Goal: Task Accomplishment & Management: Use online tool/utility

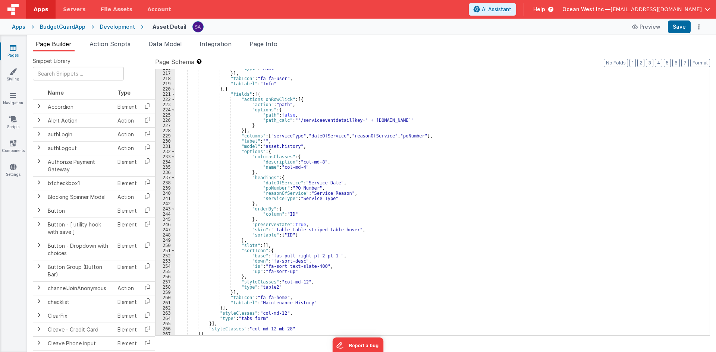
scroll to position [1126, 0]
click at [418, 137] on div ""type" : "html" }] , "tabIcon" : "fa fa-user" , "tabLabel" : "Info" } , { "fiel…" at bounding box center [439, 204] width 529 height 277
click at [415, 135] on div ""type" : "html" }] , "tabIcon" : "fa fa-user" , "tabLabel" : "Info" } , { "fiel…" at bounding box center [439, 204] width 529 height 277
drag, startPoint x: 452, startPoint y: 135, endPoint x: 417, endPoint y: 135, distance: 35.1
click at [417, 135] on div ""type" : "html" }] , "tabIcon" : "fa fa-user" , "tabLabel" : "Info" } , { "fiel…" at bounding box center [439, 204] width 529 height 277
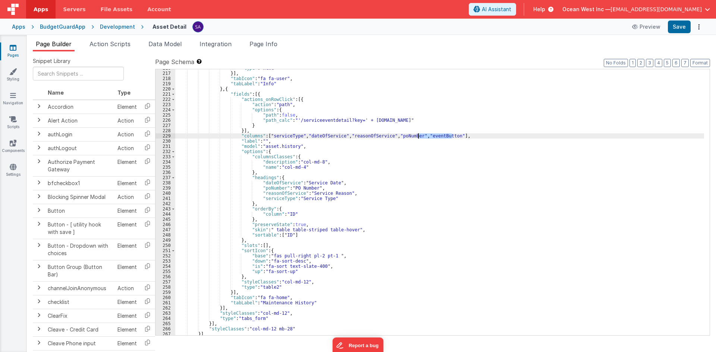
click at [331, 198] on div ""type" : "html" }] , "tabIcon" : "fa fa-user" , "tabLabel" : "Info" } , { "fiel…" at bounding box center [439, 204] width 529 height 277
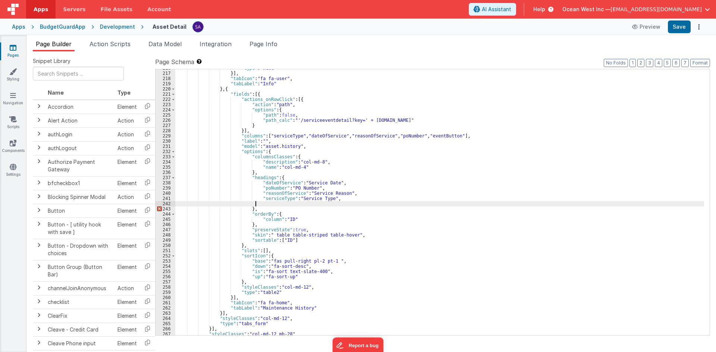
paste textarea
click at [676, 29] on button "Save" at bounding box center [679, 27] width 23 height 13
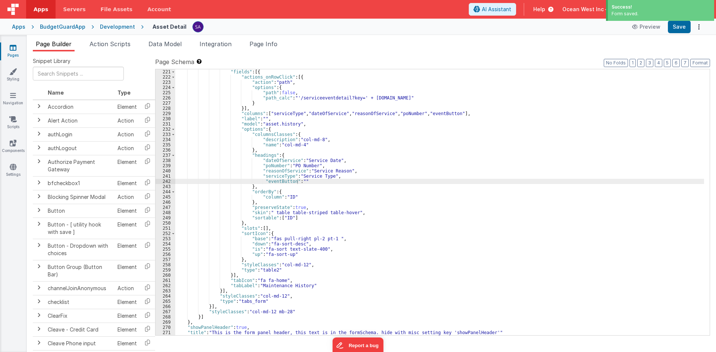
scroll to position [1154, 0]
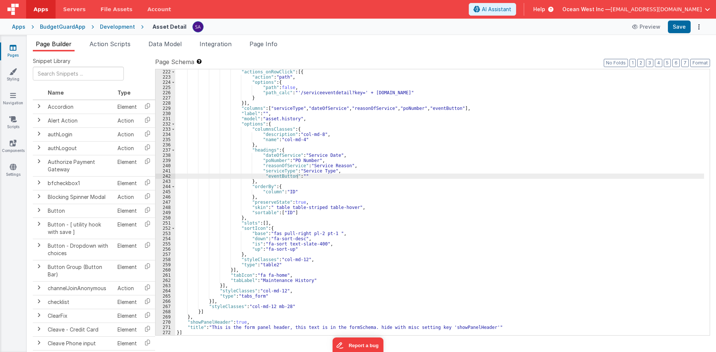
click at [261, 224] on div ""actions_onRowClick" : [{ "action" : "path" , "options" : { "path" : false , "p…" at bounding box center [439, 207] width 529 height 277
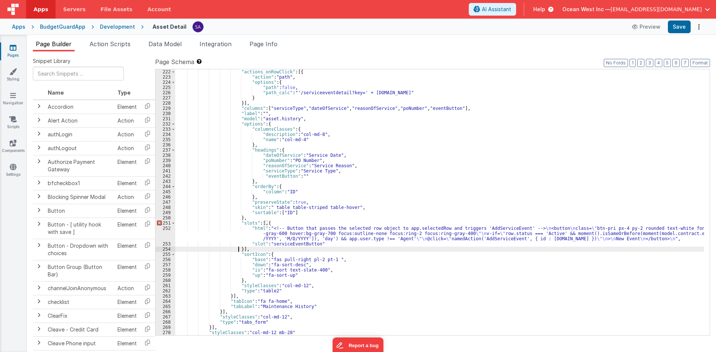
click at [263, 223] on div ""actions_onRowClick" : [{ "action" : "path" , "options" : { "path" : false , "p…" at bounding box center [439, 207] width 529 height 277
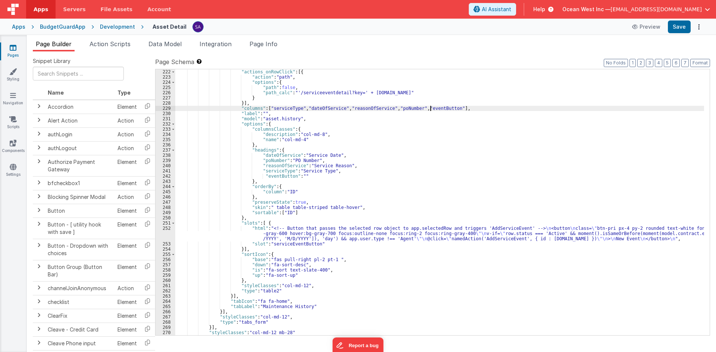
click at [430, 110] on div ""actions_onRowClick" : [{ "action" : "path" , "options" : { "path" : false , "p…" at bounding box center [439, 207] width 529 height 277
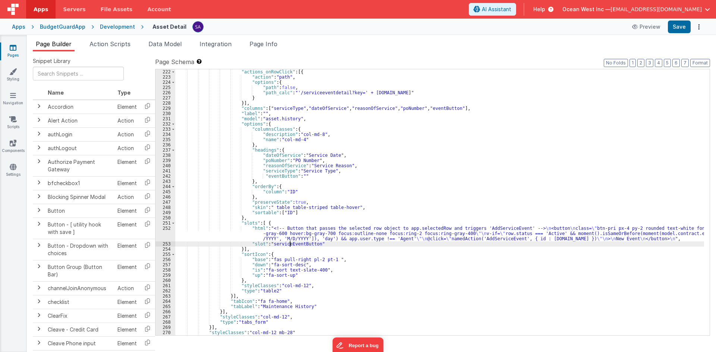
click at [290, 244] on div ""actions_onRowClick" : [{ "action" : "path" , "options" : { "path" : false , "p…" at bounding box center [439, 207] width 529 height 277
click at [291, 236] on div ""actions_onRowClick" : [{ "action" : "path" , "options" : { "path" : false , "p…" at bounding box center [439, 207] width 529 height 277
click at [672, 29] on button "Save" at bounding box center [679, 27] width 23 height 13
click at [240, 239] on div ""actions_onRowClick" : [{ "action" : "path" , "options" : { "path" : false , "p…" at bounding box center [439, 207] width 529 height 277
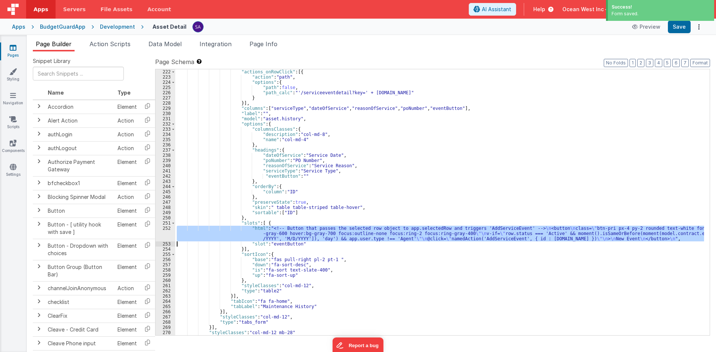
click at [161, 235] on div "252" at bounding box center [166, 234] width 20 height 16
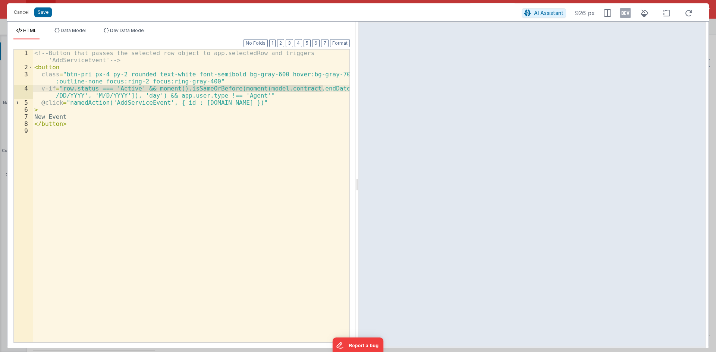
drag, startPoint x: 61, startPoint y: 88, endPoint x: 324, endPoint y: 90, distance: 263.3
click at [324, 90] on div "<!-- Button that passes the selected row object to app.selectedRow and triggers…" at bounding box center [191, 207] width 317 height 314
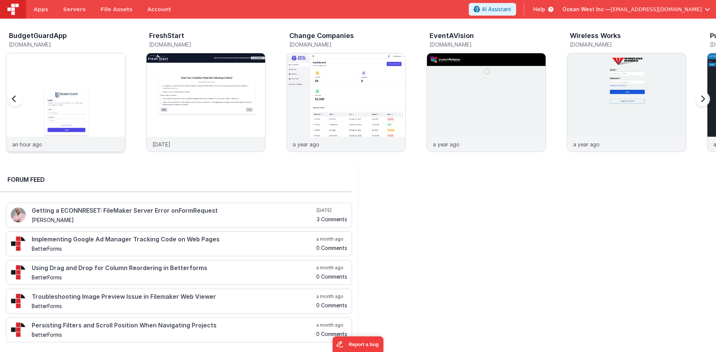
click at [74, 117] on img at bounding box center [65, 112] width 119 height 119
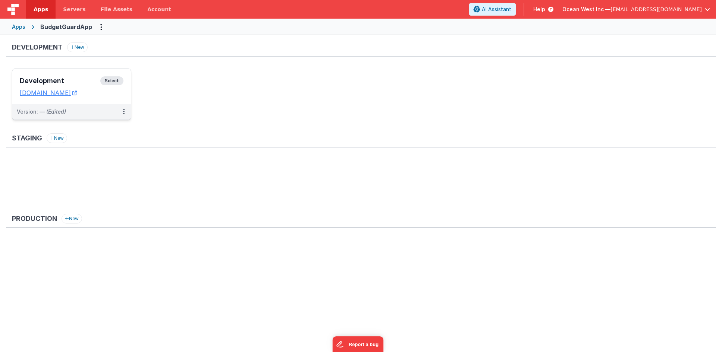
click at [77, 83] on h3 "Development" at bounding box center [60, 80] width 81 height 7
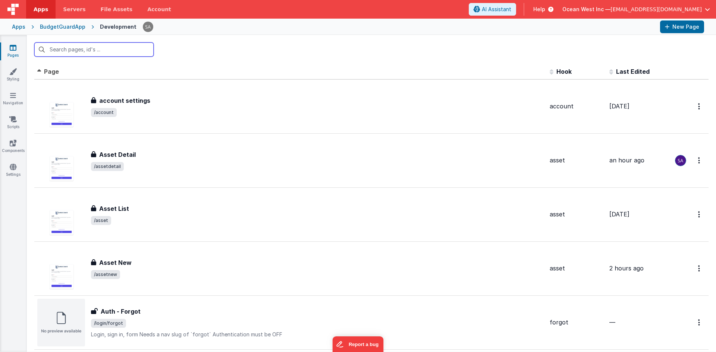
click at [93, 51] on input "text" at bounding box center [93, 50] width 119 height 14
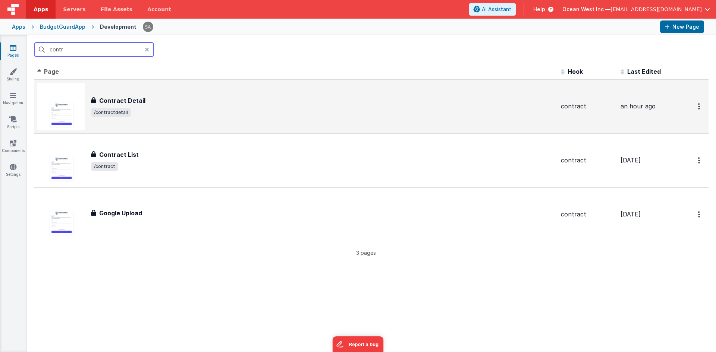
type input "contr"
click at [128, 91] on div "Contract Detail Contract Detail /contractdetail" at bounding box center [296, 107] width 518 height 48
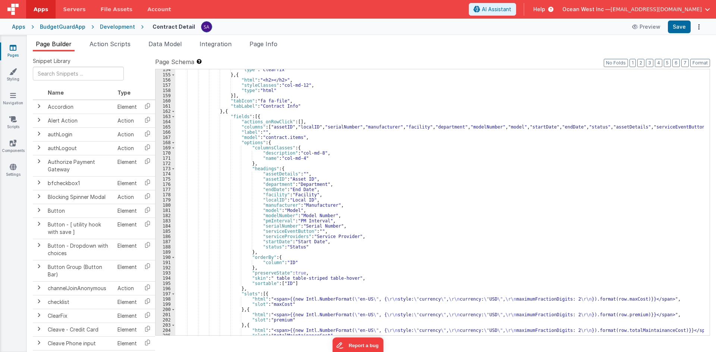
scroll to position [1029, 0]
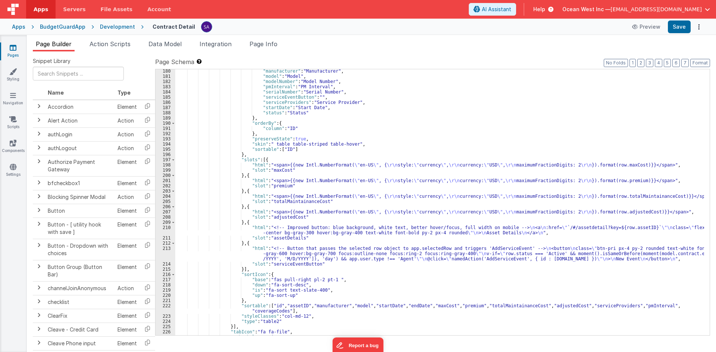
click at [194, 256] on div ""manufacturer" : "Manufacturer" , "model" : "Model" , "modelNumber" : "Model Nu…" at bounding box center [439, 207] width 529 height 277
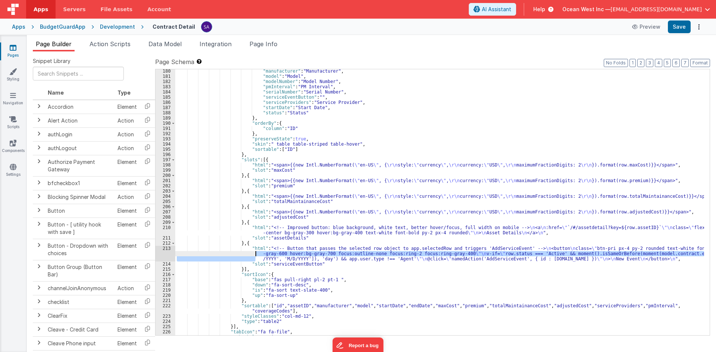
click at [156, 254] on div "213" at bounding box center [166, 254] width 20 height 16
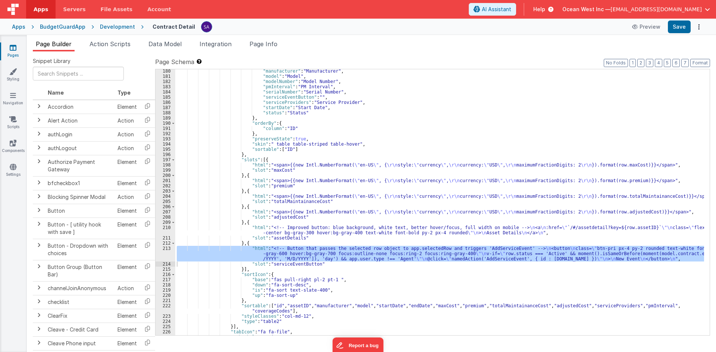
click at [255, 248] on div ""manufacturer" : "Manufacturer" , "model" : "Model" , "modelNumber" : "Model Nu…" at bounding box center [439, 202] width 529 height 266
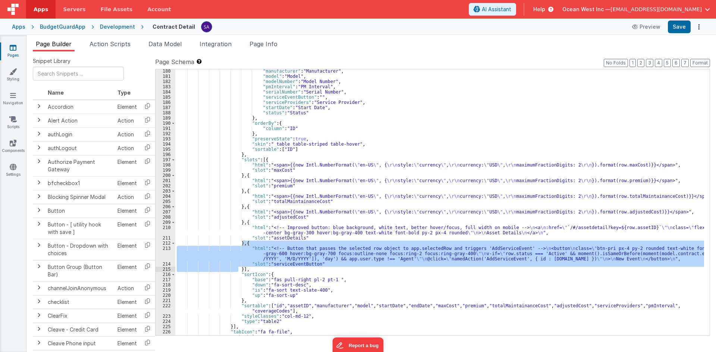
drag, startPoint x: 243, startPoint y: 245, endPoint x: 238, endPoint y: 269, distance: 25.2
click at [238, 269] on div ""manufacturer" : "Manufacturer" , "model" : "Model" , "modelNumber" : "Model Nu…" at bounding box center [439, 207] width 529 height 277
click at [238, 269] on div ""manufacturer" : "Manufacturer" , "model" : "Model" , "modelNumber" : "Model Nu…" at bounding box center [439, 202] width 529 height 266
drag, startPoint x: 238, startPoint y: 269, endPoint x: 238, endPoint y: 245, distance: 24.2
click at [238, 245] on div ""manufacturer" : "Manufacturer" , "model" : "Model" , "modelNumber" : "Model Nu…" at bounding box center [439, 207] width 529 height 277
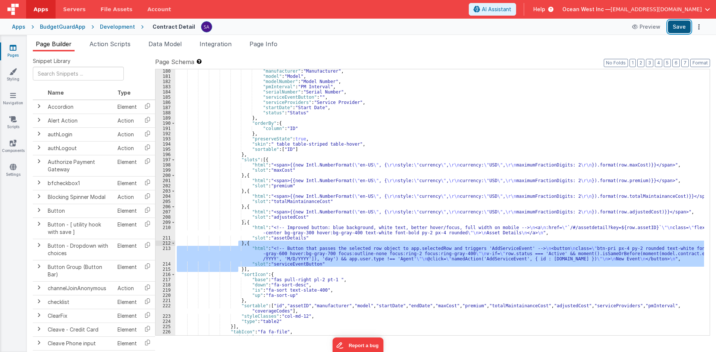
click at [679, 26] on button "Save" at bounding box center [679, 27] width 23 height 13
click at [450, 259] on div ""manufacturer" : "Manufacturer" , "model" : "Model" , "modelNumber" : "Model Nu…" at bounding box center [439, 202] width 529 height 266
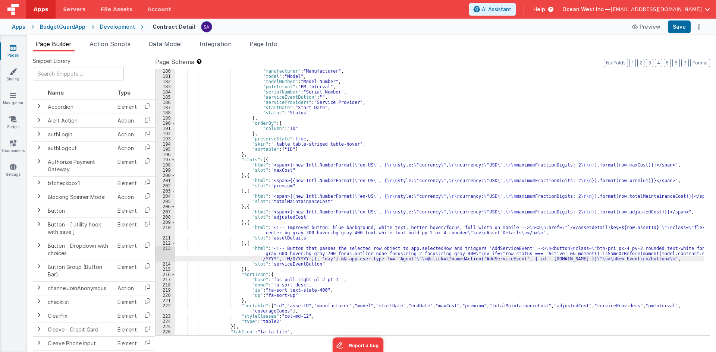
click at [260, 254] on div ""manufacturer" : "Manufacturer" , "model" : "Model" , "modelNumber" : "Model Nu…" at bounding box center [439, 207] width 529 height 277
click at [158, 252] on div "213" at bounding box center [166, 254] width 20 height 16
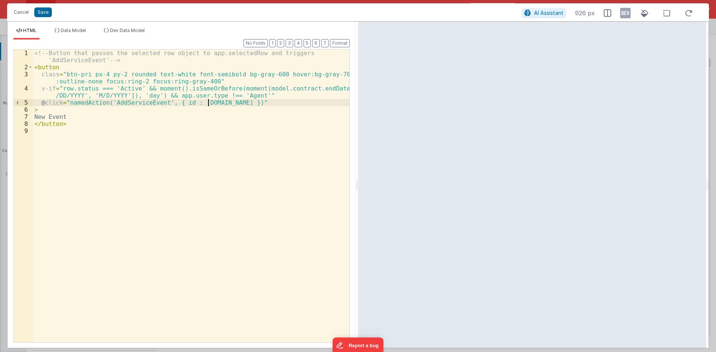
click at [207, 103] on div "<!-- Button that passes the selected row object to app.selectedRow and triggers…" at bounding box center [191, 207] width 317 height 314
click at [24, 15] on button "Cancel" at bounding box center [21, 12] width 22 height 10
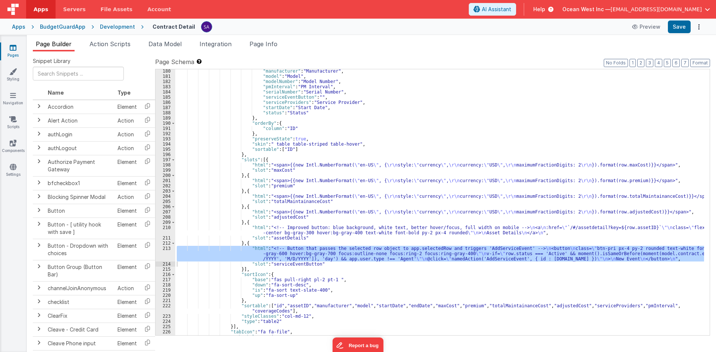
scroll to position [1074, 0]
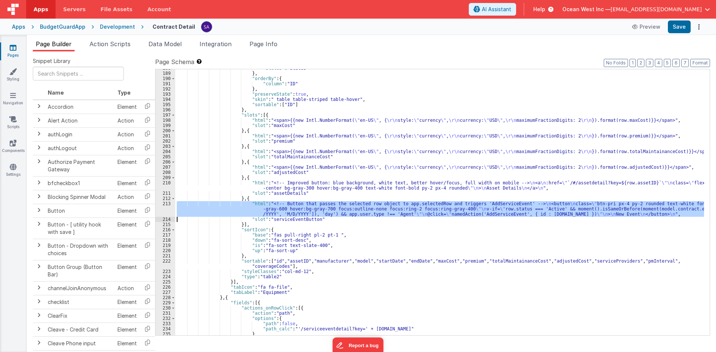
click at [167, 208] on div "213" at bounding box center [166, 209] width 20 height 16
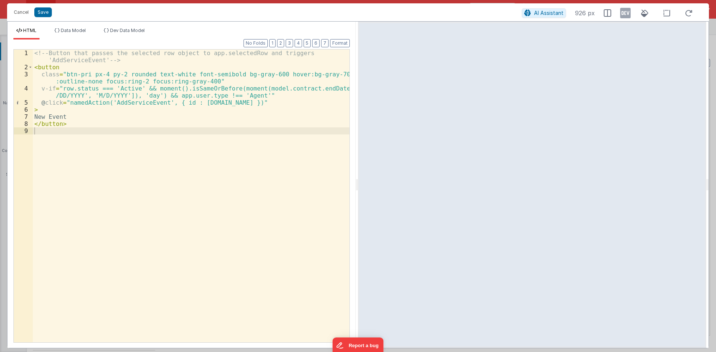
click at [151, 106] on div "<!-- Button that passes the selected row object to app.selectedRow and triggers…" at bounding box center [191, 207] width 317 height 314
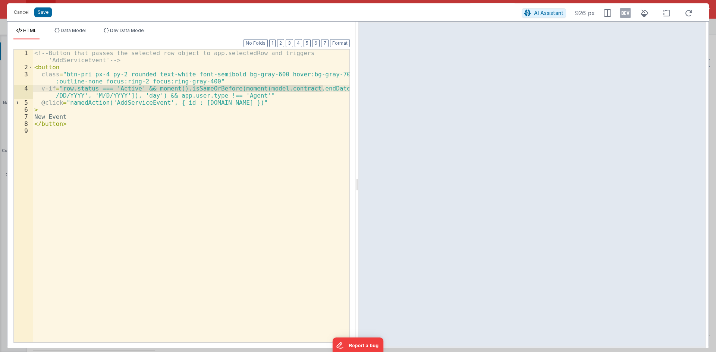
scroll to position [1154, 0]
click at [209, 88] on div "<!-- Button that passes the selected row object to app.selectedRow and triggers…" at bounding box center [191, 196] width 317 height 293
drag, startPoint x: 62, startPoint y: 89, endPoint x: 165, endPoint y: 95, distance: 103.1
click at [165, 95] on div "<!-- Button that passes the selected row object to app.selectedRow and triggers…" at bounding box center [191, 207] width 317 height 314
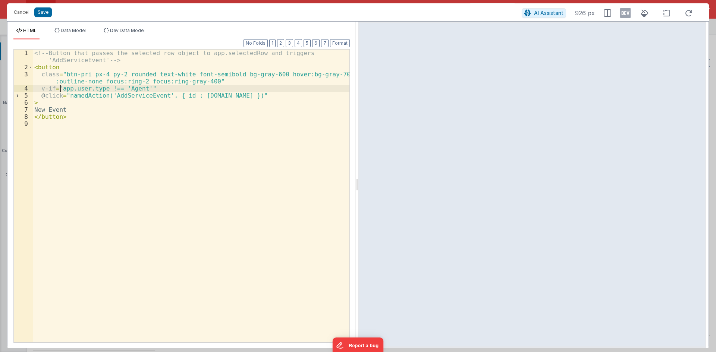
click at [209, 95] on div "<!-- Button that passes the selected row object to app.selectedRow and triggers…" at bounding box center [191, 207] width 317 height 314
click at [47, 15] on button "Save" at bounding box center [43, 12] width 18 height 10
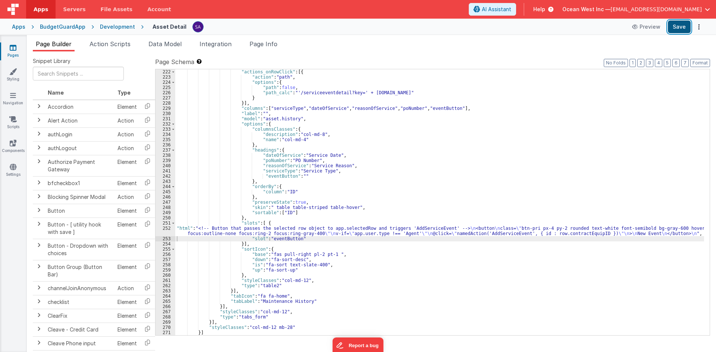
click at [682, 30] on button "Save" at bounding box center [679, 27] width 23 height 13
click at [252, 230] on div ""actions_onRowClick" : [{ "action" : "path" , "options" : { "path" : false , "p…" at bounding box center [439, 207] width 529 height 277
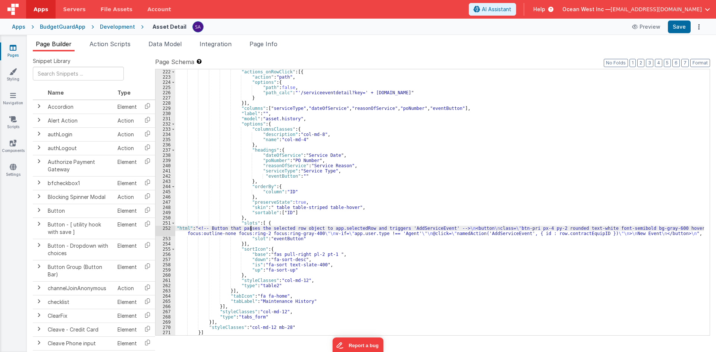
click at [169, 231] on div "252" at bounding box center [166, 231] width 20 height 10
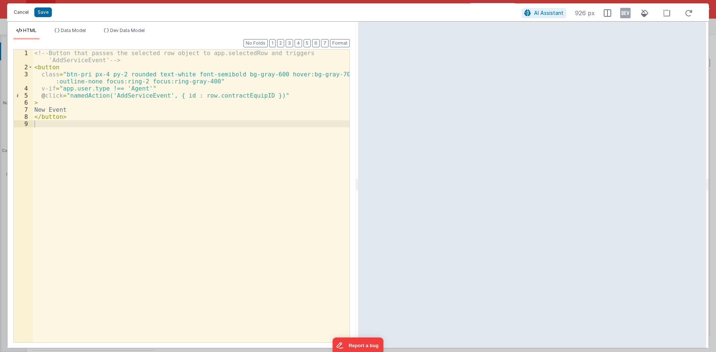
click at [25, 13] on button "Cancel" at bounding box center [21, 12] width 22 height 10
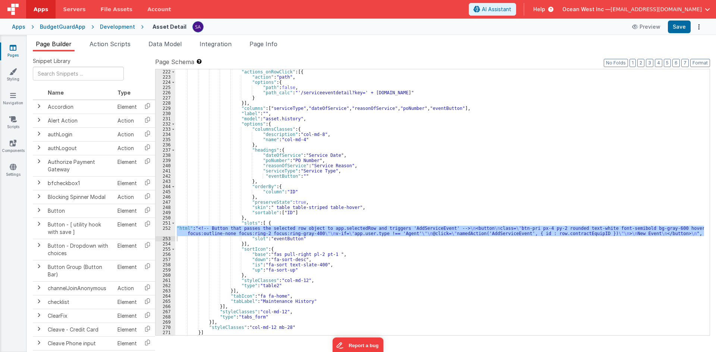
click at [685, 20] on div "Apps BudgetGuardApp Development Asset Detail Preview Save" at bounding box center [358, 27] width 716 height 16
click at [681, 23] on button "Save" at bounding box center [679, 27] width 23 height 13
click at [269, 220] on div ""actions_onRowClick" : [{ "action" : "path" , "options" : { "path" : false , "p…" at bounding box center [439, 207] width 529 height 277
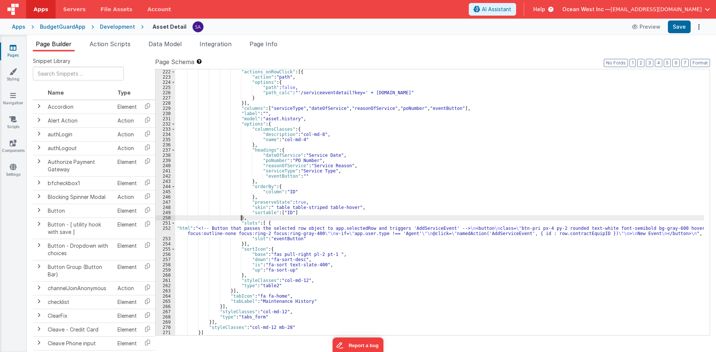
click at [266, 223] on div ""actions_onRowClick" : [{ "action" : "path" , "options" : { "path" : false , "p…" at bounding box center [439, 207] width 529 height 277
drag, startPoint x: 263, startPoint y: 224, endPoint x: 267, endPoint y: 225, distance: 4.3
click at [267, 225] on div ""actions_onRowClick" : [{ "action" : "path" , "options" : { "path" : false , "p…" at bounding box center [439, 207] width 529 height 277
click at [276, 224] on div ""actions_onRowClick" : [{ "action" : "path" , "options" : { "path" : false , "p…" at bounding box center [439, 202] width 529 height 266
click at [275, 229] on div ""actions_onRowClick" : [{ "action" : "path" , "options" : { "path" : false , "p…" at bounding box center [439, 207] width 529 height 277
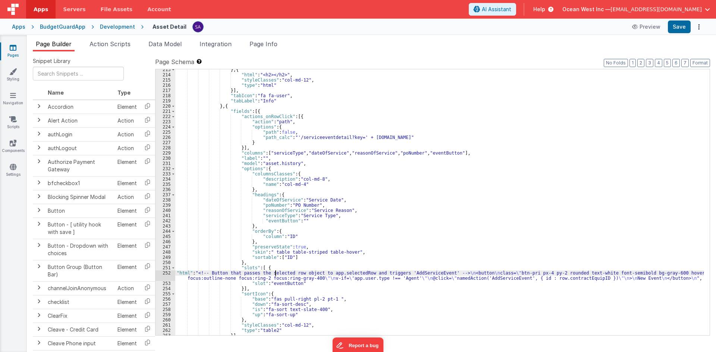
scroll to position [1109, 0]
click at [677, 21] on button "Save" at bounding box center [679, 27] width 23 height 13
drag, startPoint x: 384, startPoint y: 201, endPoint x: 325, endPoint y: 238, distance: 69.5
click at [384, 201] on div "} , { "html" : "<h2></h2>" , "styleClasses" : "col-md-12" , "type" : "html" }] …" at bounding box center [439, 205] width 529 height 277
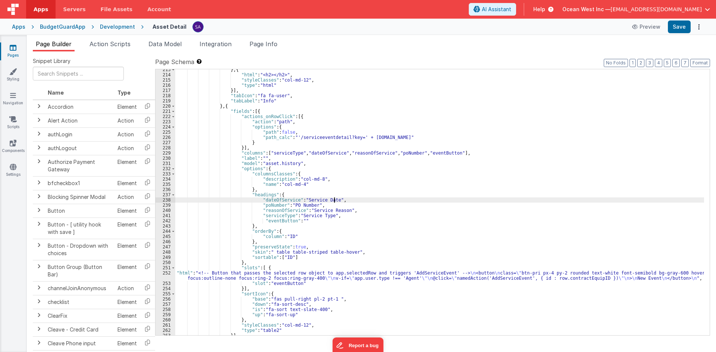
click at [248, 272] on div "} , { "html" : "<h2></h2>" , "styleClasses" : "col-md-12" , "type" : "html" }] …" at bounding box center [439, 205] width 529 height 277
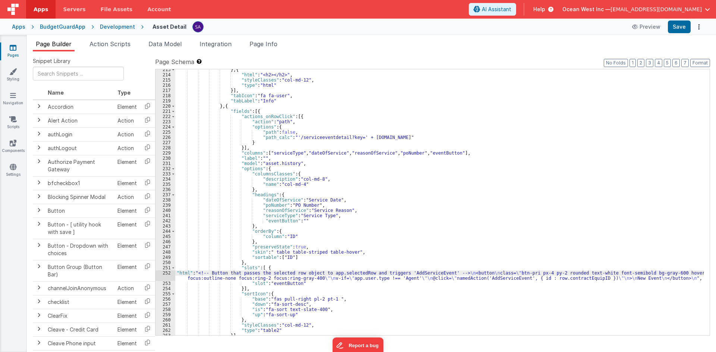
click at [164, 275] on div "252" at bounding box center [166, 276] width 20 height 10
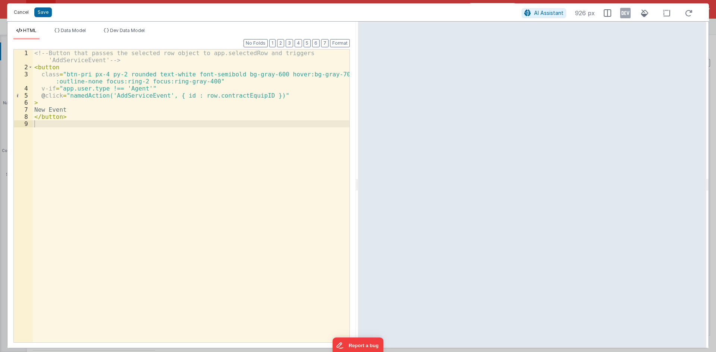
click at [22, 14] on button "Cancel" at bounding box center [21, 12] width 22 height 10
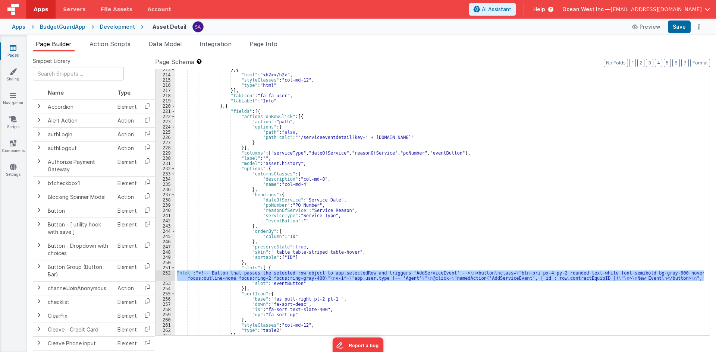
scroll to position [1154, 0]
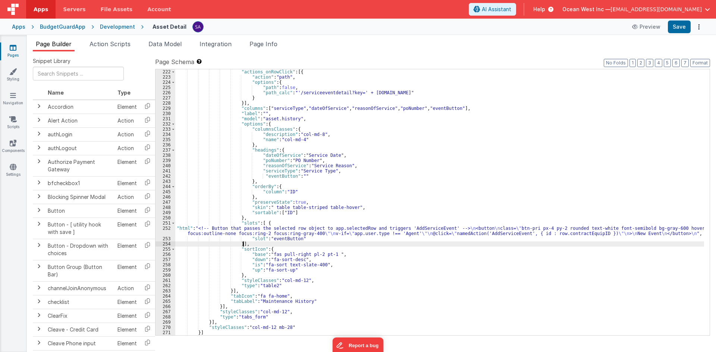
click at [264, 242] on div ""actions_onRowClick" : [{ "action" : "path" , "options" : { "path" : false , "p…" at bounding box center [439, 207] width 529 height 277
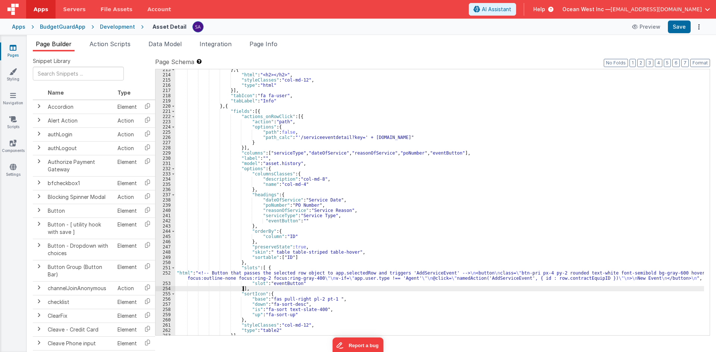
scroll to position [1132, 0]
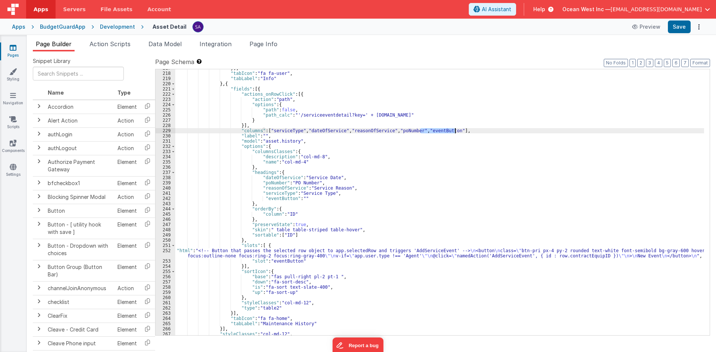
drag, startPoint x: 426, startPoint y: 132, endPoint x: 454, endPoint y: 131, distance: 28.0
click at [454, 131] on div "}] , "tabIcon" : "fa fa-user" , "tabLabel" : "Info" } , { "fields" : [{ "action…" at bounding box center [439, 204] width 529 height 277
click at [448, 132] on div "}] , "tabIcon" : "fa fa-user" , "tabLabel" : "Info" } , { "fields" : [{ "action…" at bounding box center [439, 202] width 529 height 266
drag, startPoint x: 452, startPoint y: 130, endPoint x: 416, endPoint y: 129, distance: 36.2
click at [416, 129] on div "}] , "tabIcon" : "fa fa-user" , "tabLabel" : "Info" } , { "fields" : [{ "action…" at bounding box center [439, 204] width 529 height 277
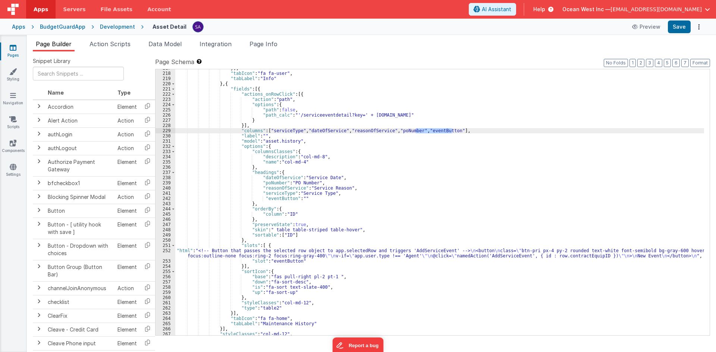
click at [420, 131] on div "}] , "tabIcon" : "fa fa-user" , "tabLabel" : "Info" } , { "fields" : [{ "action…" at bounding box center [439, 202] width 529 height 266
click at [419, 131] on div "}] , "tabIcon" : "fa fa-user" , "tabLabel" : "Info" } , { "fields" : [{ "action…" at bounding box center [439, 204] width 529 height 277
click at [418, 131] on div "}] , "tabIcon" : "fa fa-user" , "tabLabel" : "Info" } , { "fields" : [{ "action…" at bounding box center [439, 204] width 529 height 277
click at [452, 130] on div "}] , "tabIcon" : "fa fa-user" , "tabLabel" : "Info" } , { "fields" : [{ "action…" at bounding box center [439, 204] width 529 height 277
paste textarea
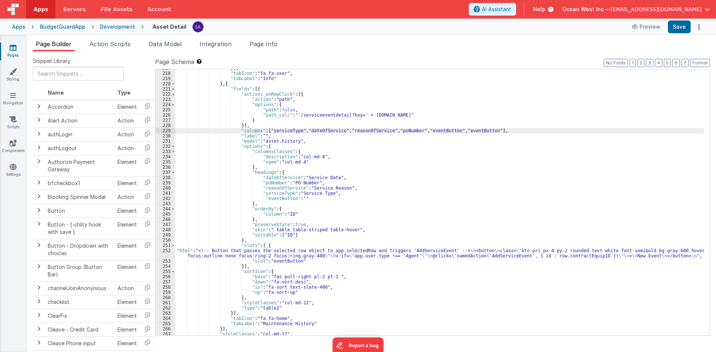
click at [474, 132] on div "}] , "tabIcon" : "fa fa-user" , "tabLabel" : "Info" } , { "fields" : [{ "action…" at bounding box center [439, 204] width 529 height 277
drag, startPoint x: 477, startPoint y: 129, endPoint x: 465, endPoint y: 131, distance: 12.4
click at [465, 131] on div "}] , "tabIcon" : "fa fa-user" , "tabLabel" : "Info" } , { "fields" : [{ "action…" at bounding box center [439, 204] width 529 height 277
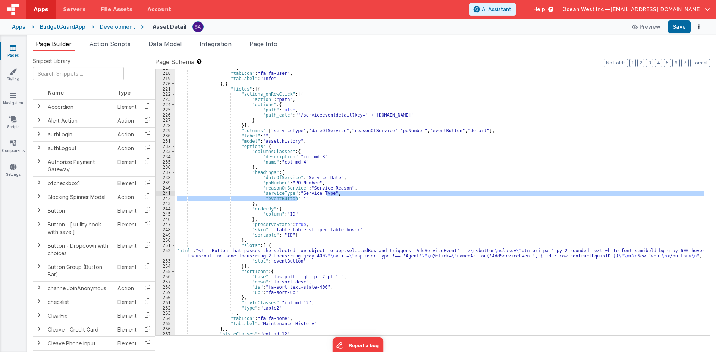
drag, startPoint x: 308, startPoint y: 200, endPoint x: 327, endPoint y: 194, distance: 20.2
click at [327, 194] on div "}] , "tabIcon" : "fa fa-user" , "tabLabel" : "Info" } , { "fields" : [{ "action…" at bounding box center [439, 204] width 529 height 277
click at [305, 201] on div "}] , "tabIcon" : "fa fa-user" , "tabLabel" : "Info" } , { "fields" : [{ "action…" at bounding box center [439, 204] width 529 height 277
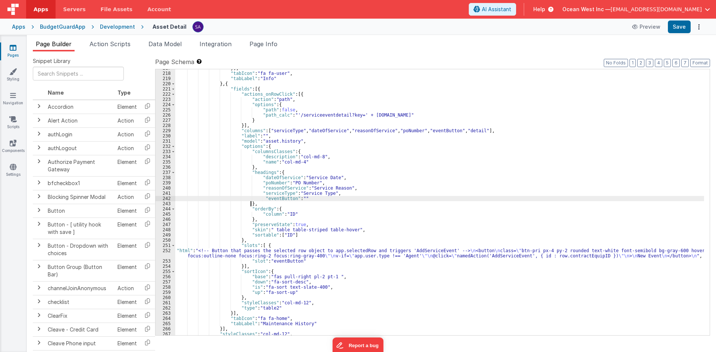
click at [304, 200] on div "}] , "tabIcon" : "fa fa-user" , "tabLabel" : "Info" } , { "fields" : [{ "action…" at bounding box center [439, 204] width 529 height 277
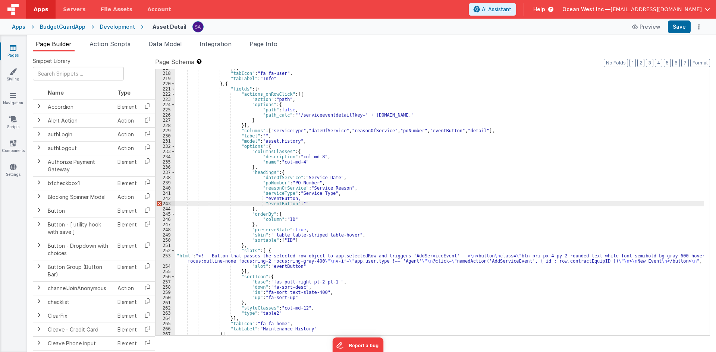
click at [304, 200] on div "}] , "tabIcon" : "fa fa-user" , "tabLabel" : "Info" } , { "fields" : [{ "action…" at bounding box center [439, 202] width 529 height 266
click at [469, 133] on div "}] , "tabIcon" : "fa fa-user" , "tabLabel" : "Info" } , { "fields" : [{ "action…" at bounding box center [439, 204] width 529 height 277
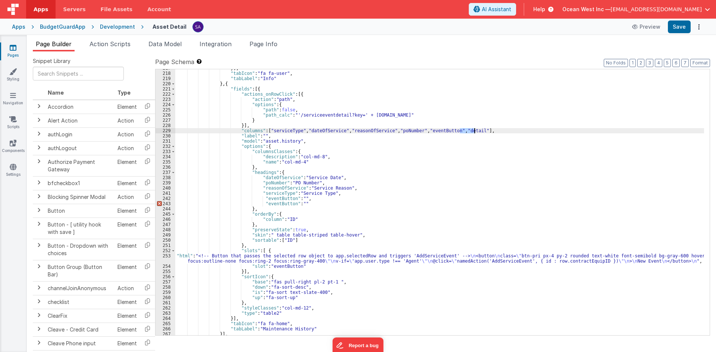
click at [469, 133] on div "}] , "tabIcon" : "fa fa-user" , "tabLabel" : "Info" } , { "fields" : [{ "action…" at bounding box center [439, 204] width 529 height 277
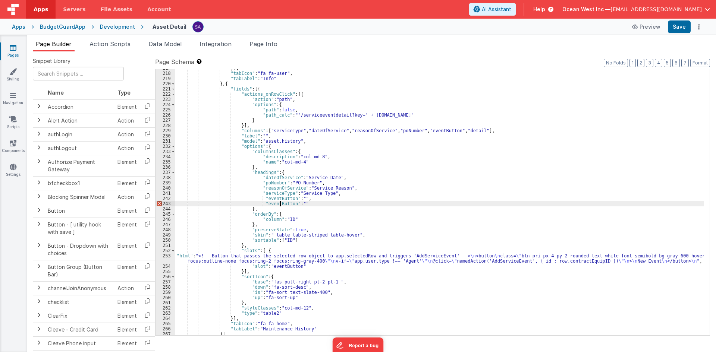
click at [281, 203] on div "}] , "tabIcon" : "fa fa-user" , "tabLabel" : "Info" } , { "fields" : [{ "action…" at bounding box center [439, 204] width 529 height 277
click at [297, 210] on div "}] , "tabIcon" : "fa fa-user" , "tabLabel" : "Info" } , { "fields" : [{ "action…" at bounding box center [439, 204] width 529 height 277
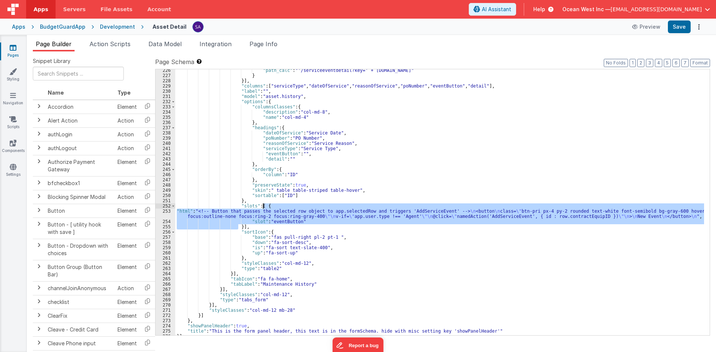
drag, startPoint x: 239, startPoint y: 228, endPoint x: 264, endPoint y: 206, distance: 33.1
click at [264, 206] on div ""path_calc" : "'/serviceeventdetail?key=' + this.params.row.id" } }] , "columns…" at bounding box center [439, 206] width 529 height 277
click at [238, 229] on div ""path_calc" : "'/serviceeventdetail?key=' + this.params.row.id" } }] , "columns…" at bounding box center [439, 202] width 529 height 266
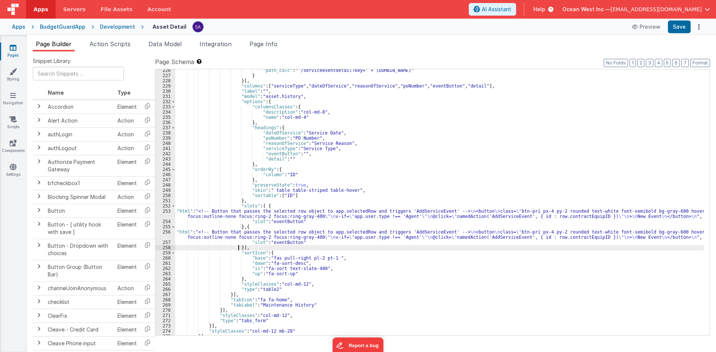
click at [273, 159] on div ""path_calc" : "'/serviceeventdetail?key=' + this.params.row.id" } }] , "columns…" at bounding box center [439, 206] width 529 height 277
click at [282, 243] on div ""path_calc" : "'/serviceeventdetail?key=' + this.params.row.id" } }] , "columns…" at bounding box center [439, 206] width 529 height 277
click at [697, 66] on button "Format" at bounding box center [700, 63] width 20 height 8
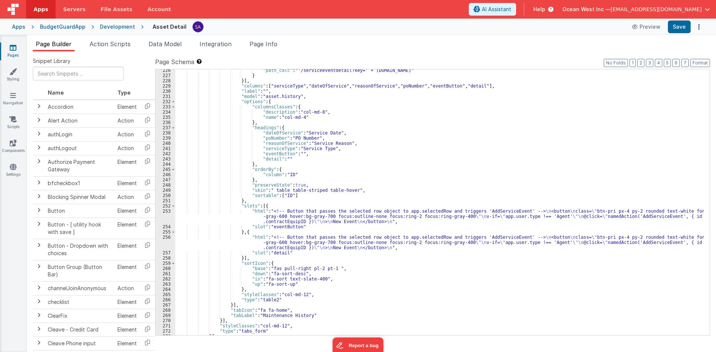
click at [675, 50] on ul "Page Builder Action Scripts Data Model Integration Page Info" at bounding box center [371, 46] width 689 height 12
click at [300, 242] on div ""path_calc" : "'/serviceeventdetail?key=' + this.params.row.id" } }] , "columns…" at bounding box center [439, 206] width 529 height 277
click at [160, 243] on div "256" at bounding box center [166, 243] width 20 height 16
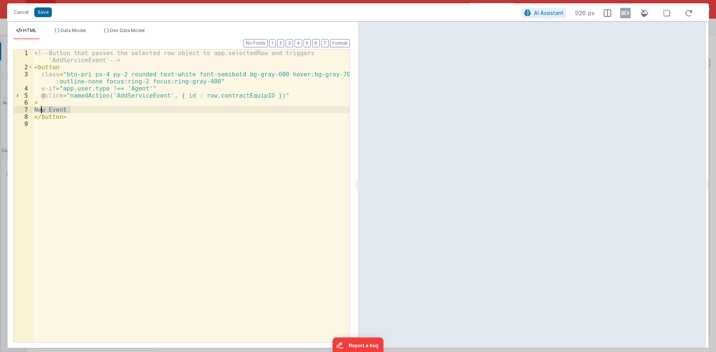
drag, startPoint x: 75, startPoint y: 108, endPoint x: 41, endPoint y: 109, distance: 34.0
click at [41, 109] on div "<!-- Button that passes the selected row object to app.selectedRow and triggers…" at bounding box center [191, 207] width 317 height 314
click at [138, 96] on div "<!-- Button that passes the selected row object to app.selectedRow and triggers…" at bounding box center [191, 207] width 317 height 314
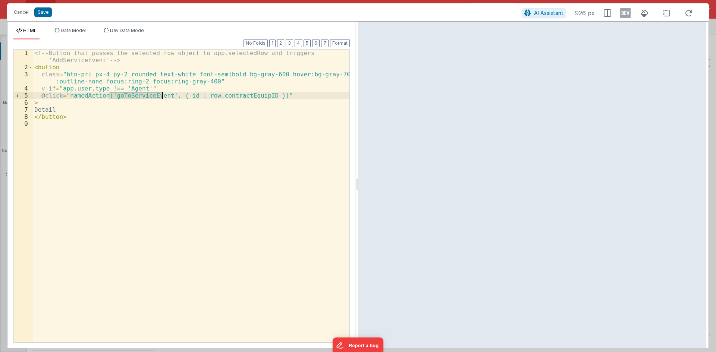
click at [138, 96] on div "<!-- Button that passes the selected row object to app.selectedRow and triggers…" at bounding box center [191, 207] width 317 height 314
click at [42, 13] on button "Save" at bounding box center [43, 12] width 18 height 10
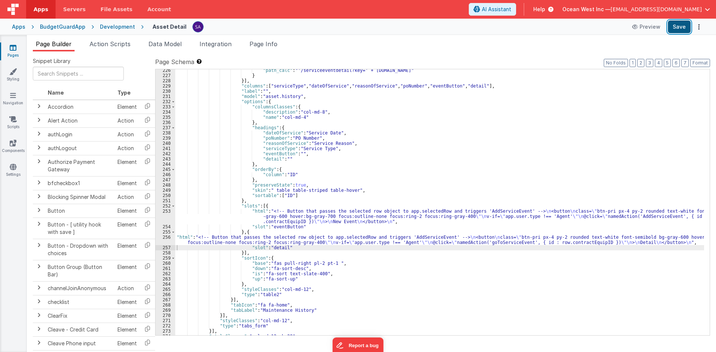
click at [681, 30] on button "Save" at bounding box center [679, 27] width 23 height 13
click at [105, 46] on span "Action Scripts" at bounding box center [110, 43] width 41 height 7
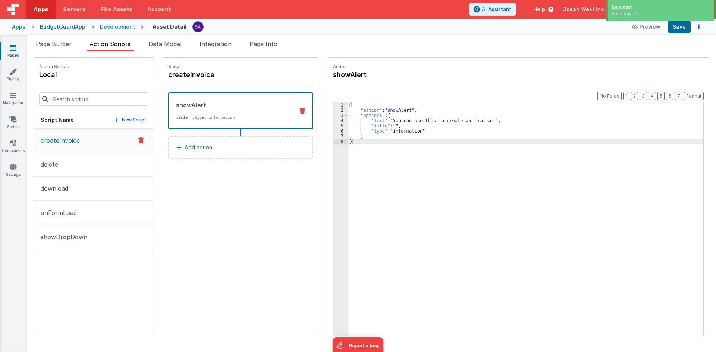
click at [116, 116] on div "Script Name New Script" at bounding box center [93, 120] width 121 height 17
click at [122, 120] on p "New Script" at bounding box center [134, 119] width 25 height 7
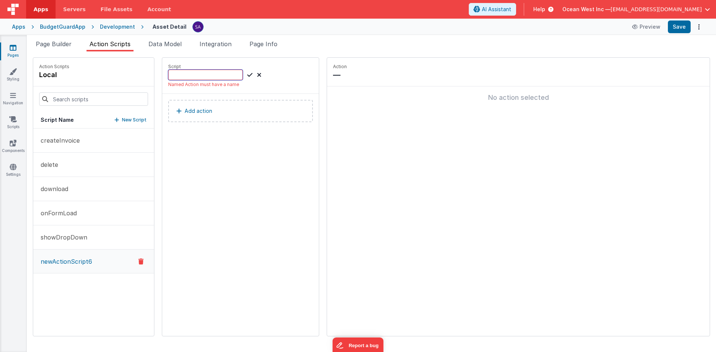
click at [209, 75] on input at bounding box center [205, 75] width 75 height 10
paste input "goToServiceEvent"
type input "goToServiceEvent"
click at [247, 72] on icon at bounding box center [249, 74] width 5 height 9
click at [206, 102] on button "Add action" at bounding box center [240, 103] width 145 height 22
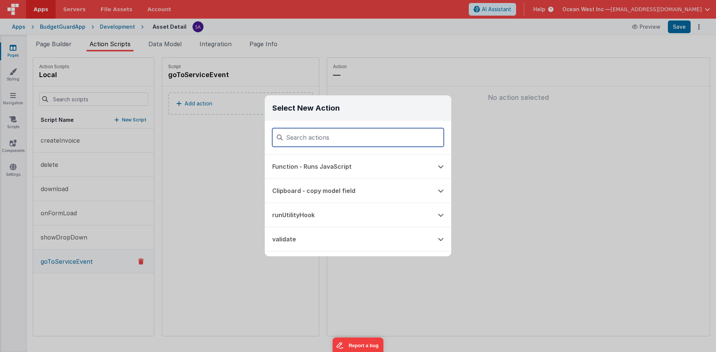
click at [301, 138] on input at bounding box center [358, 137] width 172 height 19
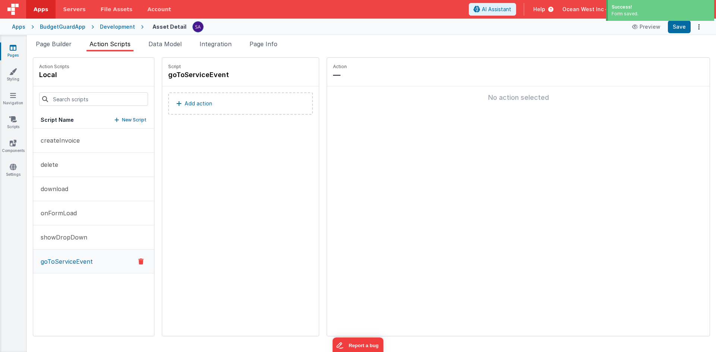
type input "pat"
click at [196, 106] on p "Add action" at bounding box center [199, 103] width 28 height 9
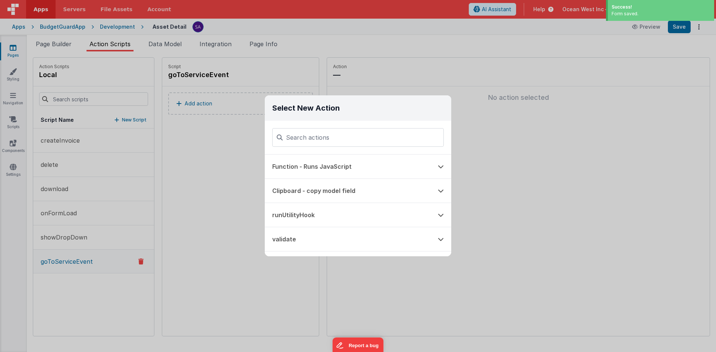
click at [301, 139] on input at bounding box center [358, 137] width 172 height 19
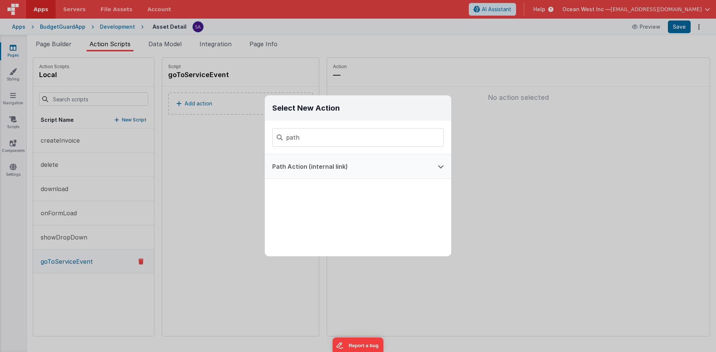
type input "path"
click at [304, 179] on div "Path Action (internal link)" at bounding box center [358, 167] width 186 height 24
click at [305, 168] on button "Path Action (internal link)" at bounding box center [348, 167] width 166 height 24
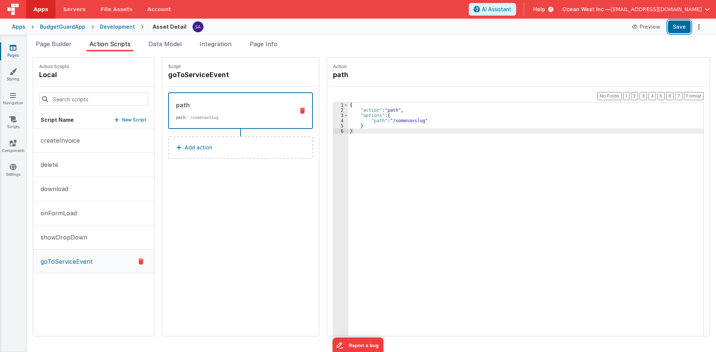
click at [678, 29] on button "Save" at bounding box center [679, 27] width 23 height 13
click at [384, 201] on div "{ "action" : "path" , "options" : { "path" : "/somenavslug" } }" at bounding box center [529, 236] width 362 height 267
click at [251, 194] on div "Script goToServiceEvent path path : /somenavslug Add action" at bounding box center [240, 197] width 157 height 279
click at [69, 44] on span "Page Builder" at bounding box center [54, 43] width 36 height 7
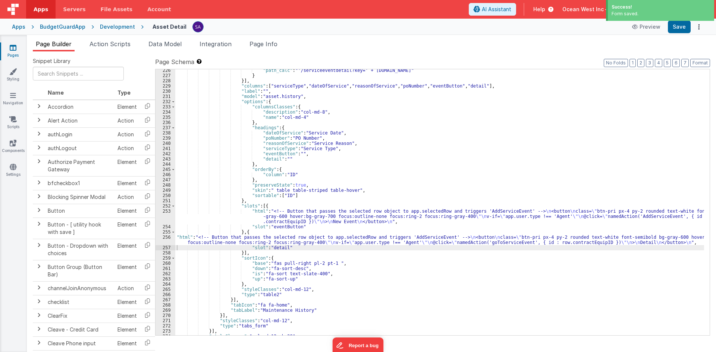
click at [298, 234] on div ""path_calc" : "'/serviceeventdetail?key=' + this.params.row.id" } }] , "columns…" at bounding box center [439, 206] width 529 height 277
click at [241, 248] on div ""path_calc" : "'/serviceeventdetail?key=' + this.params.row.id" } }] , "columns…" at bounding box center [439, 206] width 529 height 277
click at [191, 240] on div ""path_calc" : "'/serviceeventdetail?key=' + this.params.row.id" } }] , "columns…" at bounding box center [439, 206] width 529 height 277
click at [172, 241] on div "256" at bounding box center [166, 240] width 20 height 10
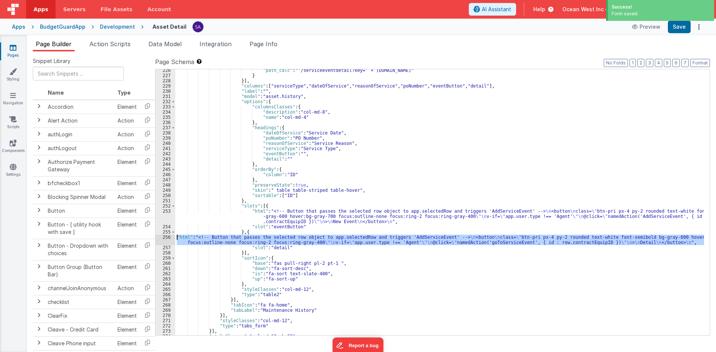
click at [166, 239] on div "256" at bounding box center [166, 240] width 20 height 10
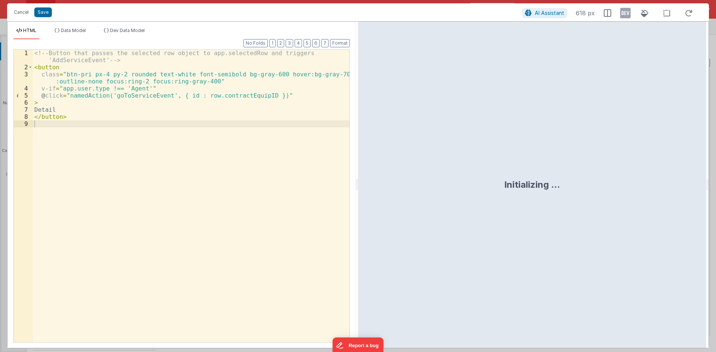
click at [213, 97] on div "<!-- Button that passes the selected row object to app.selectedRow and triggers…" at bounding box center [191, 207] width 317 height 314
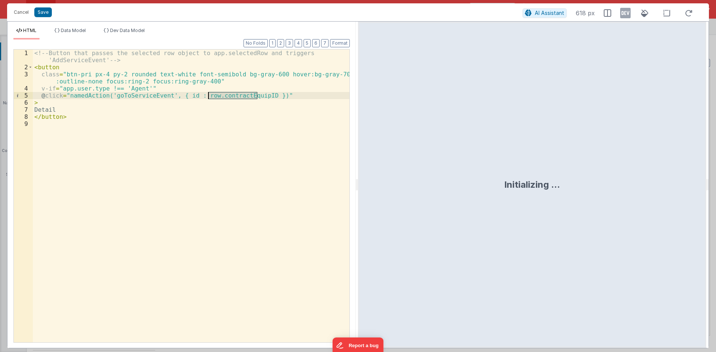
click at [213, 97] on div "<!-- Button that passes the selected row object to app.selectedRow and triggers…" at bounding box center [191, 207] width 317 height 314
click at [43, 14] on button "Save" at bounding box center [43, 12] width 18 height 10
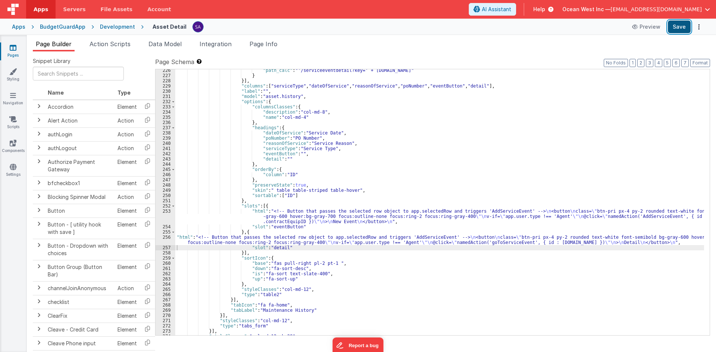
click at [677, 29] on button "Save" at bounding box center [679, 27] width 23 height 13
click at [109, 41] on span "Action Scripts" at bounding box center [110, 43] width 41 height 7
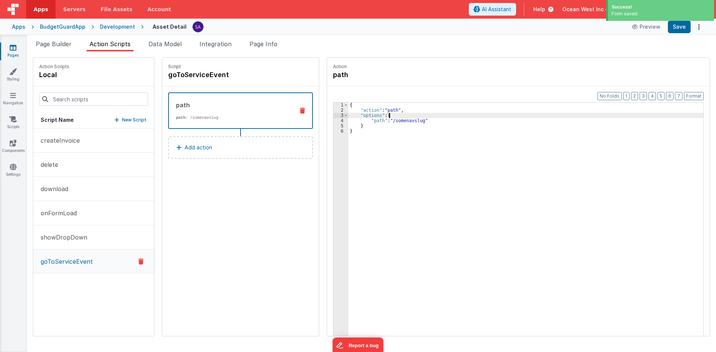
click at [382, 117] on div "{ "action" : "path" , "options" : { "path" : "/somenavslug" } }" at bounding box center [529, 236] width 362 height 267
click at [397, 121] on div "{ "action" : "path" , "options" : { "path" : "/somenavslug" } }" at bounding box center [529, 236] width 362 height 267
click at [401, 120] on div "{ "action" : "path" , "options" : { "path" : "/somenavslug" } }" at bounding box center [529, 236] width 362 height 267
click at [378, 123] on div "{ "action" : "path" , "options" : { "path" : "/somenavslug" } }" at bounding box center [529, 236] width 362 height 267
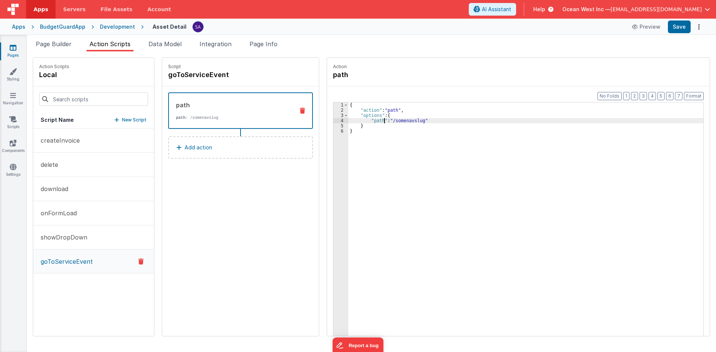
click at [393, 122] on div "{ "action" : "path" , "options" : { "path" : "/somenavslug" } }" at bounding box center [529, 236] width 362 height 267
paste textarea
click at [457, 120] on div "{ "action" : "path" , "options" : { "path" : "'/serviceeventdetail?key=' + opti…" at bounding box center [529, 236] width 362 height 267
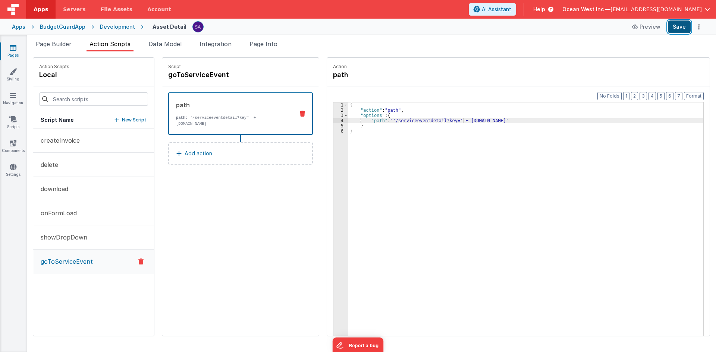
click at [680, 29] on button "Save" at bounding box center [679, 27] width 23 height 13
click at [114, 28] on div "Development" at bounding box center [117, 26] width 35 height 7
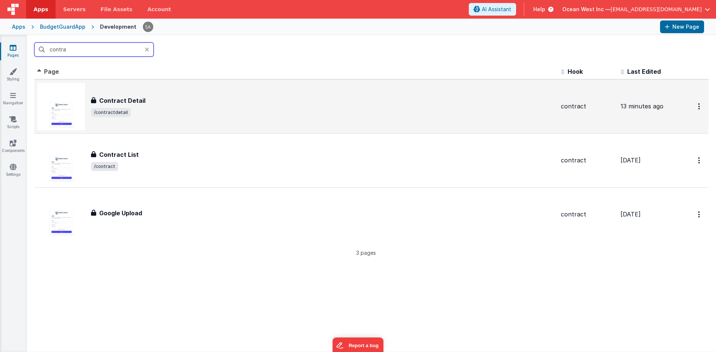
type input "contra"
click at [178, 99] on div "Contract Detail" at bounding box center [323, 100] width 464 height 9
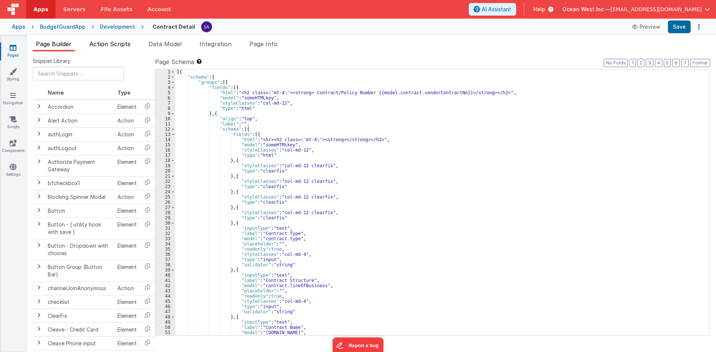
click at [127, 45] on span "Action Scripts" at bounding box center [110, 43] width 41 height 7
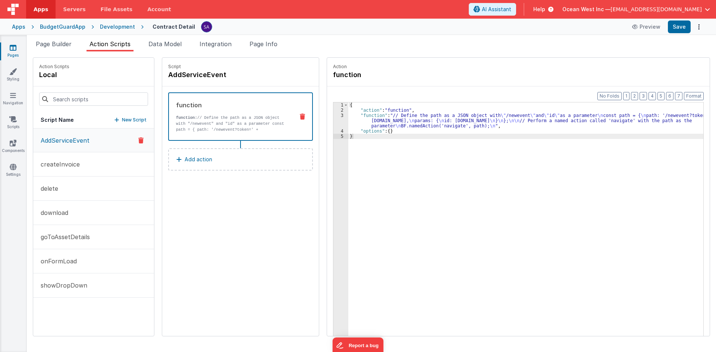
click at [85, 139] on p "AddServiceEvent" at bounding box center [62, 140] width 53 height 9
click at [357, 120] on div "{ "action" : "function" , "function" : "// Define the path as a JSON object wit…" at bounding box center [529, 236] width 362 height 267
click at [333, 122] on div "3" at bounding box center [340, 121] width 15 height 16
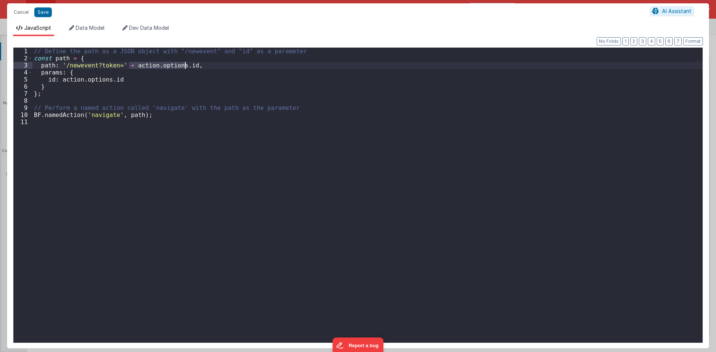
drag, startPoint x: 129, startPoint y: 65, endPoint x: 185, endPoint y: 66, distance: 56.0
click at [185, 66] on div "// Define the path as a JSON object with "/newevent" and "id" as a parameter co…" at bounding box center [367, 203] width 670 height 310
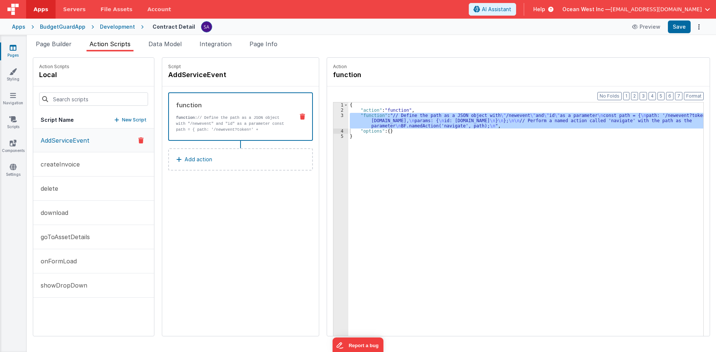
click at [10, 55] on link "Pages" at bounding box center [13, 51] width 27 height 15
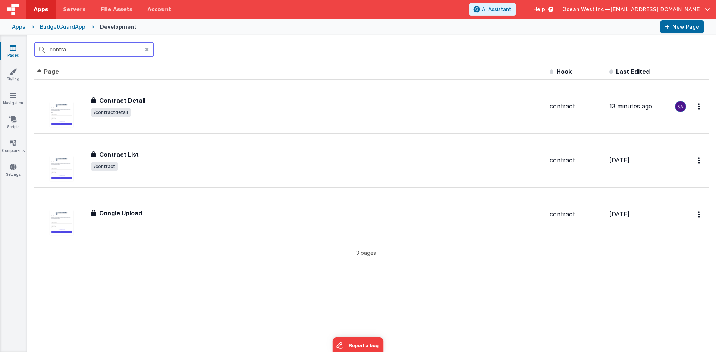
click at [109, 52] on input "contra" at bounding box center [93, 50] width 119 height 14
drag, startPoint x: 95, startPoint y: 50, endPoint x: 46, endPoint y: 50, distance: 48.9
click at [46, 50] on input "contra" at bounding box center [93, 50] width 119 height 14
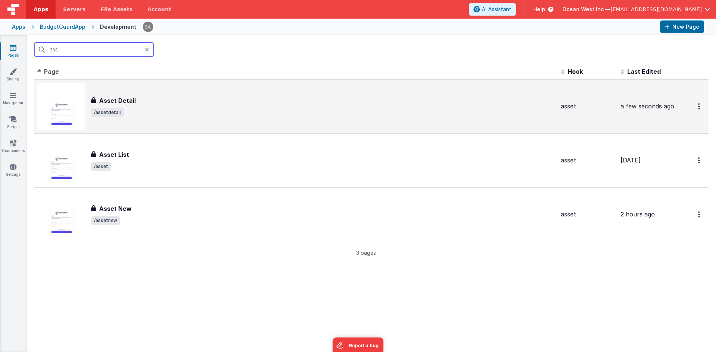
type input "ass"
click at [213, 117] on div "Asset Detail Asset Detail /assetdetail" at bounding box center [296, 107] width 518 height 48
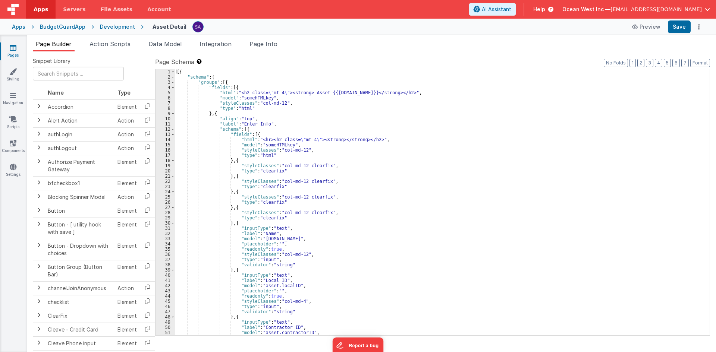
click at [374, 33] on div "Apps BudgetGuardApp Development Asset Detail Preview Save" at bounding box center [358, 27] width 716 height 16
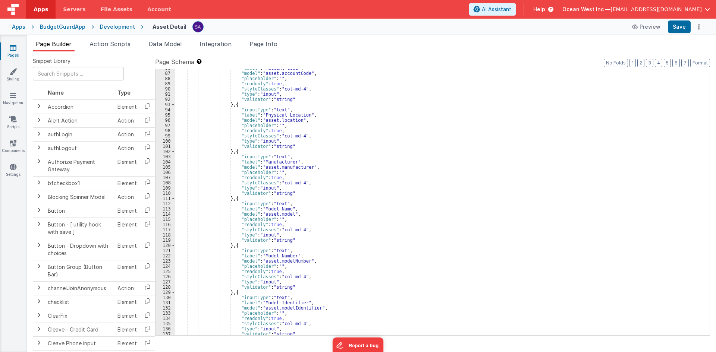
scroll to position [403, 0]
click at [123, 51] on li "Action Scripts" at bounding box center [110, 46] width 47 height 12
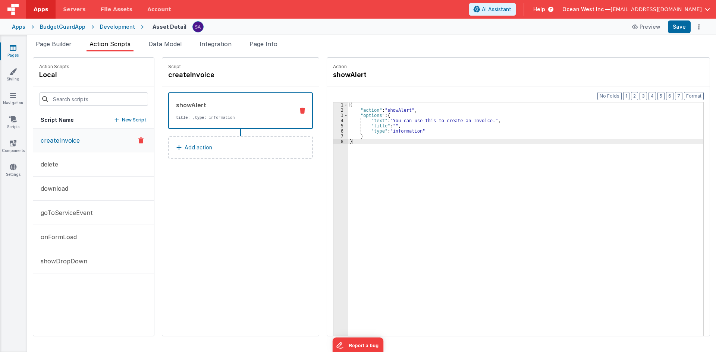
click at [223, 116] on p "title : , type : information" at bounding box center [232, 118] width 112 height 6
click at [66, 270] on button "showDropDown" at bounding box center [93, 262] width 121 height 24
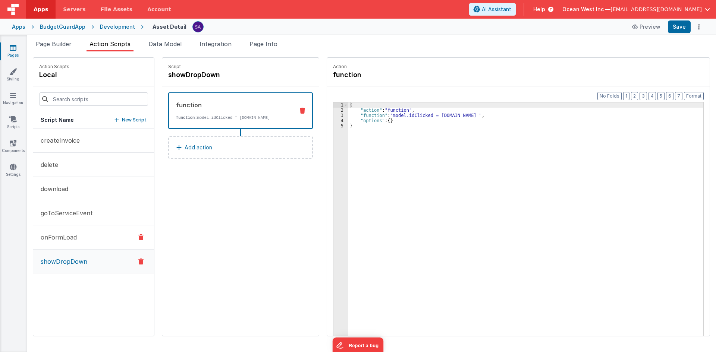
drag, startPoint x: 78, startPoint y: 242, endPoint x: 80, endPoint y: 228, distance: 14.3
click at [78, 242] on button "onFormLoad" at bounding box center [93, 238] width 121 height 24
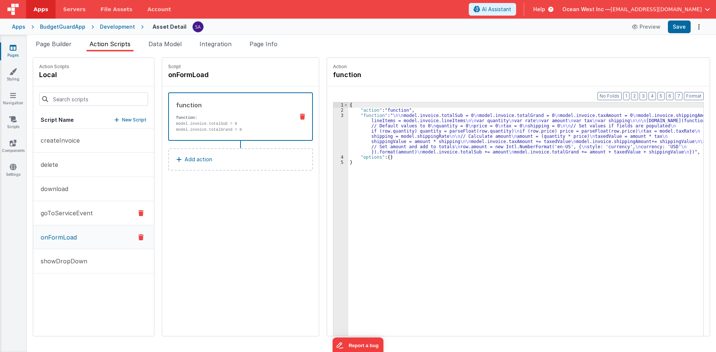
click at [81, 214] on p "goToServiceEvent" at bounding box center [64, 213] width 57 height 9
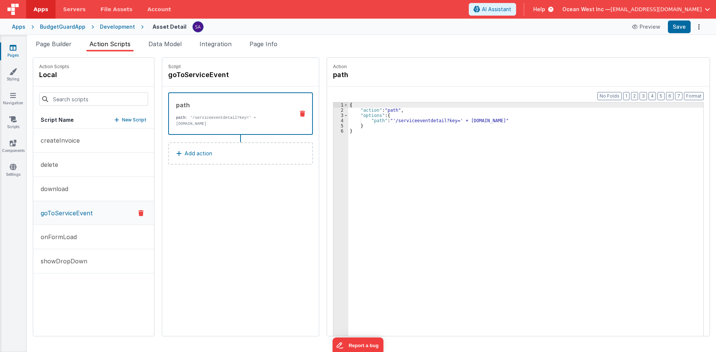
click at [405, 119] on div "{ "action" : "path" , "options" : { "path" : "'/serviceeventdetail?key=' + opti…" at bounding box center [529, 236] width 362 height 267
click at [333, 120] on div "4" at bounding box center [340, 120] width 15 height 5
click at [457, 115] on div "{ "action" : "path" , "options" : { "path" : "'/serviceeventdetail?key=' + opti…" at bounding box center [529, 236] width 362 height 267
drag, startPoint x: 481, startPoint y: 120, endPoint x: 456, endPoint y: 122, distance: 24.7
click at [456, 122] on div "{ "action" : "path" , "options" : { "path" : "'/serviceeventdetail?key=' + opti…" at bounding box center [529, 236] width 362 height 267
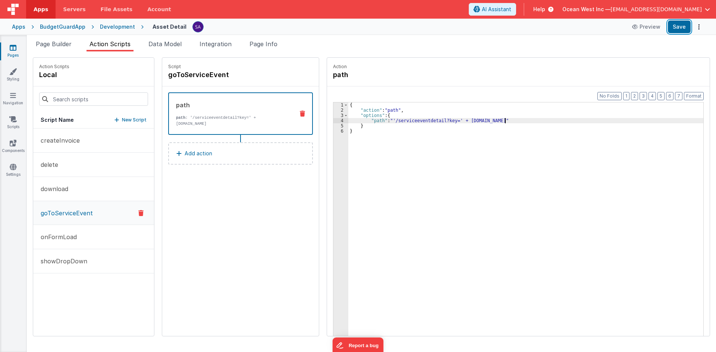
click at [683, 26] on button "Save" at bounding box center [679, 27] width 23 height 13
click at [112, 29] on div "Development" at bounding box center [117, 26] width 35 height 7
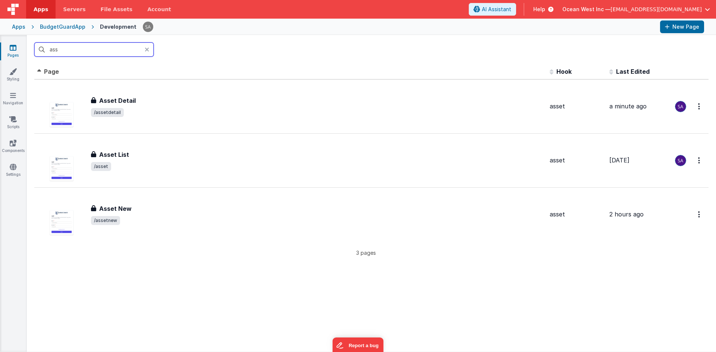
click at [113, 50] on input "ass" at bounding box center [93, 50] width 119 height 14
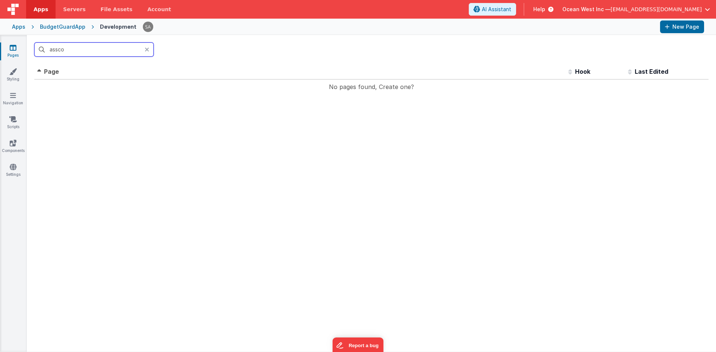
type input "asscon"
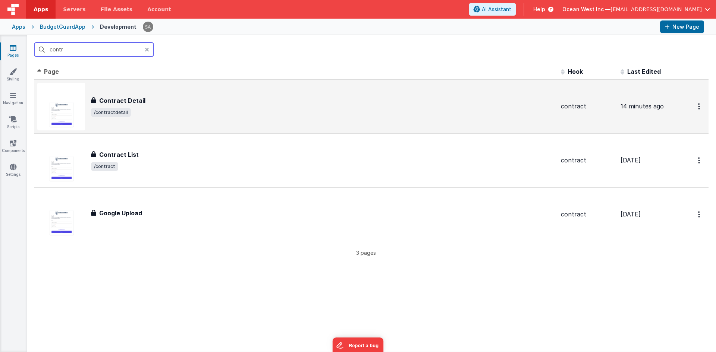
type input "contr"
click at [208, 104] on div "Contract Detail" at bounding box center [323, 100] width 464 height 9
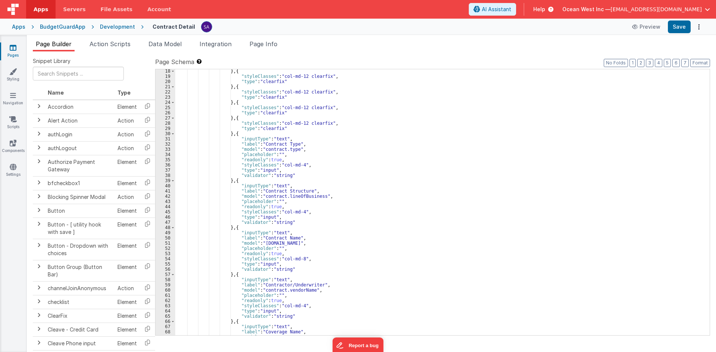
scroll to position [90, 0]
click at [121, 38] on div "Page Builder Action Scripts Data Model Integration Page Info Snippet Library Na…" at bounding box center [371, 193] width 689 height 317
click at [117, 44] on span "Action Scripts" at bounding box center [110, 43] width 41 height 7
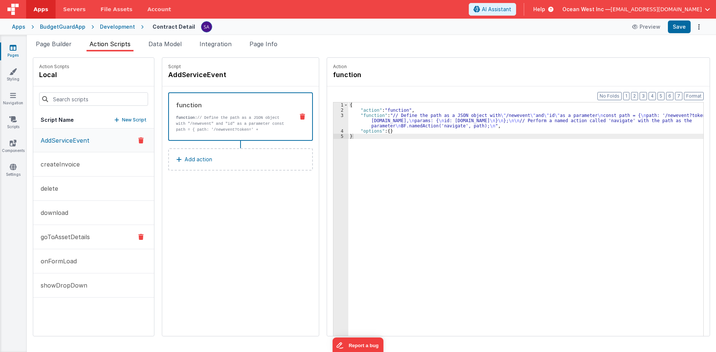
click at [90, 231] on button "goToAssetDetails" at bounding box center [93, 237] width 121 height 24
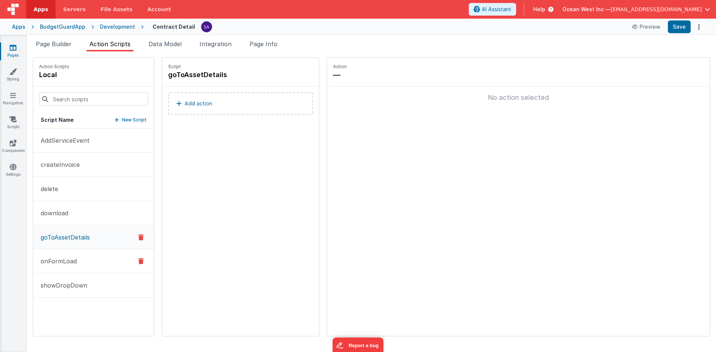
click at [84, 250] on button "onFormLoad" at bounding box center [93, 262] width 121 height 24
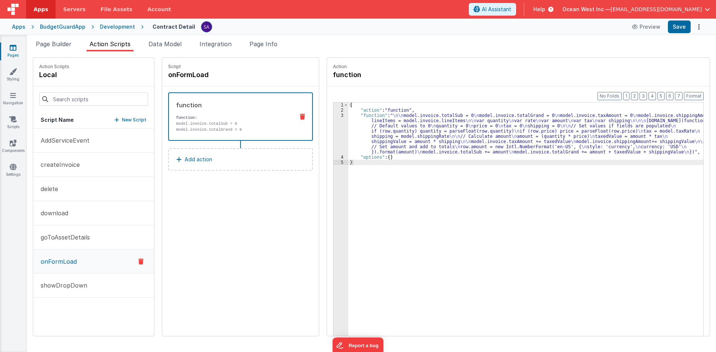
click at [84, 258] on button "onFormLoad" at bounding box center [93, 262] width 121 height 24
click at [79, 288] on p "showDropDown" at bounding box center [61, 285] width 51 height 9
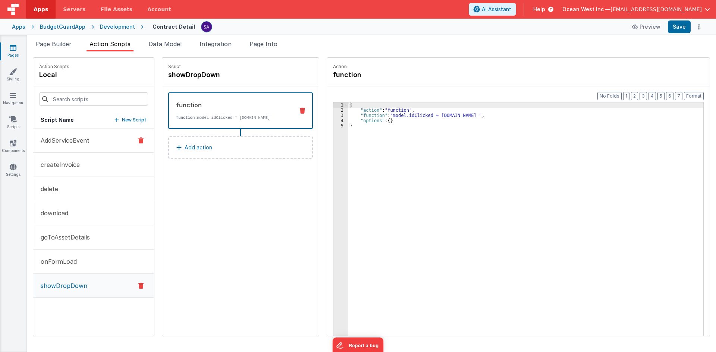
click at [72, 131] on button "AddServiceEvent" at bounding box center [93, 141] width 121 height 24
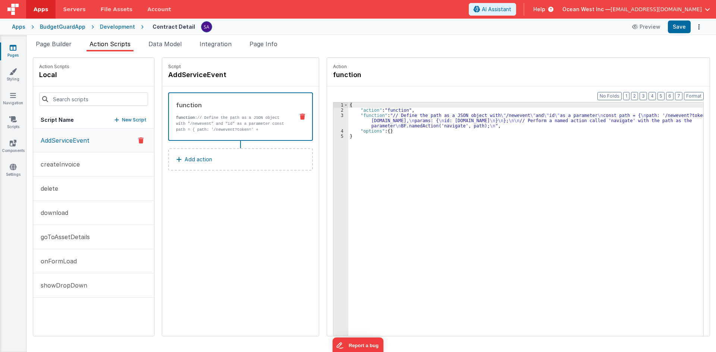
click at [353, 119] on div "{ "action" : "function" , "function" : "// Define the path as a JSON object wit…" at bounding box center [529, 236] width 362 height 267
click at [333, 117] on div "3" at bounding box center [340, 121] width 15 height 16
click at [368, 137] on div "{ "action" : "function" , "function" : "// Define the path as a JSON object wit…" at bounding box center [529, 236] width 362 height 267
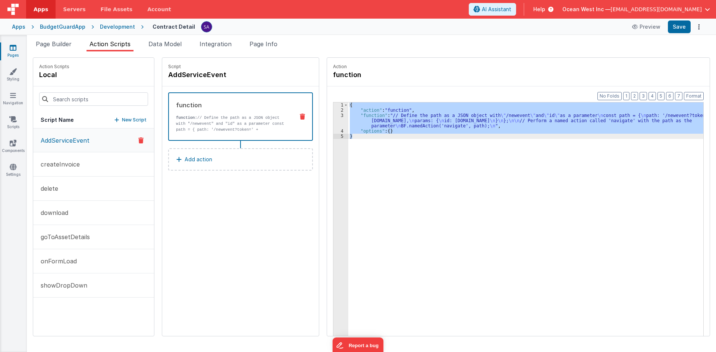
click at [105, 28] on div "Development" at bounding box center [117, 26] width 35 height 7
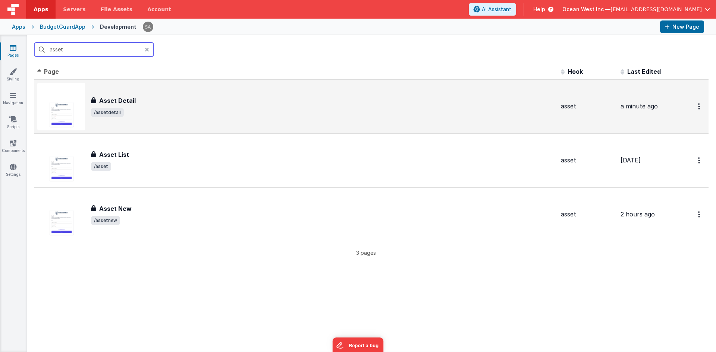
type input "asset"
click at [120, 100] on h3 "Asset Detail" at bounding box center [117, 100] width 37 height 9
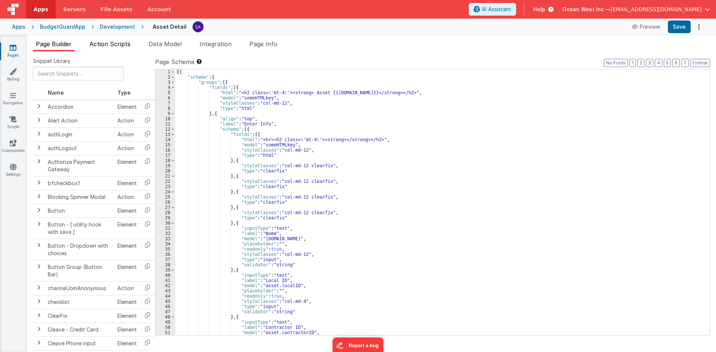
click at [117, 48] on li "Action Scripts" at bounding box center [110, 46] width 47 height 12
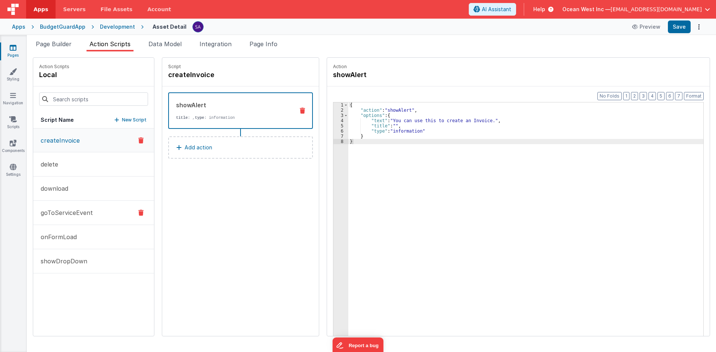
click at [68, 210] on p "goToServiceEvent" at bounding box center [64, 212] width 57 height 9
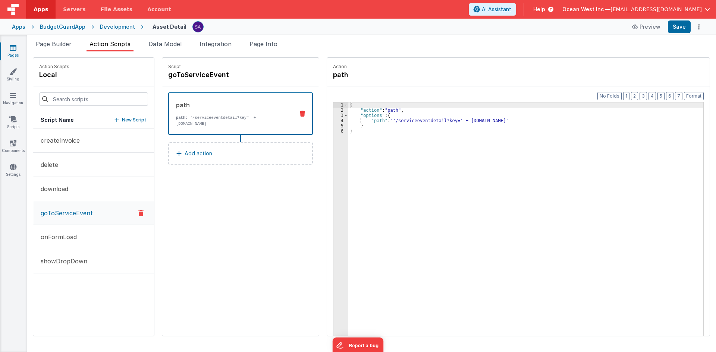
click at [385, 109] on div "{ "action" : "path" , "options" : { "path" : "'/serviceeventdetail?key=' + acti…" at bounding box center [529, 236] width 362 height 267
click at [386, 116] on div "{ "action" : "path" , "options" : { "path" : "'/serviceeventdetail?key=' + acti…" at bounding box center [529, 236] width 362 height 267
click at [384, 118] on div "{ "action" : "path" , "options" : { "path" : "'/serviceeventdetail?key=' + acti…" at bounding box center [529, 236] width 362 height 267
click at [355, 133] on div "{ "action" : "path" , "options" : { "path" : "'/serviceeventdetail?key=' + acti…" at bounding box center [529, 236] width 362 height 267
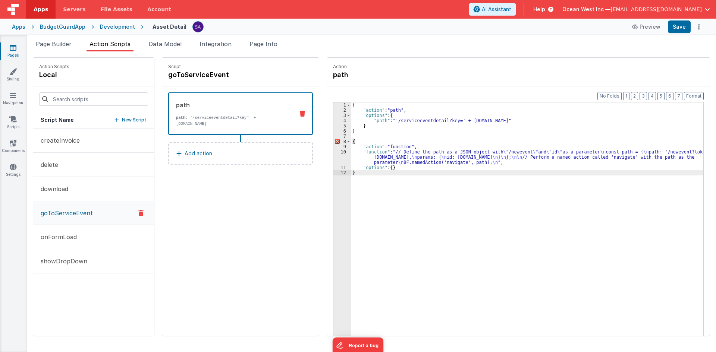
click at [402, 122] on div "{ "action" : "path" , "options" : { "path" : "'/serviceeventdetail?key=' + acti…" at bounding box center [531, 236] width 360 height 267
click at [395, 128] on div "{ "action" : "path" , "options" : { "path" : "'/serviceeventdetail?key=' + acti…" at bounding box center [531, 236] width 360 height 267
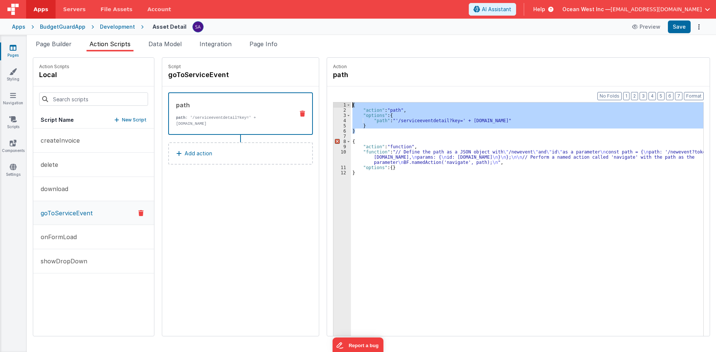
drag, startPoint x: 359, startPoint y: 131, endPoint x: 339, endPoint y: 95, distance: 41.1
click at [339, 95] on div "Format 7 6 5 4 3 2 1 No Folds 1 2 3 4 5 6 7 8 9 10 11 12 { "action" : "path" , …" at bounding box center [518, 226] width 383 height 279
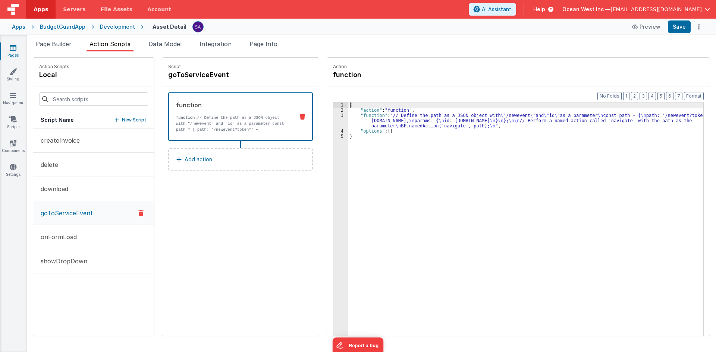
click at [370, 127] on div "{ "action" : "function" , "function" : "// Define the path as a JSON object wit…" at bounding box center [529, 236] width 362 height 267
click at [333, 117] on div "3" at bounding box center [340, 121] width 15 height 16
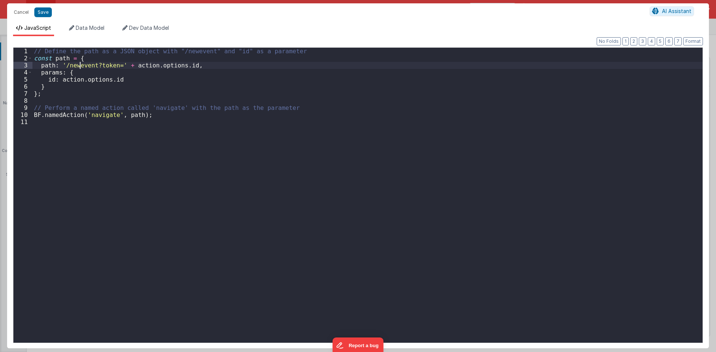
click at [79, 67] on div "// Define the path as a JSON object with "/newevent" and "id" as a parameter co…" at bounding box center [367, 203] width 670 height 310
click at [41, 14] on button "Save" at bounding box center [43, 12] width 18 height 10
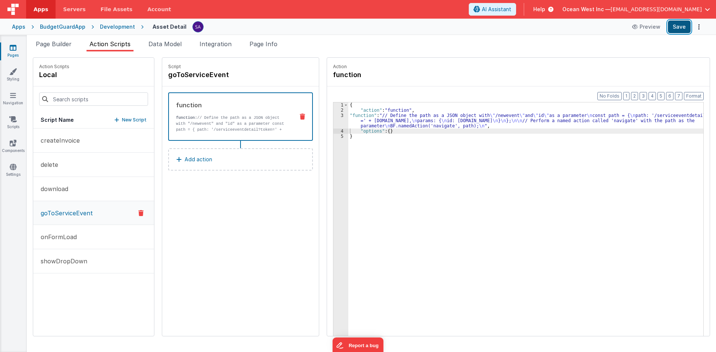
click at [675, 29] on button "Save" at bounding box center [679, 27] width 23 height 13
click at [48, 41] on span "Page Builder" at bounding box center [54, 43] width 36 height 7
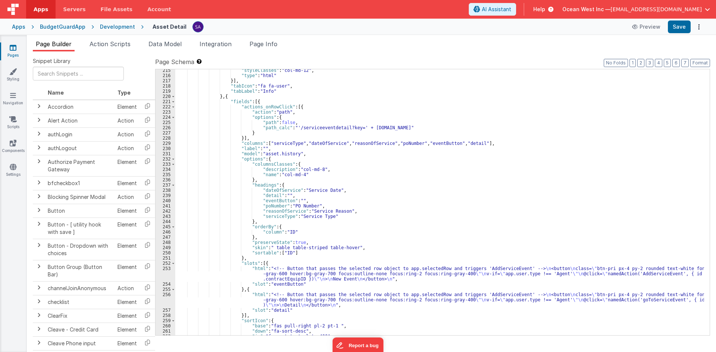
scroll to position [1119, 0]
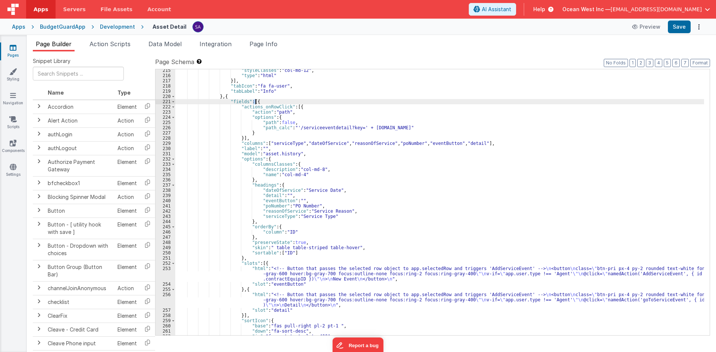
drag, startPoint x: 253, startPoint y: 102, endPoint x: 257, endPoint y: 103, distance: 4.3
click at [257, 103] on div ""styleClasses" : "col-md-12" , "type" : "html" }] , "tabIcon" : "fa fa-user" , …" at bounding box center [439, 206] width 529 height 277
click at [292, 108] on div ""styleClasses" : "col-md-12" , "type" : "html" }] , "tabIcon" : "fa fa-user" , …" at bounding box center [439, 206] width 529 height 277
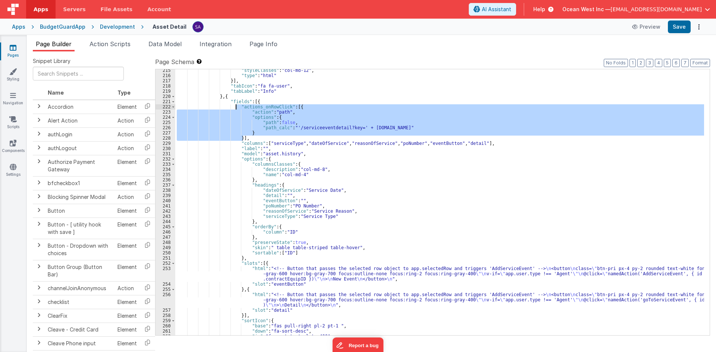
drag, startPoint x: 250, startPoint y: 138, endPoint x: 235, endPoint y: 107, distance: 34.5
click at [235, 107] on div ""styleClasses" : "col-md-12" , "type" : "html" }] , "tabIcon" : "fa fa-user" , …" at bounding box center [439, 206] width 529 height 277
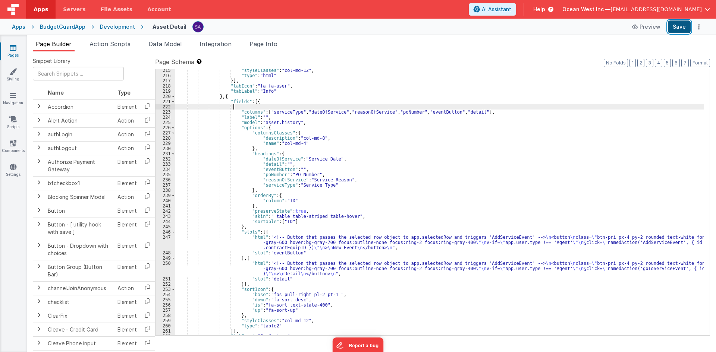
click at [687, 26] on button "Save" at bounding box center [679, 27] width 23 height 13
click at [677, 31] on button "Save" at bounding box center [679, 27] width 23 height 13
click at [310, 249] on div ""styleClasses" : "col-md-12" , "type" : "html" }] , "tabIcon" : "fa fa-user" , …" at bounding box center [439, 206] width 529 height 277
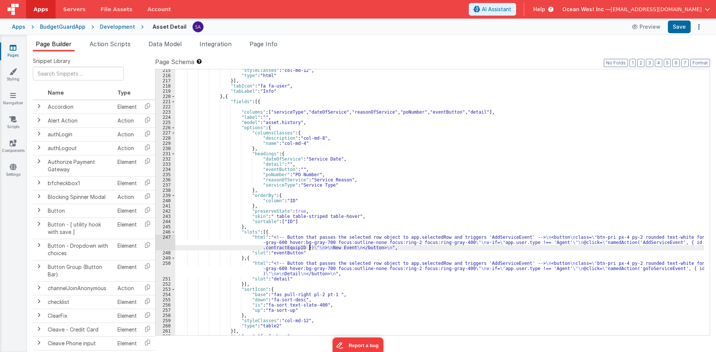
click at [306, 262] on div ""styleClasses" : "col-md-12" , "type" : "html" }] , "tabIcon" : "fa fa-user" , …" at bounding box center [439, 206] width 529 height 277
click at [161, 267] on div "250" at bounding box center [166, 269] width 20 height 16
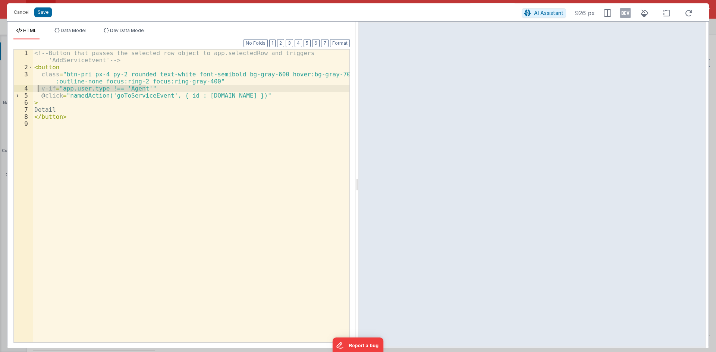
drag, startPoint x: 148, startPoint y: 88, endPoint x: 37, endPoint y: 86, distance: 110.4
click at [37, 86] on div "<!-- Button that passes the selected row object to app.selectedRow and triggers…" at bounding box center [191, 207] width 317 height 314
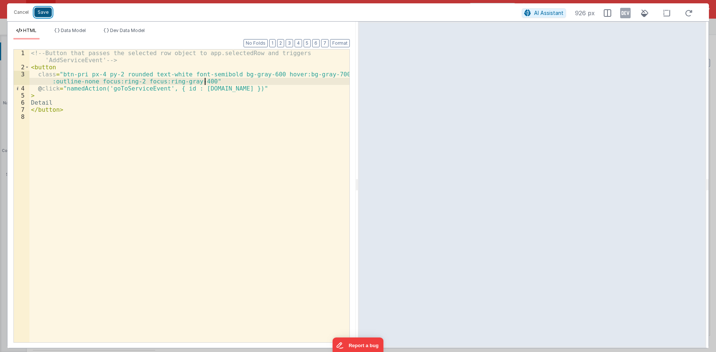
click at [43, 12] on button "Save" at bounding box center [43, 12] width 18 height 10
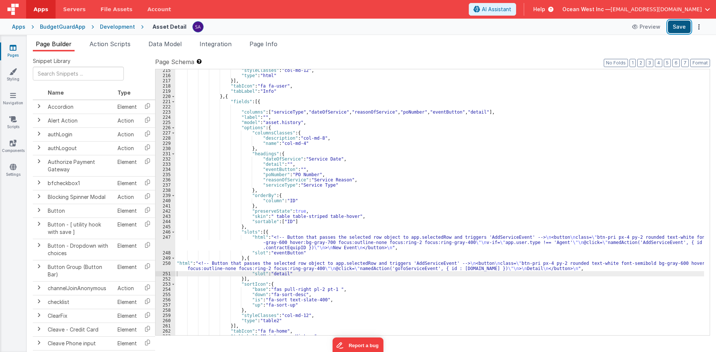
click at [683, 25] on button "Save" at bounding box center [679, 27] width 23 height 13
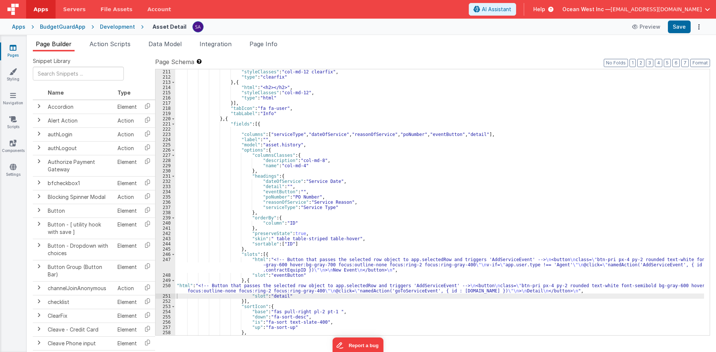
scroll to position [1052, 0]
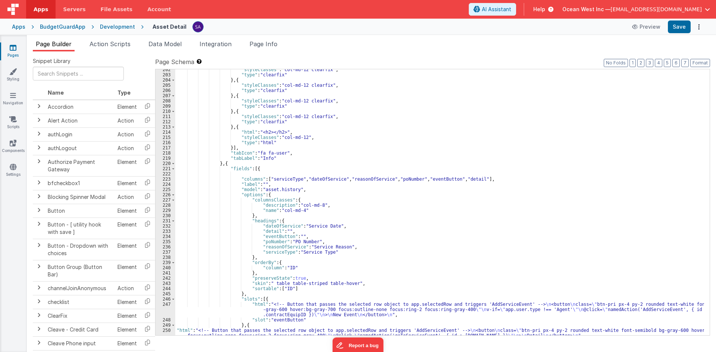
click at [125, 28] on div "Development" at bounding box center [117, 26] width 35 height 7
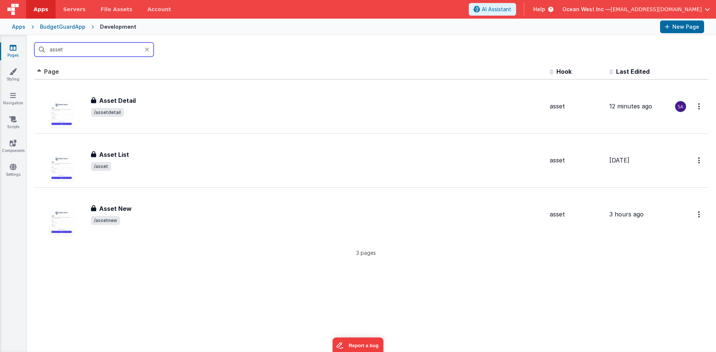
click at [113, 50] on input "asset" at bounding box center [93, 50] width 119 height 14
drag, startPoint x: 93, startPoint y: 50, endPoint x: 41, endPoint y: 50, distance: 52.2
click at [41, 50] on input "asset" at bounding box center [93, 50] width 119 height 14
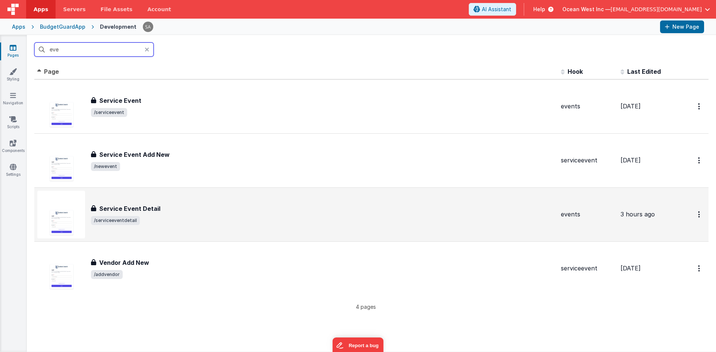
type input "eve"
click at [173, 216] on span "/serviceeventdetail" at bounding box center [323, 220] width 464 height 9
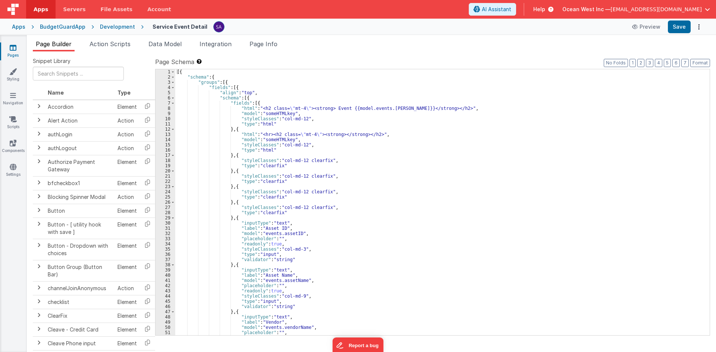
drag, startPoint x: 118, startPoint y: 25, endPoint x: 118, endPoint y: 32, distance: 6.7
click at [118, 25] on div "Development" at bounding box center [117, 26] width 35 height 7
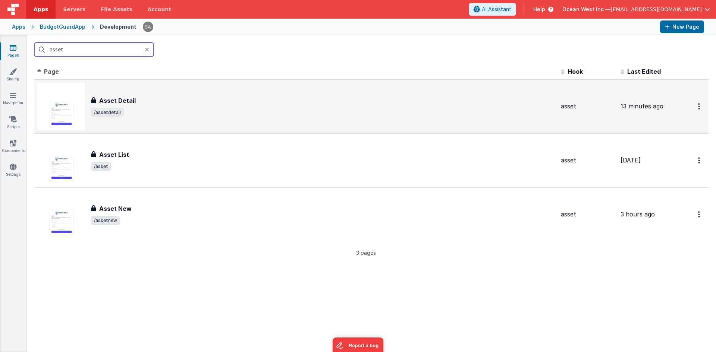
type input "asset"
click at [120, 96] on h3 "Asset Detail" at bounding box center [117, 100] width 37 height 9
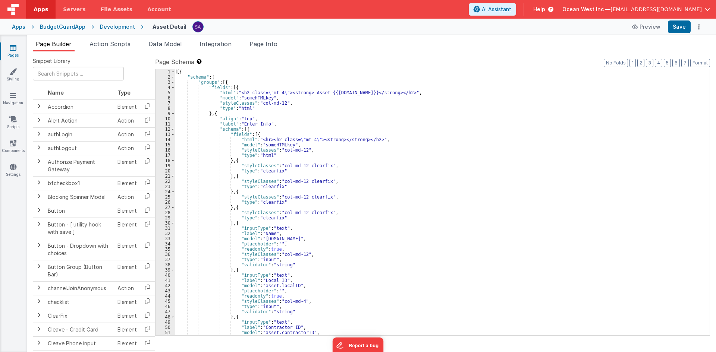
click at [131, 47] on span "Action Scripts" at bounding box center [110, 43] width 41 height 7
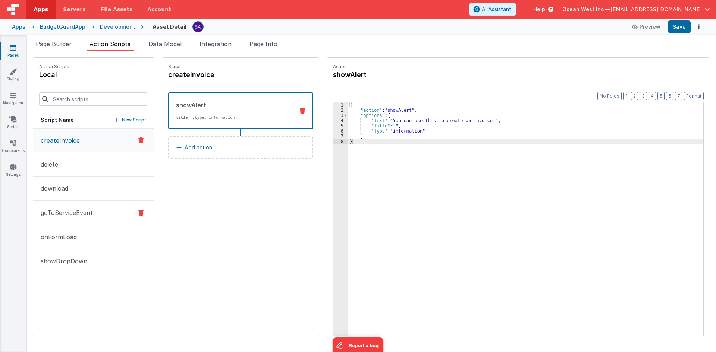
click at [68, 212] on p "goToServiceEvent" at bounding box center [64, 212] width 57 height 9
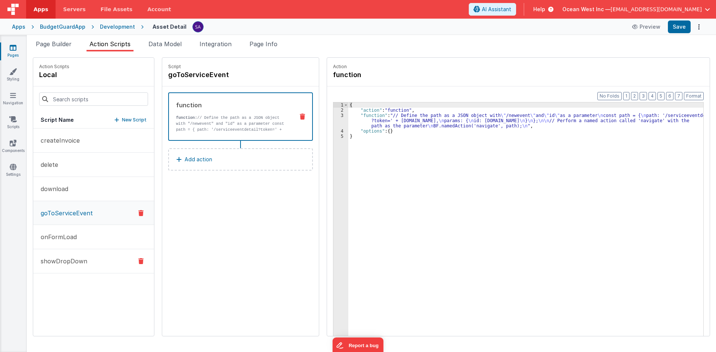
click at [65, 253] on button "showDropDown" at bounding box center [93, 262] width 121 height 24
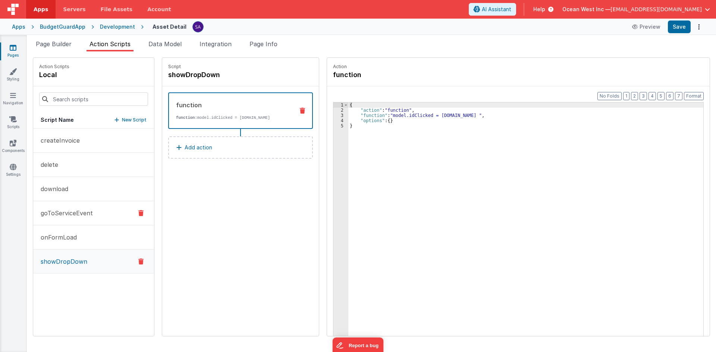
click at [72, 214] on p "goToServiceEvent" at bounding box center [64, 213] width 57 height 9
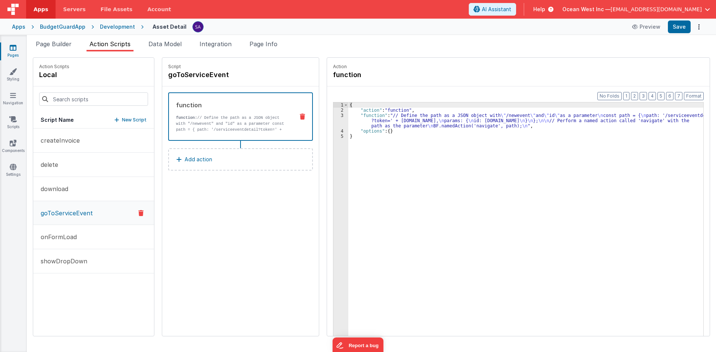
click at [395, 115] on div "{ "action" : "function" , "function" : "// Define the path as a JSON object wit…" at bounding box center [529, 236] width 362 height 267
click at [338, 123] on div "3" at bounding box center [340, 121] width 15 height 16
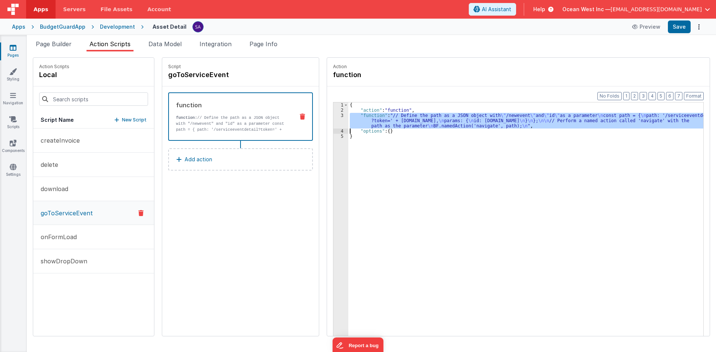
click at [334, 120] on div "3" at bounding box center [340, 121] width 15 height 16
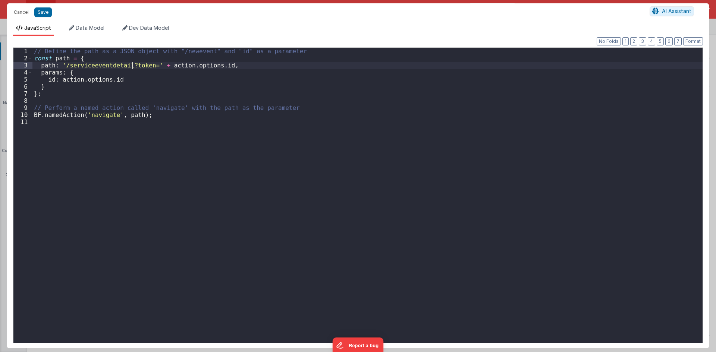
click at [132, 65] on div "// Define the path as a JSON object with "/newevent" and "id" as a parameter co…" at bounding box center [367, 203] width 670 height 310
drag, startPoint x: 46, startPoint y: 9, endPoint x: 700, endPoint y: 53, distance: 655.7
click at [46, 9] on button "Save" at bounding box center [43, 12] width 18 height 10
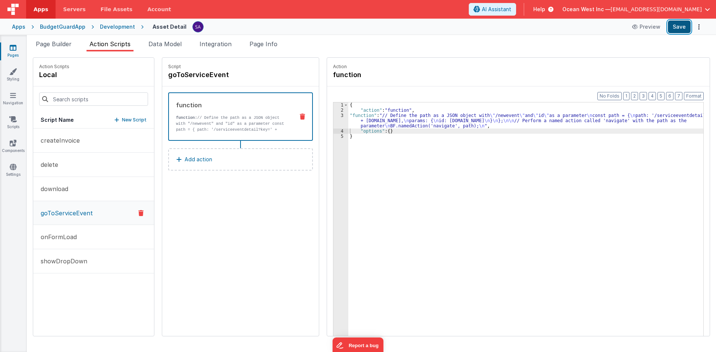
click at [688, 29] on button "Save" at bounding box center [679, 27] width 23 height 13
click at [366, 123] on div "{ "action" : "function" , "function" : "// Define the path as a JSON object wit…" at bounding box center [529, 236] width 362 height 267
click at [12, 54] on link "Pages" at bounding box center [13, 51] width 27 height 15
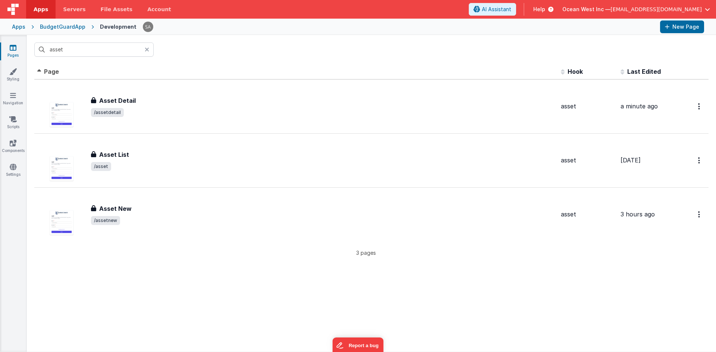
drag, startPoint x: 127, startPoint y: 100, endPoint x: 222, endPoint y: 7, distance: 132.4
click at [127, 99] on h3 "Asset Detail" at bounding box center [117, 100] width 37 height 9
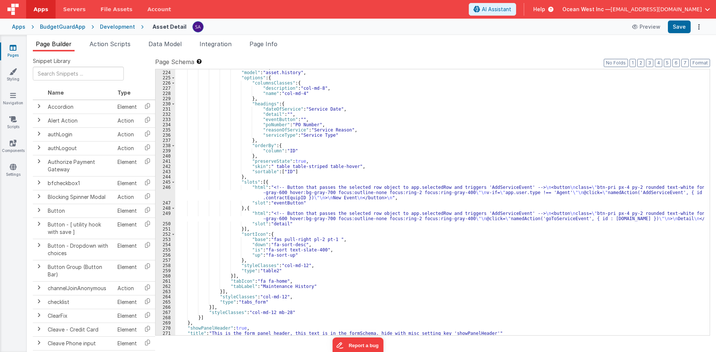
scroll to position [1170, 0]
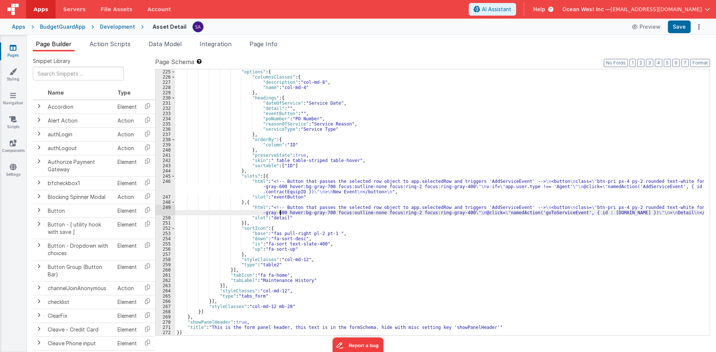
click at [281, 212] on div ""options" : { "columnsClasses" : { "description" : "col-md-8" , "name" : "col-m…" at bounding box center [439, 207] width 529 height 277
click at [285, 196] on div ""options" : { "columnsClasses" : { "description" : "col-md-8" , "name" : "col-m…" at bounding box center [439, 207] width 529 height 277
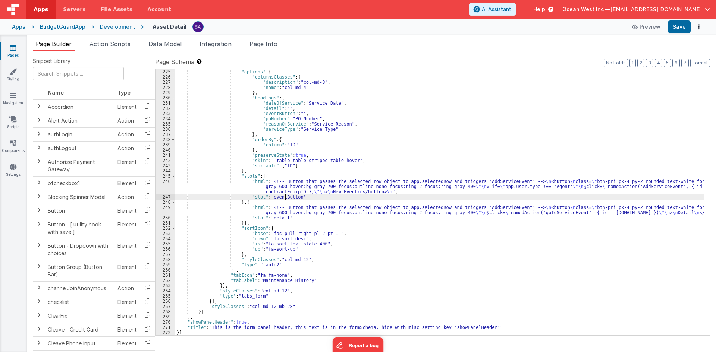
click at [161, 188] on div "246" at bounding box center [166, 187] width 20 height 16
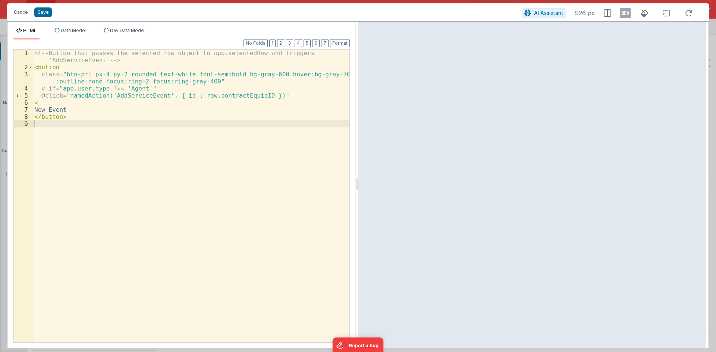
click at [133, 97] on div "<!-- Button that passes the selected row object to app.selectedRow and triggers…" at bounding box center [191, 207] width 317 height 314
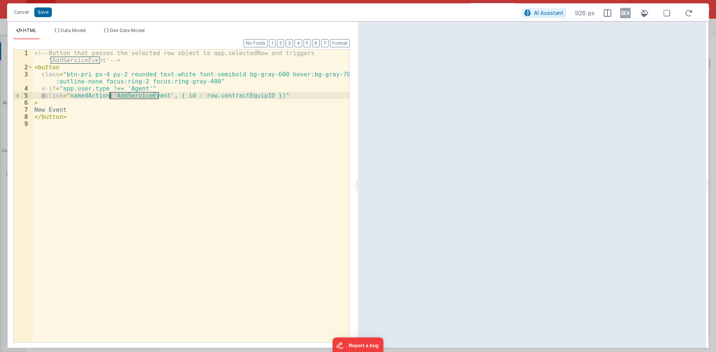
click at [133, 97] on div "<!-- Button that passes the selected row object to app.selectedRow and triggers…" at bounding box center [191, 207] width 317 height 314
drag, startPoint x: 24, startPoint y: 12, endPoint x: 130, endPoint y: 52, distance: 113.2
click at [24, 12] on button "Cancel" at bounding box center [21, 12] width 22 height 10
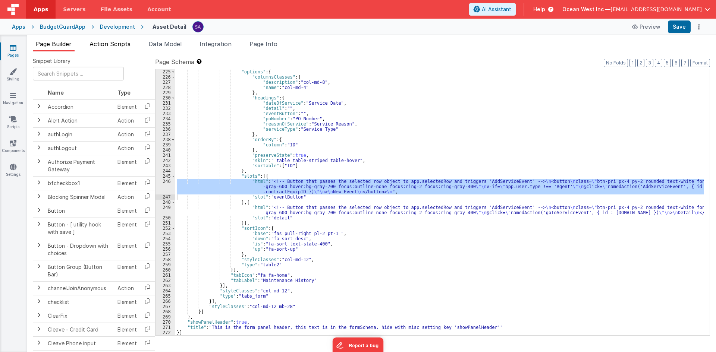
click at [114, 44] on span "Action Scripts" at bounding box center [110, 43] width 41 height 7
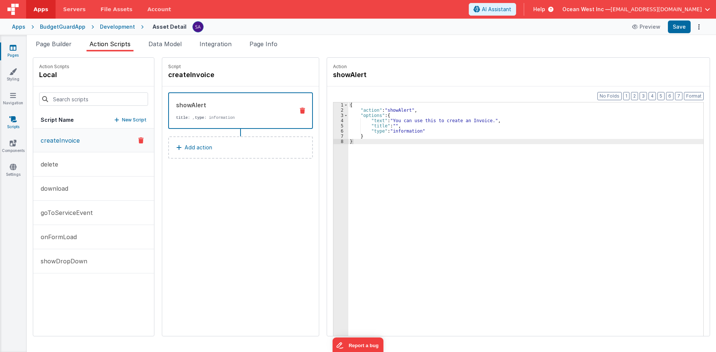
click at [15, 125] on link "Scripts" at bounding box center [13, 123] width 27 height 15
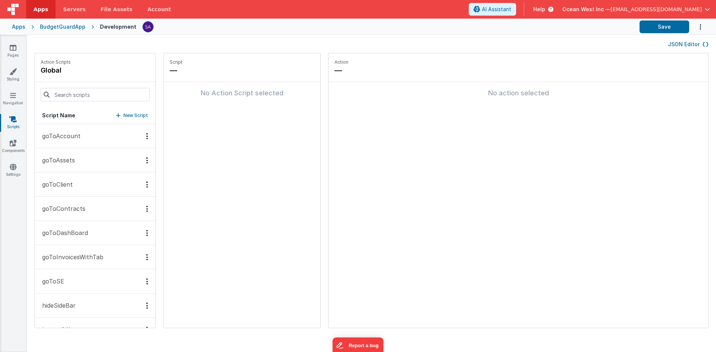
click at [215, 41] on div "JSON Editor" at bounding box center [371, 44] width 674 height 9
click at [131, 115] on p "New Script" at bounding box center [135, 115] width 25 height 7
paste input "AddServiceEvent"
type input "AddServiceEvent"
click at [249, 71] on icon at bounding box center [251, 70] width 5 height 9
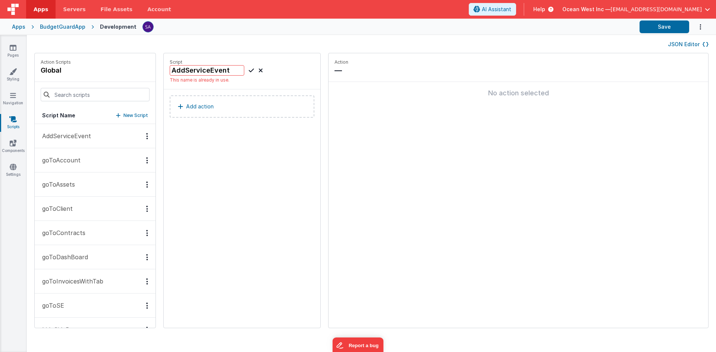
click at [258, 70] on icon at bounding box center [260, 70] width 4 height 9
click at [91, 139] on button "AddServiceEvent" at bounding box center [95, 136] width 121 height 24
click at [93, 164] on button "goToAccount" at bounding box center [95, 160] width 121 height 24
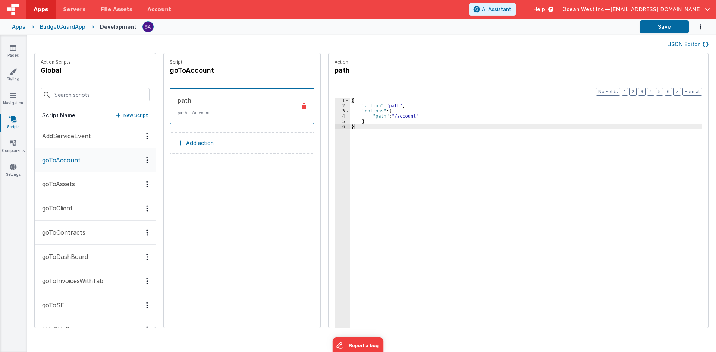
click at [92, 141] on button "AddServiceEvent" at bounding box center [95, 136] width 121 height 24
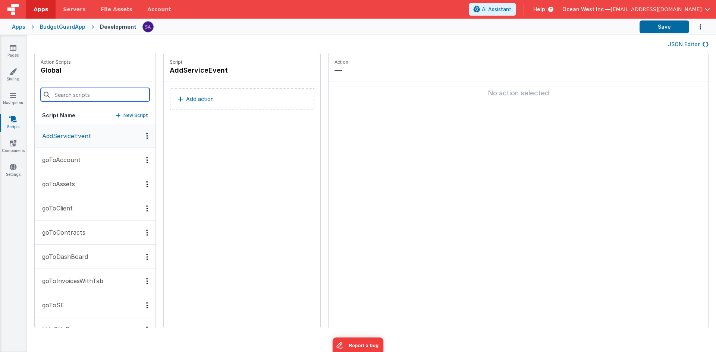
click at [79, 96] on input at bounding box center [95, 94] width 109 height 13
type input "add"
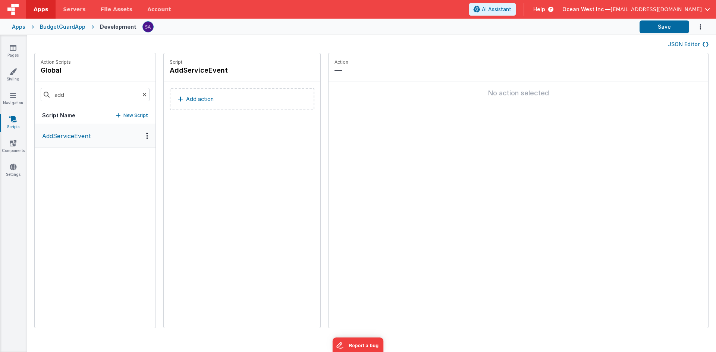
click at [91, 131] on button "AddServiceEvent" at bounding box center [95, 136] width 121 height 24
click at [205, 98] on p "Add action" at bounding box center [200, 99] width 28 height 9
click at [235, 192] on div "Select New Action Function - Runs JavaScript Clipboard - copy model field runUt…" at bounding box center [358, 176] width 716 height 352
click at [12, 46] on icon at bounding box center [13, 47] width 7 height 7
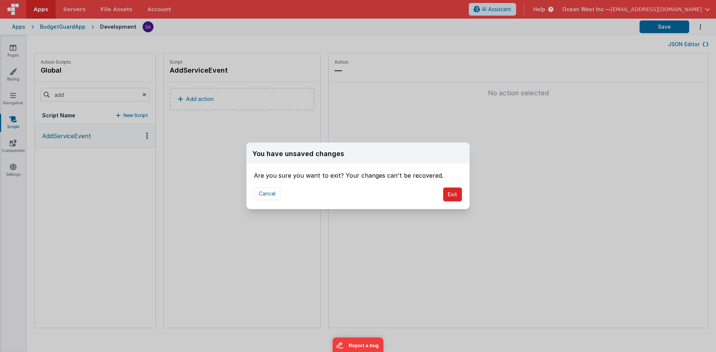
click at [445, 196] on button "Exit" at bounding box center [452, 195] width 19 height 14
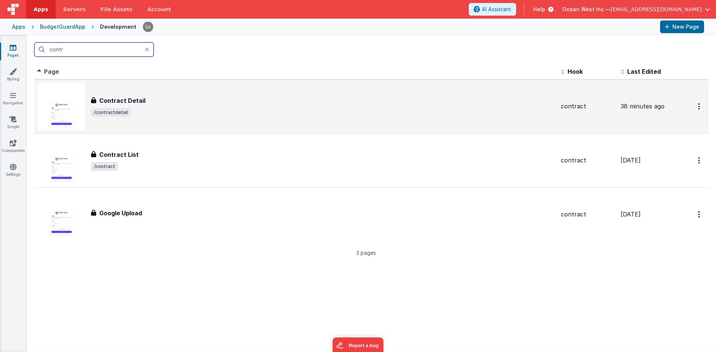
type input "contr"
click at [139, 109] on span "/contractdetail" at bounding box center [323, 112] width 464 height 9
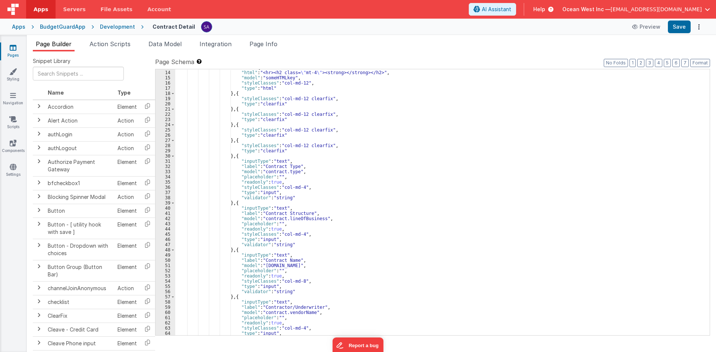
scroll to position [67, 0]
click at [106, 41] on span "Action Scripts" at bounding box center [110, 43] width 41 height 7
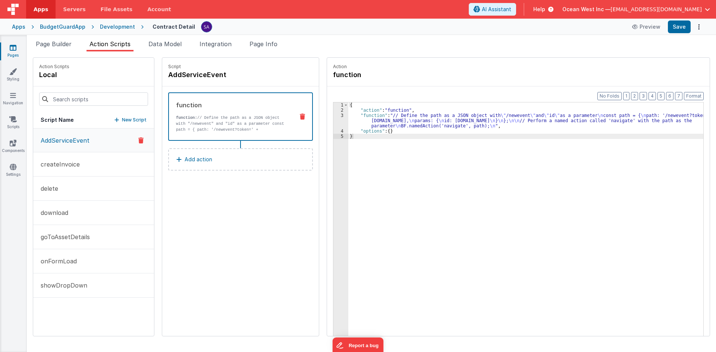
click at [83, 143] on p "AddServiceEvent" at bounding box center [62, 140] width 53 height 9
click at [407, 132] on div "{ "action" : "function" , "function" : "// Define the path as a JSON object wit…" at bounding box center [529, 236] width 362 height 267
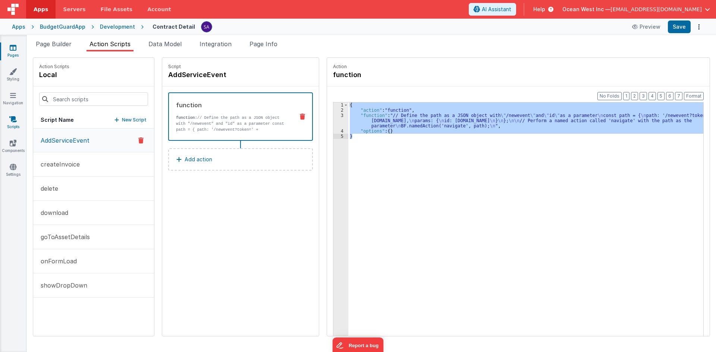
click at [16, 126] on link "Scripts" at bounding box center [13, 123] width 27 height 15
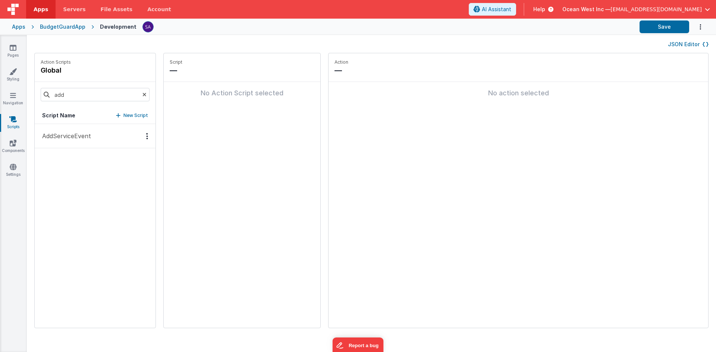
click at [67, 140] on p "AddServiceEvent" at bounding box center [64, 136] width 53 height 9
click at [188, 98] on p "Add action" at bounding box center [200, 99] width 28 height 9
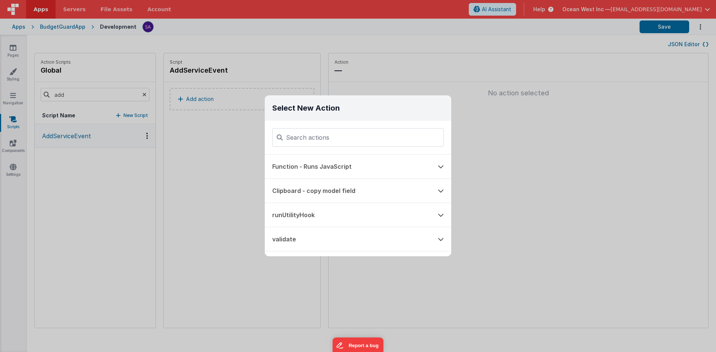
drag, startPoint x: 294, startPoint y: 161, endPoint x: 365, endPoint y: 148, distance: 72.1
click at [294, 161] on button "Function - Runs JavaScript" at bounding box center [348, 167] width 166 height 24
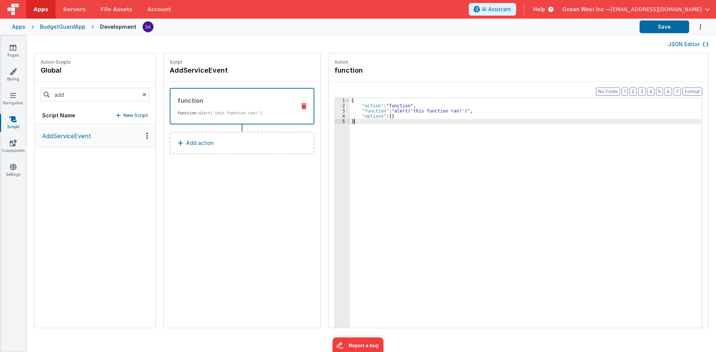
click at [383, 144] on div "{ "action" : "function" , "function" : "alert('this function ran!')" , "options…" at bounding box center [529, 230] width 359 height 264
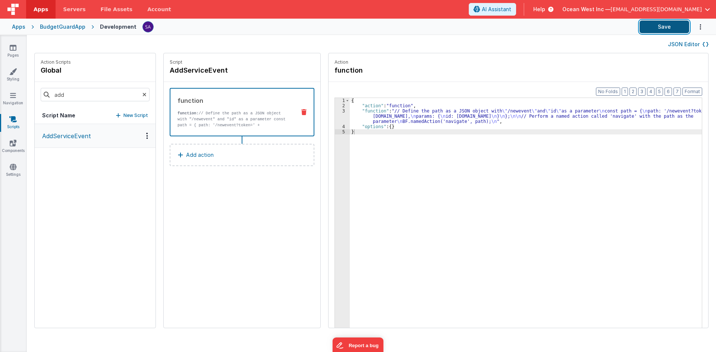
click at [672, 26] on button "Save" at bounding box center [665, 27] width 50 height 13
click at [654, 25] on button "Save" at bounding box center [665, 27] width 50 height 13
click at [10, 48] on icon at bounding box center [13, 47] width 7 height 7
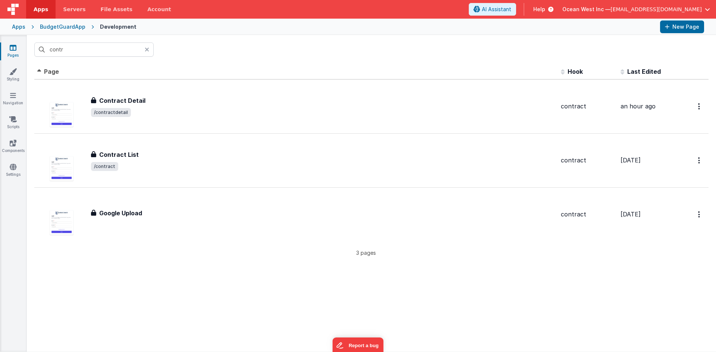
click at [111, 63] on div "contr" at bounding box center [371, 49] width 689 height 29
click at [149, 49] on icon at bounding box center [147, 50] width 4 height 6
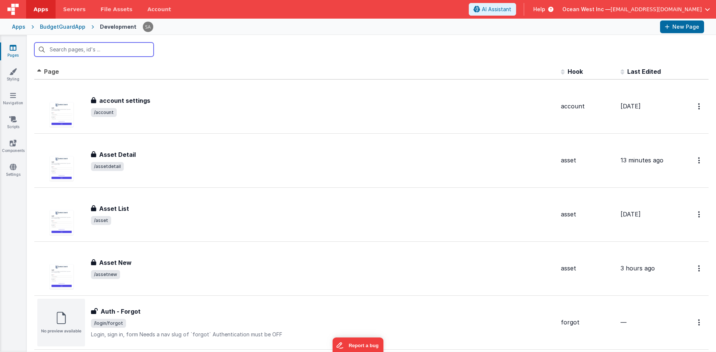
click at [83, 50] on input "text" at bounding box center [93, 50] width 119 height 14
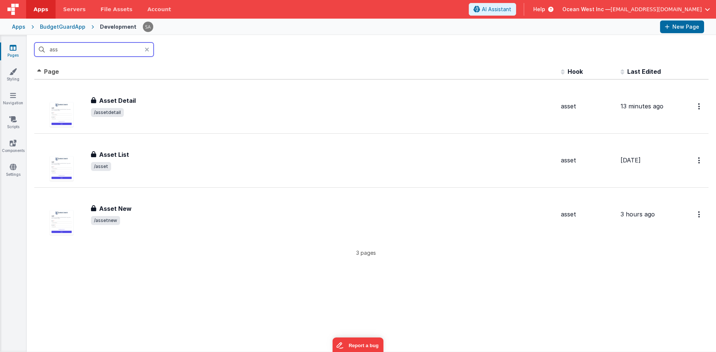
drag, startPoint x: 51, startPoint y: 52, endPoint x: 31, endPoint y: 51, distance: 20.5
click at [31, 51] on div "ass" at bounding box center [371, 49] width 689 height 29
type input "contra"
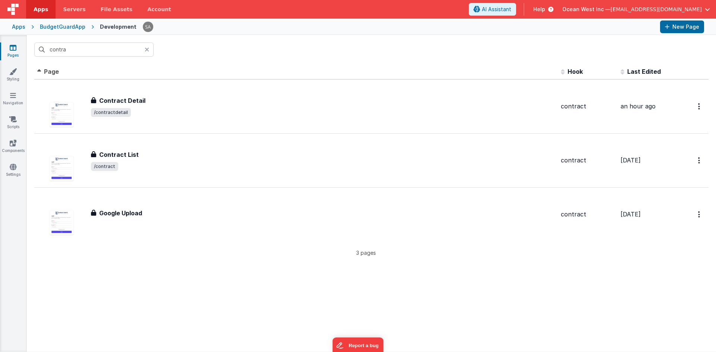
click at [151, 108] on div "Contract Detail Contract Detail /contractdetail" at bounding box center [323, 106] width 464 height 21
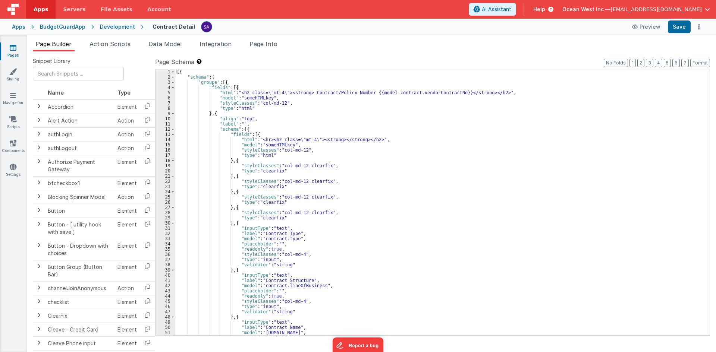
click at [333, 241] on div "[{ "schema" : { "groups" : [{ "fields" : [{ "html" : "<h2 class= \" mt-4 \" ><s…" at bounding box center [439, 207] width 529 height 277
click at [119, 49] on li "Action Scripts" at bounding box center [110, 46] width 47 height 12
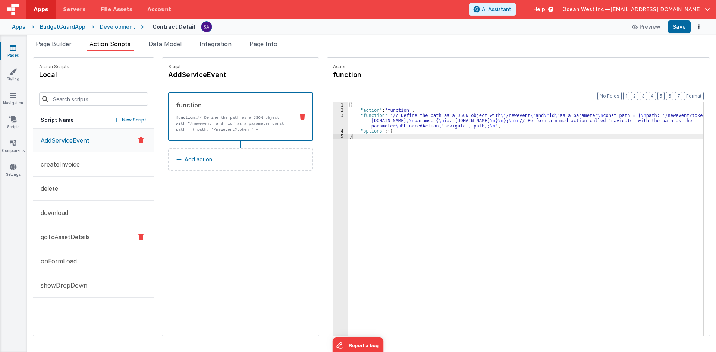
click at [90, 243] on button "goToAssetDetails" at bounding box center [93, 237] width 121 height 24
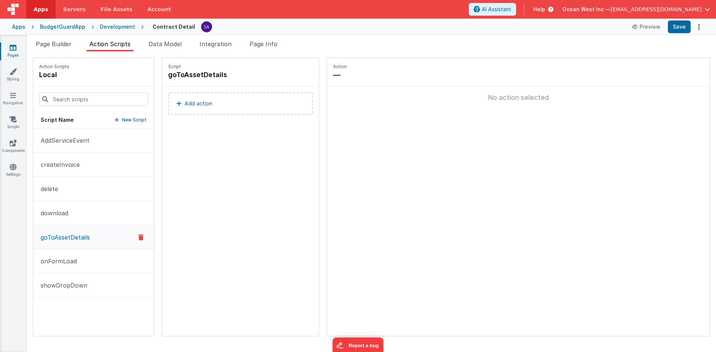
click at [31, 41] on ul "Page Builder Action Scripts Data Model Integration Page Info" at bounding box center [371, 46] width 689 height 12
click at [45, 43] on span "Page Builder" at bounding box center [54, 43] width 36 height 7
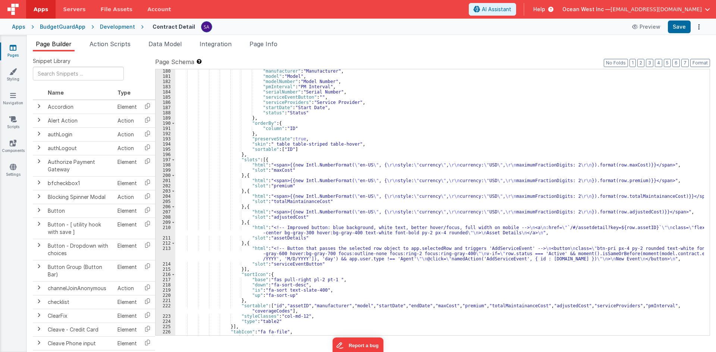
scroll to position [1052, 0]
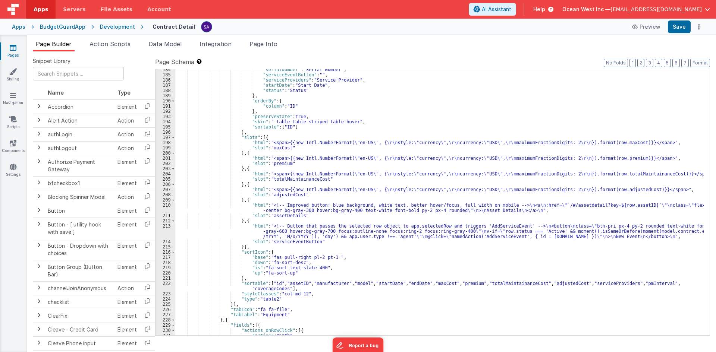
click at [303, 241] on div ""serialNumber" : "Serial Number" , "serviceEventButton" : "" , "serviceProvider…" at bounding box center [439, 205] width 529 height 277
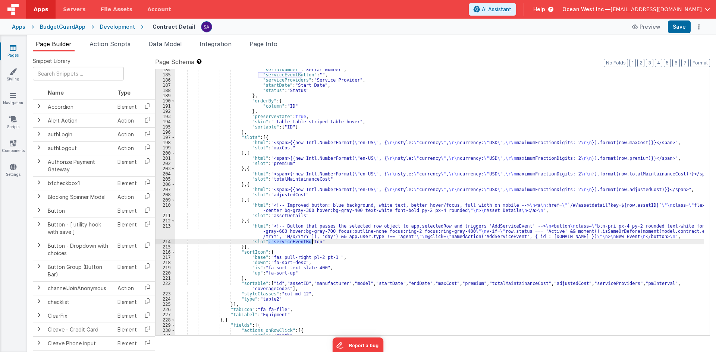
click at [303, 241] on div ""serialNumber" : "Serial Number" , "serviceEventButton" : "" , "serviceProvider…" at bounding box center [439, 205] width 529 height 277
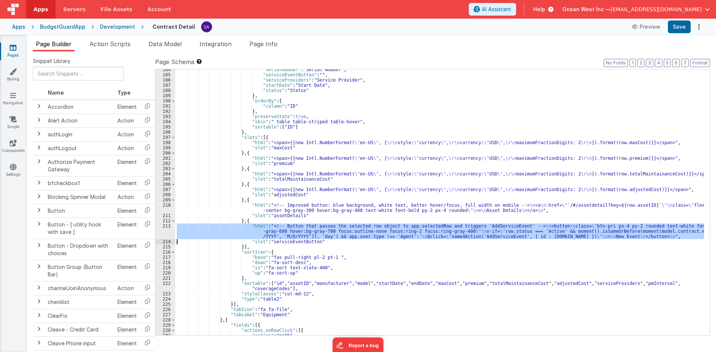
click at [160, 231] on div "213" at bounding box center [166, 232] width 20 height 16
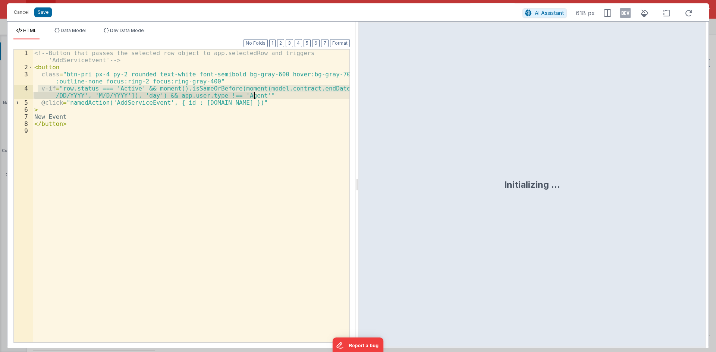
drag, startPoint x: 38, startPoint y: 88, endPoint x: 258, endPoint y: 95, distance: 220.2
click at [258, 95] on div "<!-- Button that passes the selected row object to app.selectedRow and triggers…" at bounding box center [191, 207] width 317 height 314
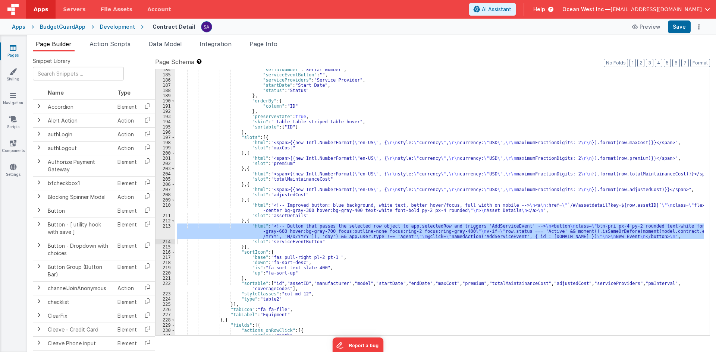
click at [21, 47] on link "Pages" at bounding box center [13, 51] width 27 height 15
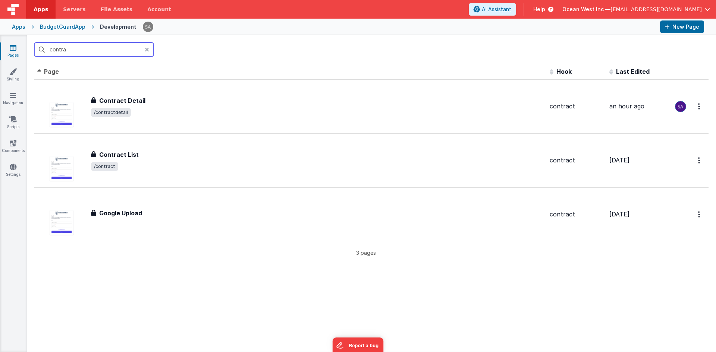
click at [75, 50] on input "contra" at bounding box center [93, 50] width 119 height 14
drag, startPoint x: 75, startPoint y: 50, endPoint x: 33, endPoint y: 49, distance: 42.2
click at [33, 49] on div "contra" at bounding box center [371, 49] width 689 height 29
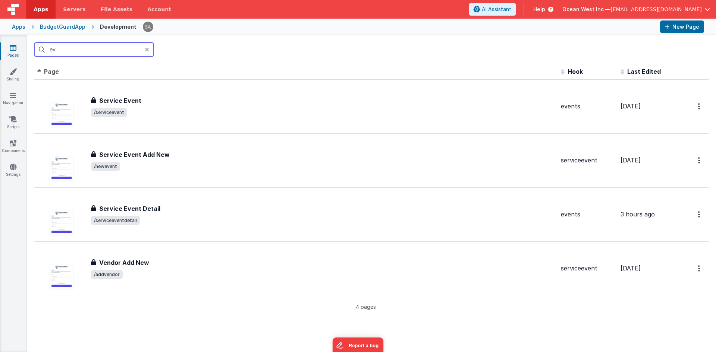
type input "e"
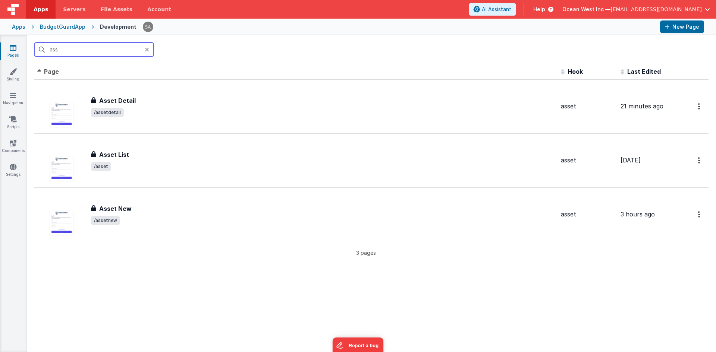
type input "ass"
click at [149, 113] on span "/assetdetail" at bounding box center [323, 112] width 464 height 9
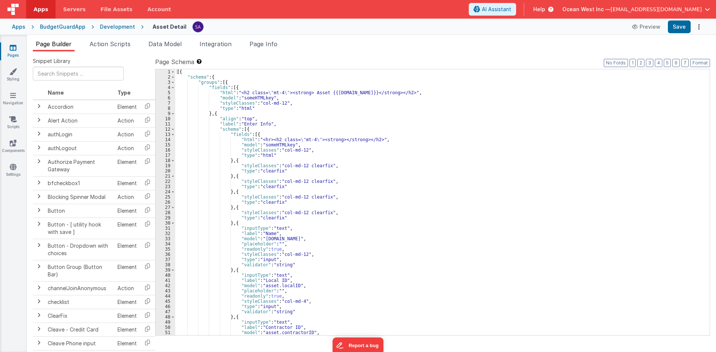
click at [281, 172] on div "[{ "schema" : { "groups" : [{ "fields" : [{ "html" : "<h2 class= \" mt-4 \" ><s…" at bounding box center [439, 207] width 529 height 277
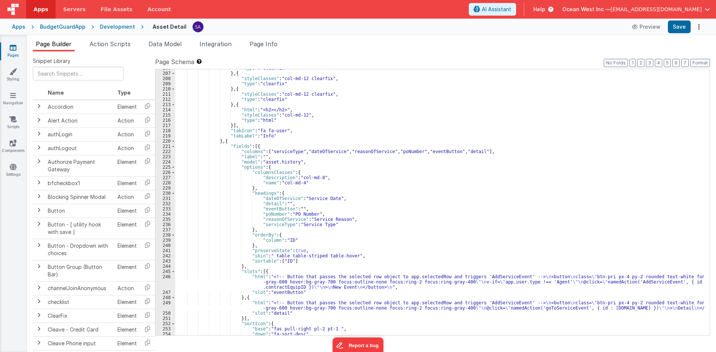
scroll to position [1164, 0]
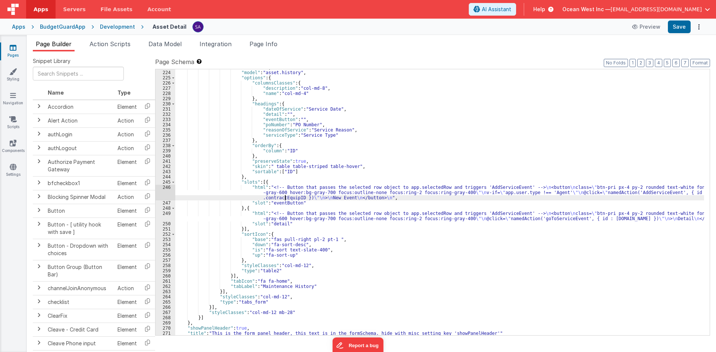
click at [286, 196] on div ""label" : "" , "model" : "asset.history" , "options" : { "columnsClasses" : { "…" at bounding box center [439, 203] width 529 height 277
click at [164, 193] on div "246" at bounding box center [166, 193] width 20 height 16
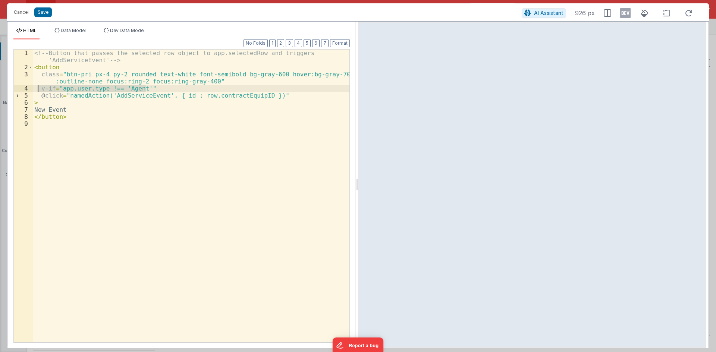
drag, startPoint x: 148, startPoint y: 88, endPoint x: 37, endPoint y: 89, distance: 111.2
click at [37, 89] on div "<!-- Button that passes the selected row object to app.selectedRow and triggers…" at bounding box center [191, 207] width 317 height 314
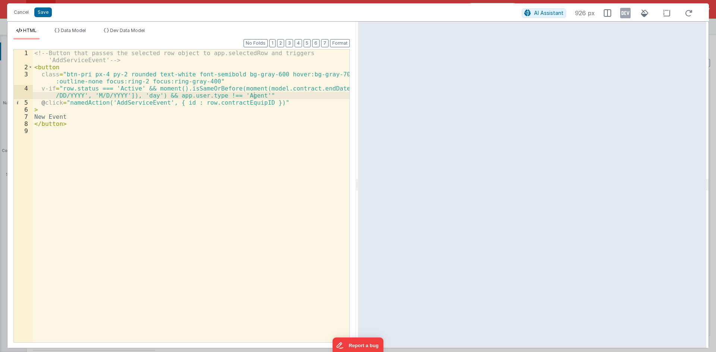
click at [286, 90] on div "<!-- Button that passes the selected row object to app.selectedRow and triggers…" at bounding box center [191, 207] width 317 height 314
drag, startPoint x: 251, startPoint y: 89, endPoint x: 323, endPoint y: 91, distance: 72.4
click at [323, 91] on div "<!-- Button that passes the selected row object to app.selectedRow and triggers…" at bounding box center [191, 207] width 317 height 314
click at [76, 89] on div "<!-- Button that passes the selected row object to app.selectedRow and triggers…" at bounding box center [191, 207] width 317 height 314
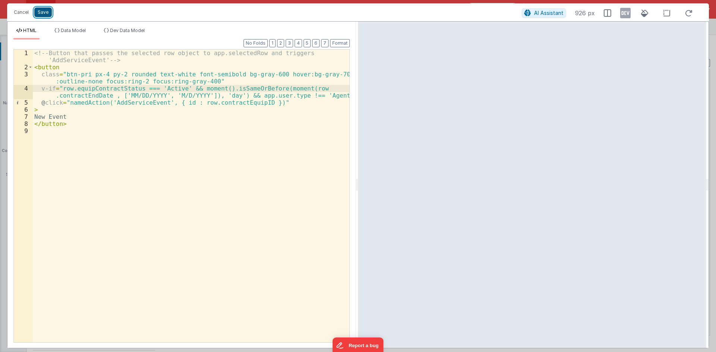
click at [48, 12] on button "Save" at bounding box center [43, 12] width 18 height 10
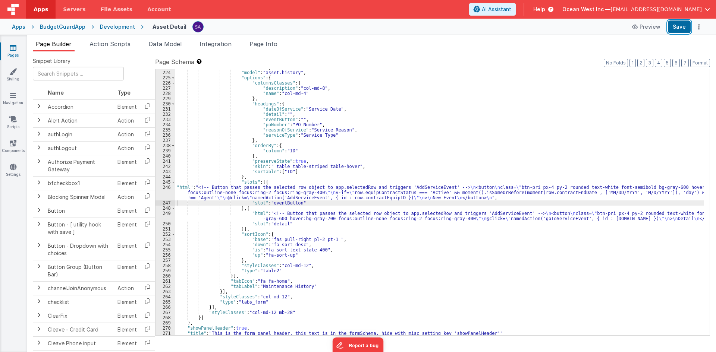
click at [681, 23] on button "Save" at bounding box center [679, 27] width 23 height 13
click at [18, 48] on link "Pages" at bounding box center [13, 51] width 27 height 15
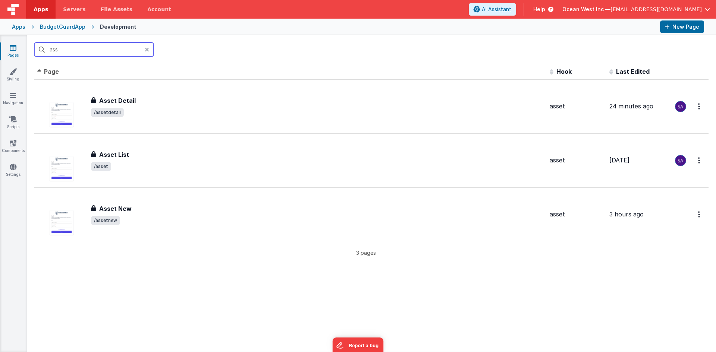
click at [91, 52] on input "ass" at bounding box center [93, 50] width 119 height 14
drag, startPoint x: 82, startPoint y: 49, endPoint x: 16, endPoint y: 41, distance: 66.5
click at [16, 41] on section "Pages Styling Navigation Scripts Components Settings ass Id Page Description Ho…" at bounding box center [358, 193] width 716 height 317
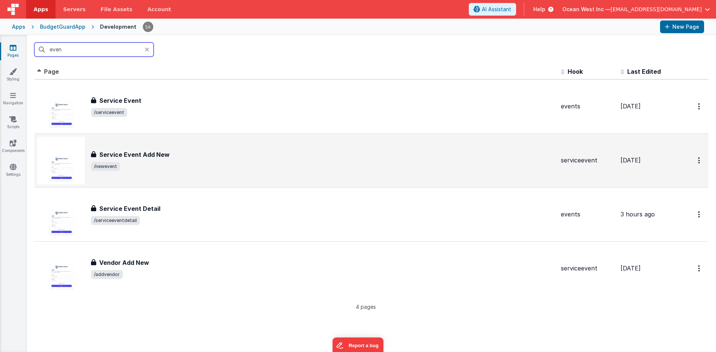
type input "even"
click at [159, 153] on h3 "Service Event Add New" at bounding box center [134, 154] width 70 height 9
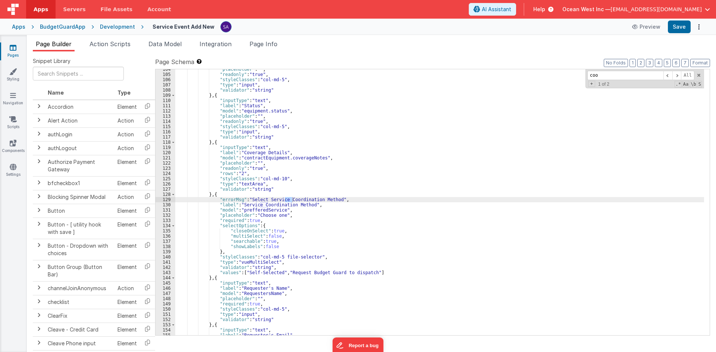
scroll to position [540, 0]
type input "coor"
drag, startPoint x: 214, startPoint y: 196, endPoint x: 222, endPoint y: 197, distance: 7.5
click at [222, 197] on div ""placeholder" : "" , "readonly" : "true" , "styleClasses" : "col-md-5" , "type"…" at bounding box center [439, 205] width 529 height 277
click at [228, 263] on div ""placeholder" : "" , "readonly" : "true" , "styleClasses" : "col-md-5" , "type"…" at bounding box center [439, 205] width 529 height 277
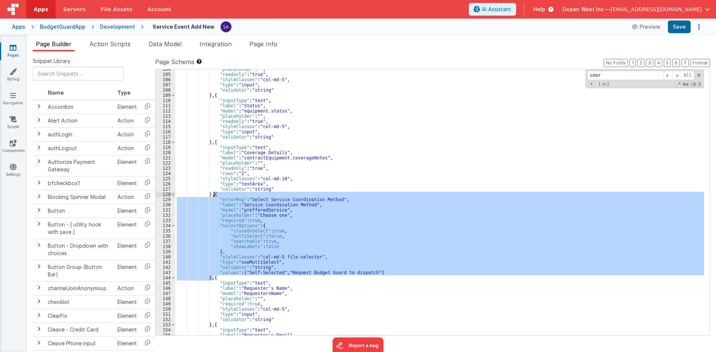
drag, startPoint x: 214, startPoint y: 279, endPoint x: 213, endPoint y: 195, distance: 83.2
click at [213, 195] on div ""placeholder" : "" , "readonly" : "true" , "styleClasses" : "col-md-5" , "type"…" at bounding box center [439, 205] width 529 height 277
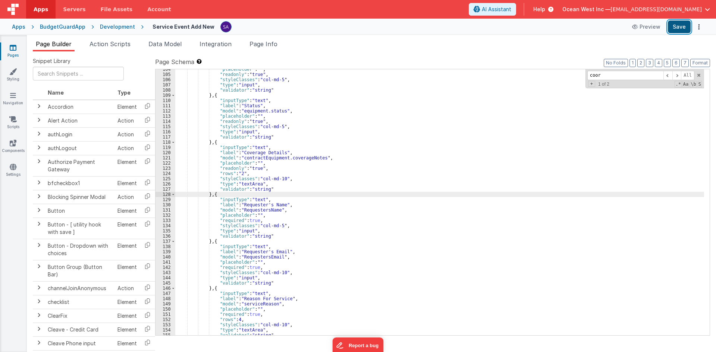
click at [683, 26] on button "Save" at bounding box center [679, 27] width 23 height 13
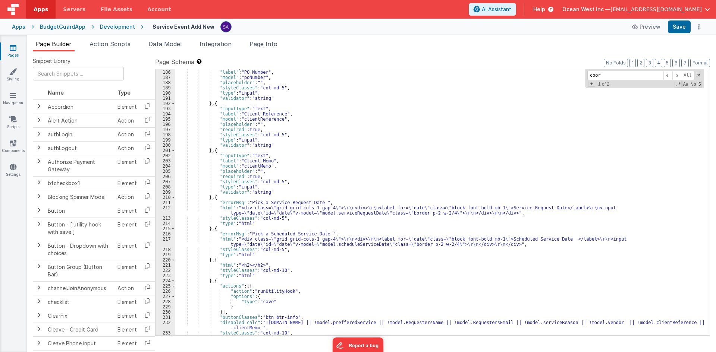
scroll to position [854, 0]
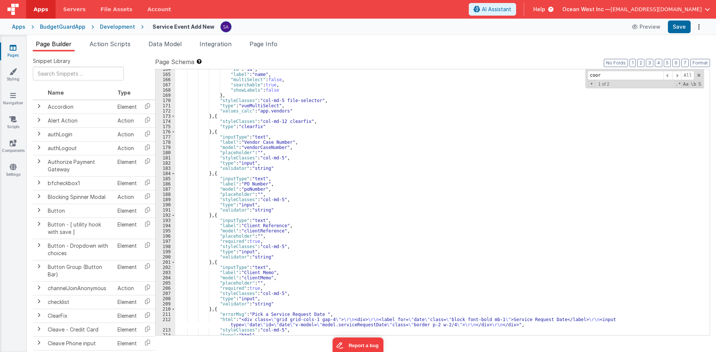
click at [349, 160] on div ""id" : "id" , "label" : "name" , "multiSelect" : false , "searchable" : true , …" at bounding box center [439, 205] width 529 height 277
drag, startPoint x: 605, startPoint y: 80, endPoint x: 583, endPoint y: 78, distance: 22.1
click at [583, 78] on div ""id" : "id" , "label" : "name" , "multiSelect" : false , "searchable" : true , …" at bounding box center [439, 202] width 529 height 266
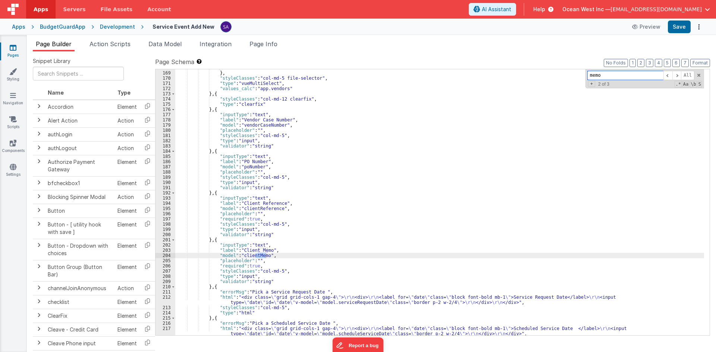
scroll to position [876, 0]
type input "memo"
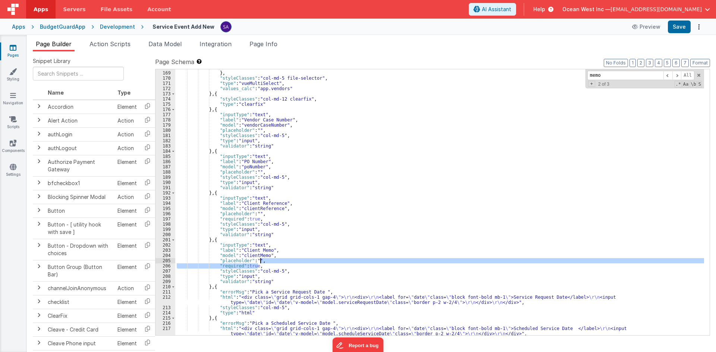
click at [261, 263] on div ""showLabels" : false } , "styleClasses" : "col-md-5 file-selector" , "type" : "…" at bounding box center [439, 206] width 529 height 282
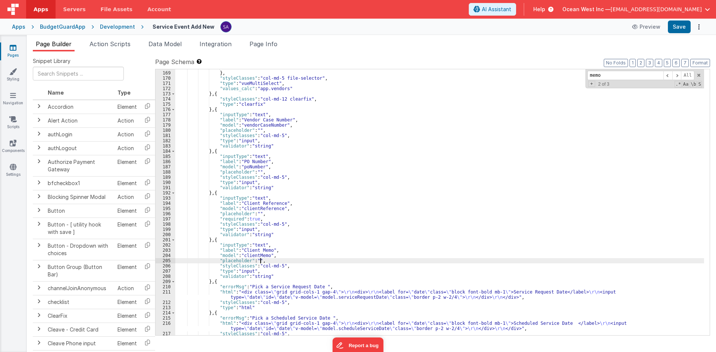
scroll to position [899, 0]
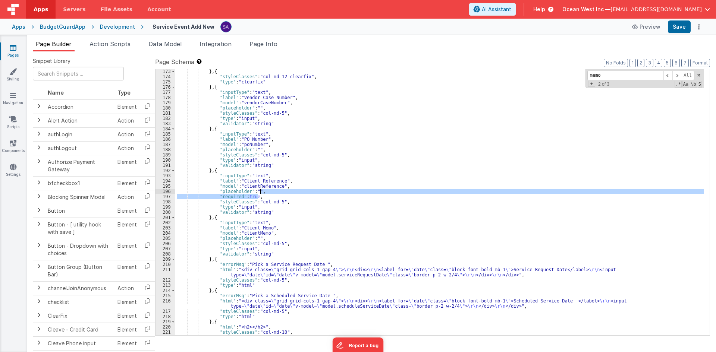
click at [270, 192] on div "} , { "styleClasses" : "col-md-12 clearfix" , "type" : "clearfix" } , { "inputT…" at bounding box center [439, 207] width 529 height 277
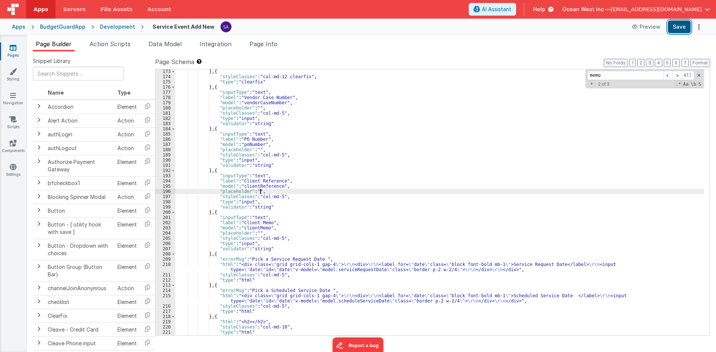
click at [683, 31] on button "Save" at bounding box center [679, 27] width 23 height 13
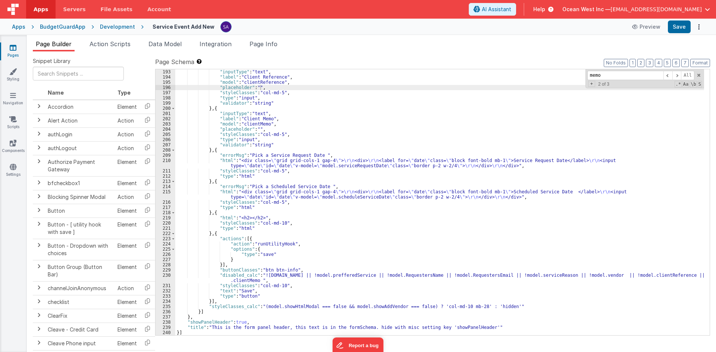
scroll to position [1003, 0]
click at [252, 276] on div ""inputType" : "text" , "label" : "Client Reference" , "model" : "clientReferenc…" at bounding box center [439, 207] width 529 height 277
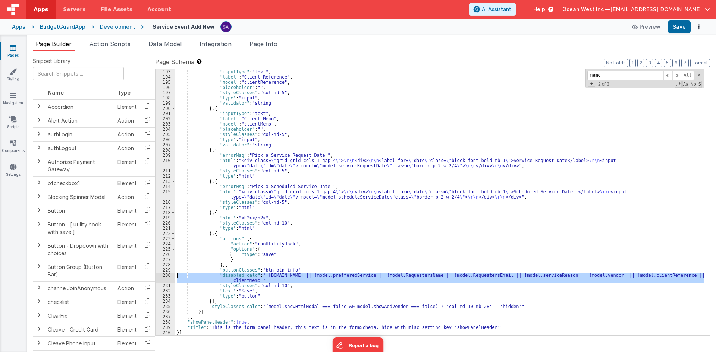
click at [160, 275] on div "230" at bounding box center [166, 278] width 20 height 10
click at [160, 277] on div "230" at bounding box center [166, 278] width 20 height 10
click at [247, 264] on div ""inputType" : "text" , "label" : "Client Reference" , "model" : "clientReferenc…" at bounding box center [439, 207] width 529 height 277
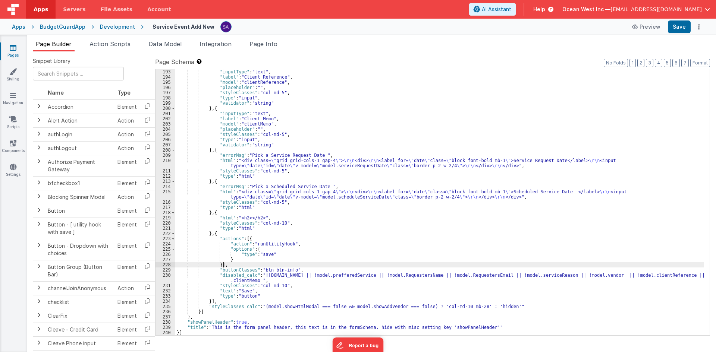
click at [236, 281] on div ""inputType" : "text" , "label" : "Client Reference" , "model" : "clientReferenc…" at bounding box center [439, 207] width 529 height 277
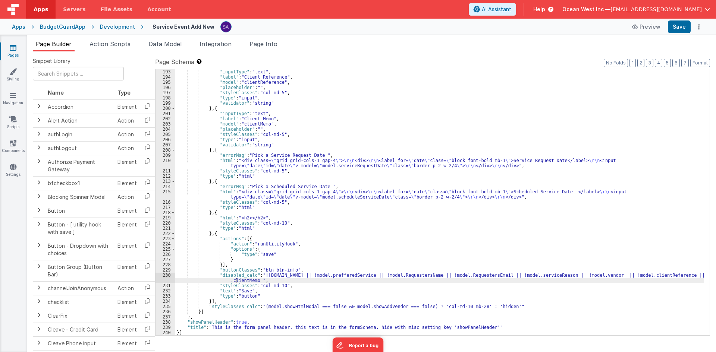
click at [236, 280] on div ""inputType" : "text" , "label" : "Client Reference" , "model" : "clientReferenc…" at bounding box center [439, 207] width 529 height 277
click at [264, 277] on div ""inputType" : "text" , "label" : "Client Reference" , "model" : "clientReferenc…" at bounding box center [439, 207] width 529 height 277
drag, startPoint x: 254, startPoint y: 282, endPoint x: 597, endPoint y: 276, distance: 342.8
click at [597, 276] on div ""inputType" : "text" , "label" : "Client Reference" , "model" : "clientReferenc…" at bounding box center [439, 207] width 529 height 277
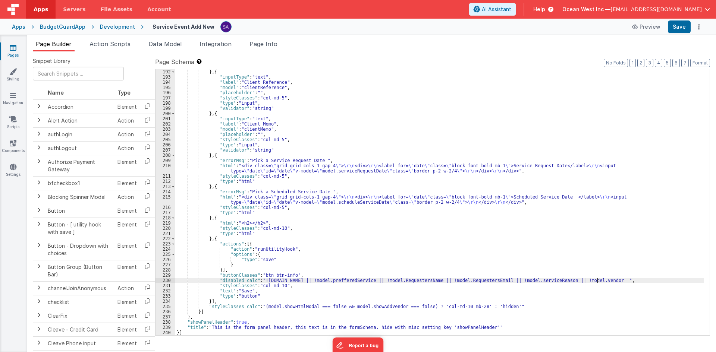
scroll to position [997, 0]
click at [674, 27] on button "Save" at bounding box center [679, 27] width 23 height 13
drag, startPoint x: 676, startPoint y: 23, endPoint x: 408, endPoint y: 2, distance: 268.6
click at [677, 23] on button "Save" at bounding box center [679, 27] width 23 height 13
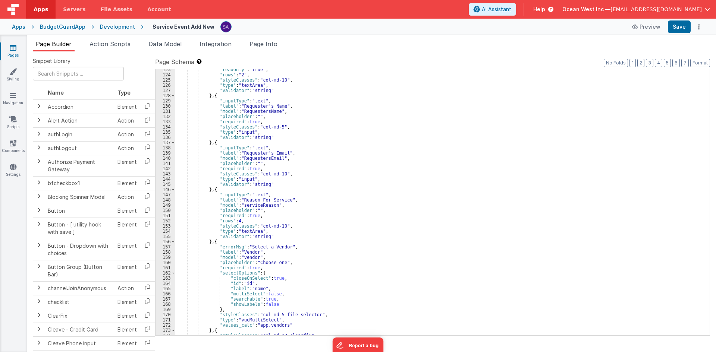
scroll to position [617, 0]
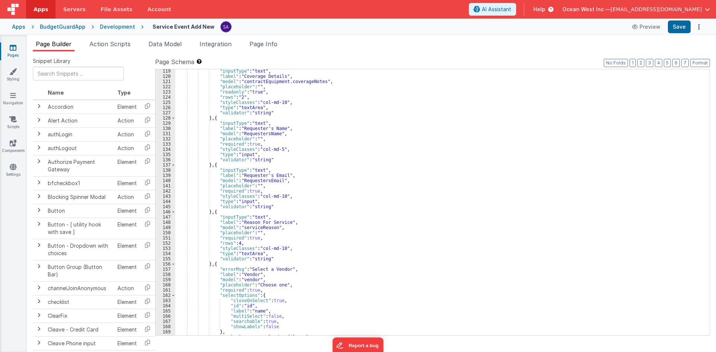
click at [260, 177] on div ""inputType" : "text" , "label" : "Coverage Details" , "model" : "contractEquipm…" at bounding box center [439, 207] width 529 height 277
click at [677, 28] on button "Save" at bounding box center [679, 27] width 23 height 13
drag, startPoint x: 115, startPoint y: 28, endPoint x: 126, endPoint y: 21, distance: 13.4
click at [115, 28] on div "Development" at bounding box center [117, 26] width 35 height 7
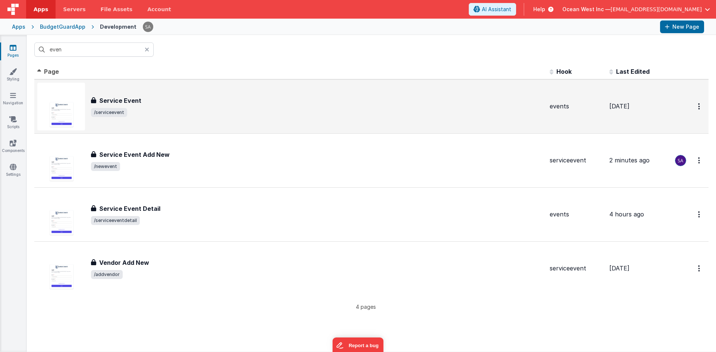
click at [205, 119] on div "Service Event Service Event /serviceevent" at bounding box center [290, 107] width 507 height 48
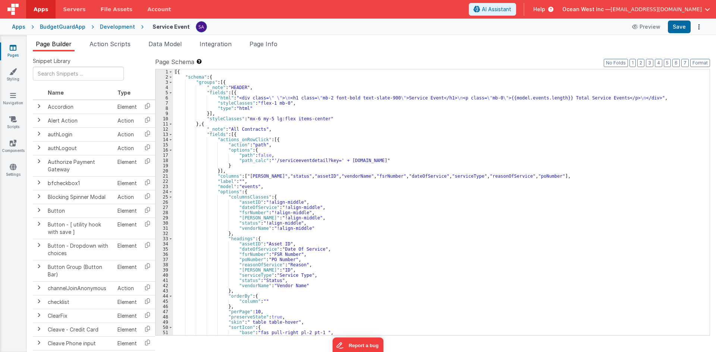
click at [117, 28] on div "Development" at bounding box center [117, 26] width 35 height 7
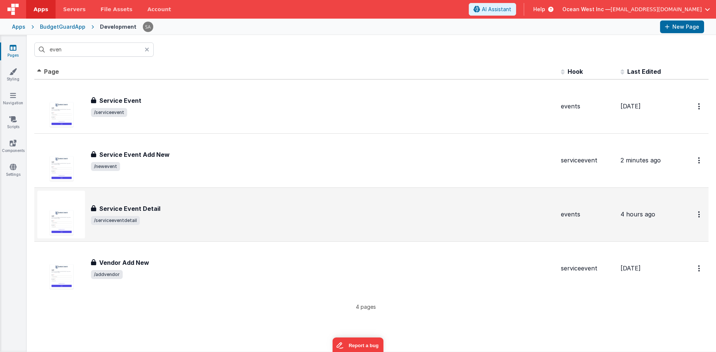
click at [188, 189] on td "Service Event Detail Service Event Detail /serviceeventdetail" at bounding box center [296, 215] width 524 height 54
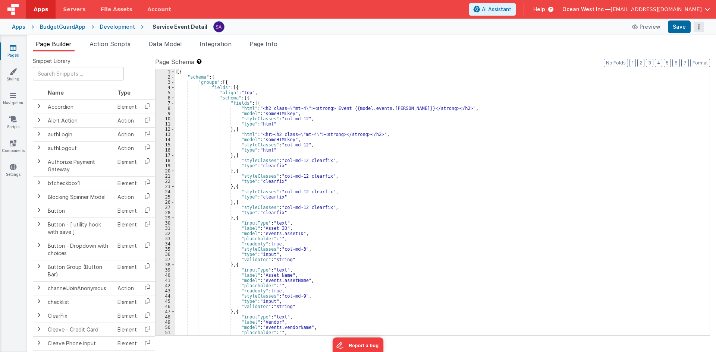
click at [699, 31] on button "Options" at bounding box center [699, 27] width 10 height 10
click at [688, 44] on link "Duplicate" at bounding box center [672, 42] width 66 height 14
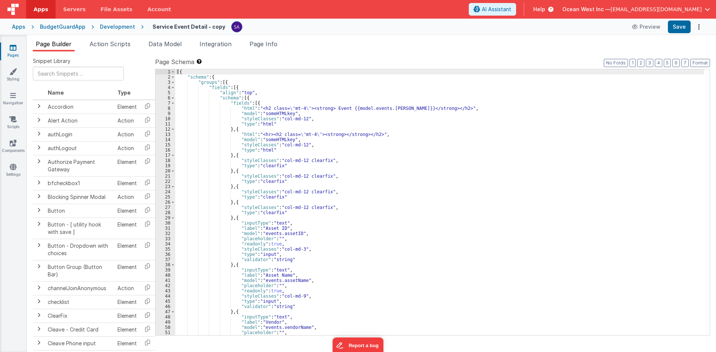
click at [186, 28] on h4 "Service Event Detail - copy" at bounding box center [189, 27] width 73 height 6
click at [177, 27] on h4 "Service Event Detail - copy" at bounding box center [189, 27] width 73 height 6
click at [194, 25] on h4 "Service Event Detail - copy" at bounding box center [189, 27] width 73 height 6
type input "Request Support"
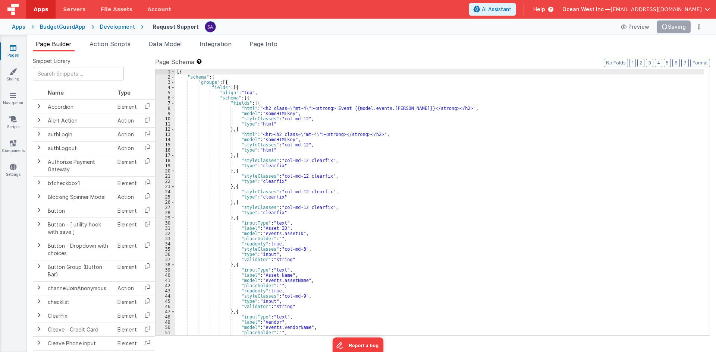
click at [293, 32] on div "Request Support Preview Saving" at bounding box center [424, 27] width 561 height 13
click at [288, 104] on div "[{ "schema" : { "groups" : [{ "fields" : [{ "align" : "top" , "schema" : [{ "fi…" at bounding box center [439, 207] width 529 height 277
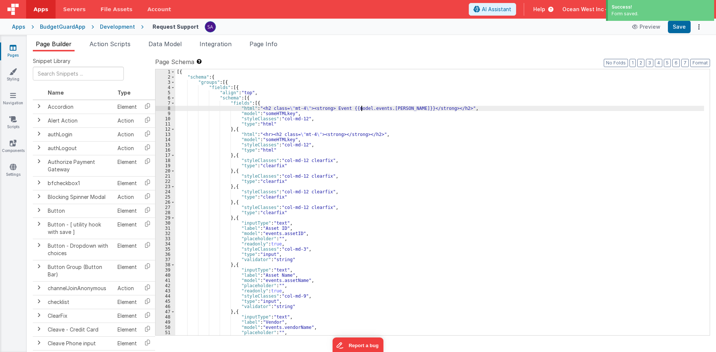
click at [362, 107] on div "[{ "schema" : { "groups" : [{ "fields" : [{ "align" : "top" , "schema" : [{ "fi…" at bounding box center [439, 207] width 529 height 277
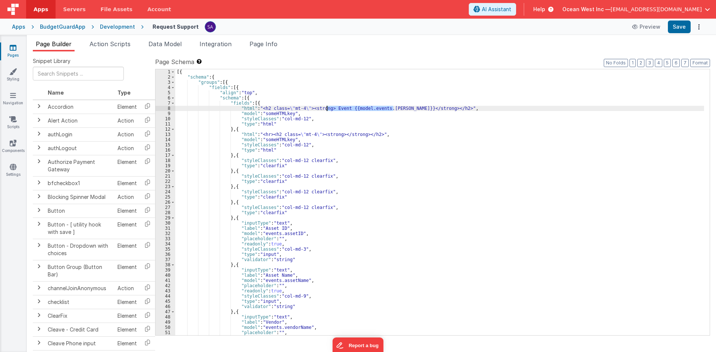
drag, startPoint x: 393, startPoint y: 109, endPoint x: 326, endPoint y: 109, distance: 66.4
click at [326, 109] on div "[{ "schema" : { "groups" : [{ "fields" : [{ "align" : "top" , "schema" : [{ "fi…" at bounding box center [439, 207] width 529 height 277
click at [334, 110] on div "[{ "schema" : { "groups" : [{ "fields" : [{ "align" : "top" , "schema" : [{ "fi…" at bounding box center [439, 207] width 529 height 277
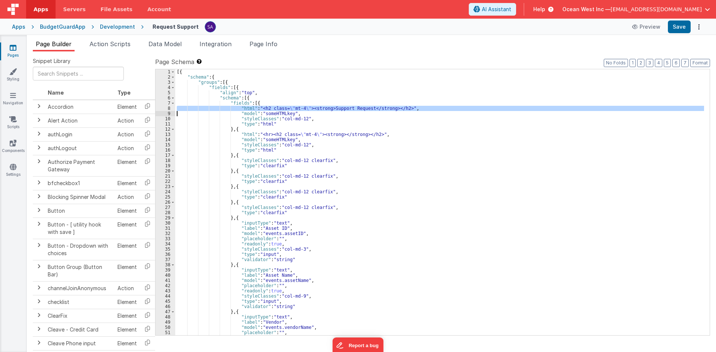
click at [347, 110] on div "[{ "schema" : { "groups" : [{ "fields" : [{ "align" : "top" , "schema" : [{ "fi…" at bounding box center [439, 202] width 529 height 266
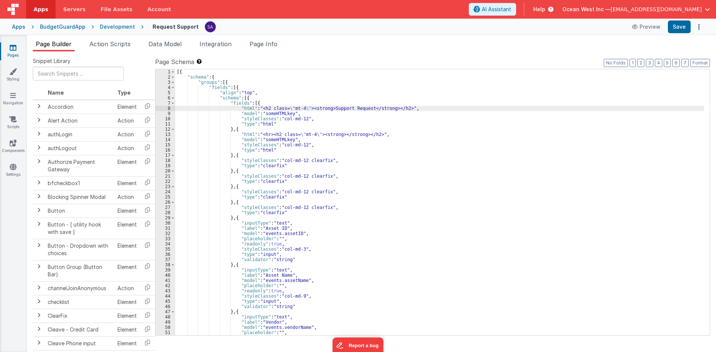
click at [320, 114] on div "[{ "schema" : { "groups" : [{ "fields" : [{ "align" : "top" , "schema" : [{ "fi…" at bounding box center [439, 207] width 529 height 277
click at [679, 27] on button "Save" at bounding box center [679, 27] width 23 height 13
click at [442, 153] on div "[{ "schema" : { "groups" : [{ "fields" : [{ "align" : "top" , "schema" : [{ "fi…" at bounding box center [439, 207] width 529 height 277
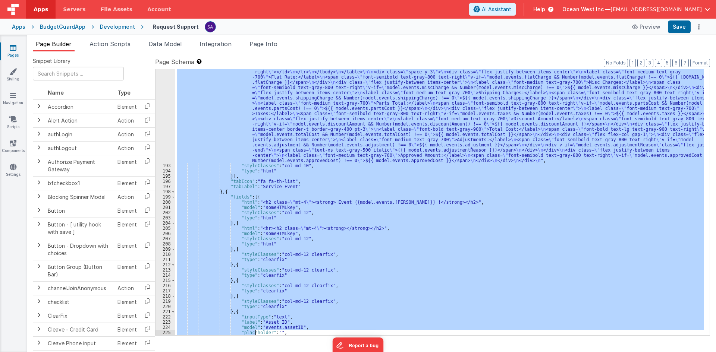
scroll to position [1117, 0]
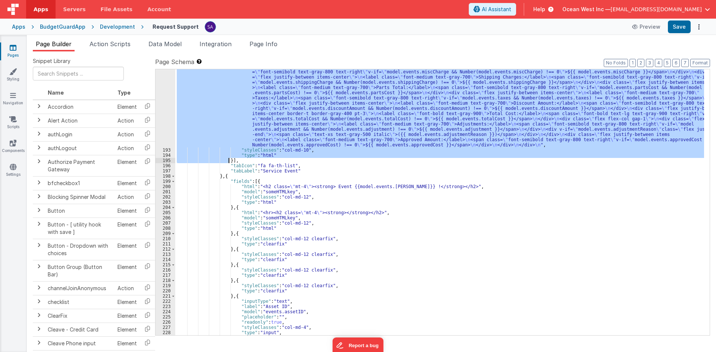
drag, startPoint x: 233, startPoint y: 153, endPoint x: 229, endPoint y: 161, distance: 10.0
click at [229, 161] on div ""html" : "<!-- \n - Hides $0 and empty/null values for all amounts. \n - Amount…" at bounding box center [439, 184] width 529 height 470
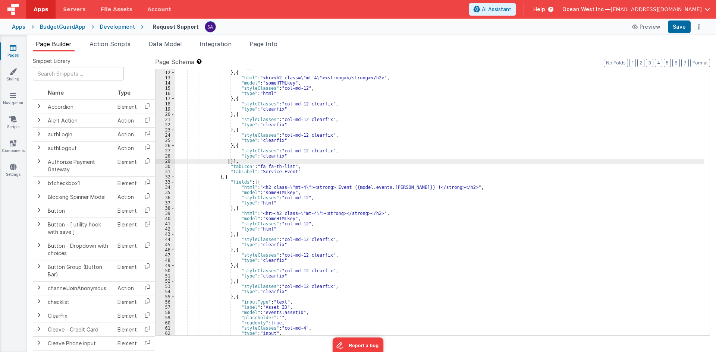
scroll to position [101, 0]
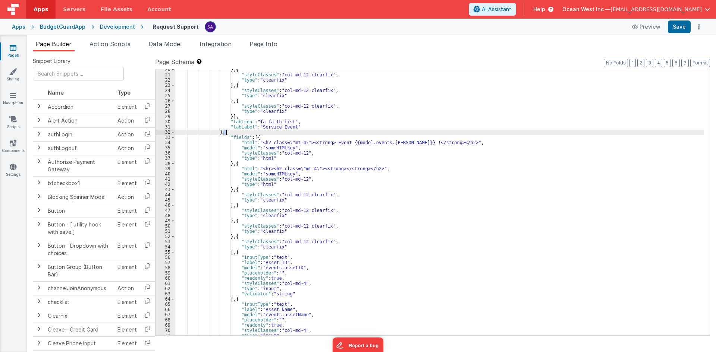
drag, startPoint x: 223, startPoint y: 133, endPoint x: 228, endPoint y: 134, distance: 4.2
click at [228, 134] on div "} , { "styleClasses" : "col-md-12 clearfix" , "type" : "clearfix" } , { "styleC…" at bounding box center [439, 205] width 529 height 277
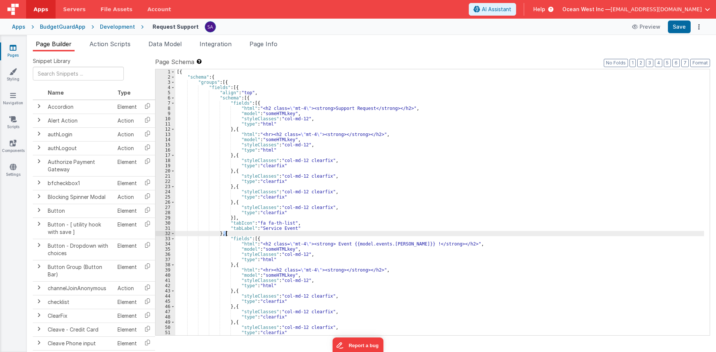
scroll to position [0, 0]
drag, startPoint x: 243, startPoint y: 97, endPoint x: 247, endPoint y: 97, distance: 4.5
click at [247, 97] on div "[{ "schema" : { "groups" : [{ "fields" : [{ "align" : "top" , "schema" : [{ "fi…" at bounding box center [439, 207] width 529 height 277
click at [247, 99] on div "[{ "schema" : { "groups" : [{ "fields" : [{ "align" : "top" , "schema" : [{ "fi…" at bounding box center [439, 202] width 529 height 266
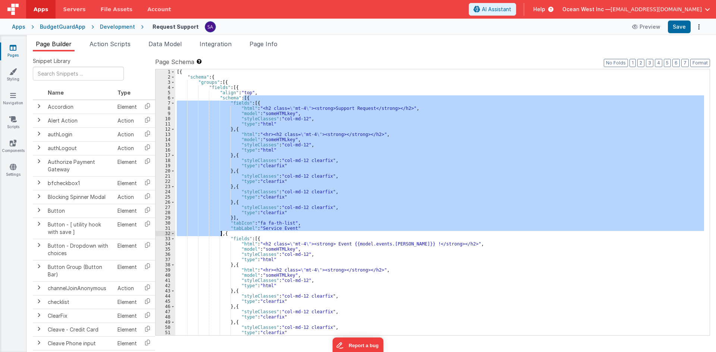
drag, startPoint x: 244, startPoint y: 98, endPoint x: 221, endPoint y: 236, distance: 139.9
click at [221, 236] on div "[{ "schema" : { "groups" : [{ "fields" : [{ "align" : "top" , "schema" : [{ "fi…" at bounding box center [439, 207] width 529 height 277
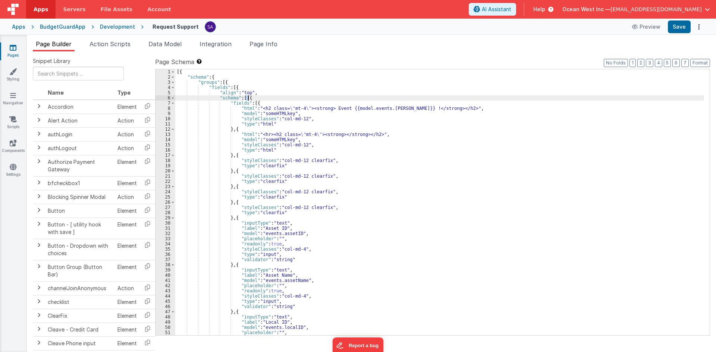
click at [249, 99] on div "[{ "schema" : { "groups" : [{ "fields" : [{ "align" : "top" , "schema" : [ { "f…" at bounding box center [439, 207] width 529 height 277
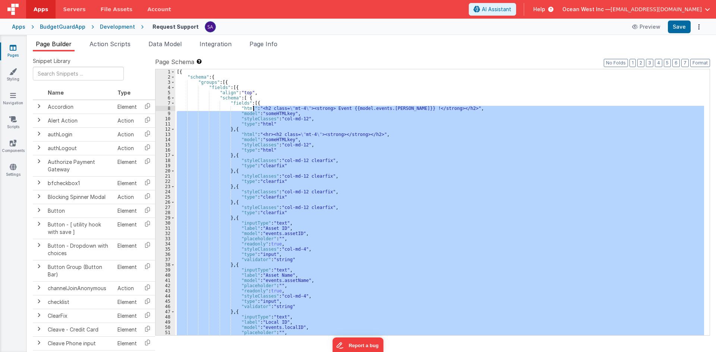
drag, startPoint x: 223, startPoint y: 265, endPoint x: 252, endPoint y: 106, distance: 161.5
click at [252, 106] on div "[{ "schema" : { "groups" : [{ "fields" : [{ "align" : "top" , "schema" : [ { "f…" at bounding box center [439, 207] width 529 height 277
click at [261, 99] on div "[{ "schema" : { "groups" : [{ "fields" : [{ "align" : "top" , "schema" : [ { "f…" at bounding box center [439, 207] width 529 height 277
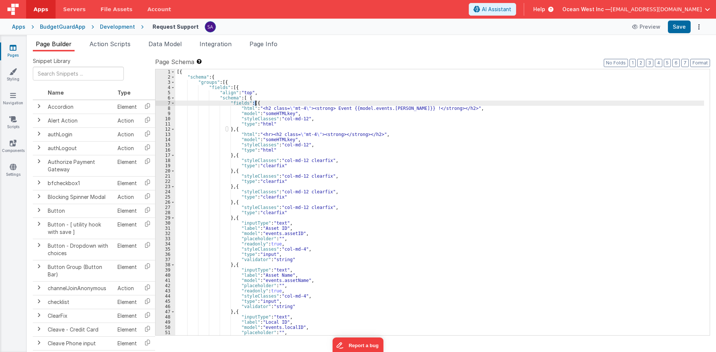
click at [256, 104] on div "[{ "schema" : { "groups" : [{ "fields" : [{ "align" : "top" , "schema" : [ { "f…" at bounding box center [439, 207] width 529 height 277
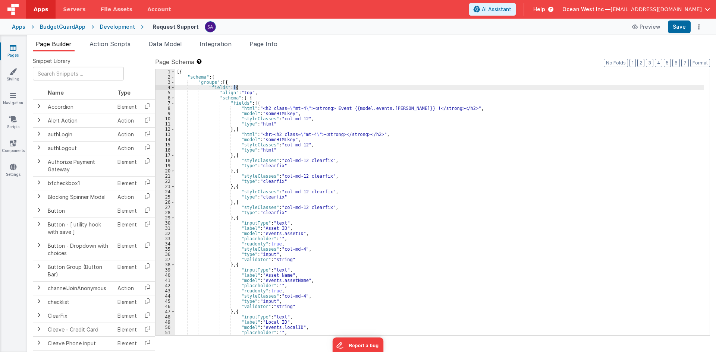
drag, startPoint x: 233, startPoint y: 87, endPoint x: 237, endPoint y: 87, distance: 3.7
click at [237, 87] on div "[{ "schema" : { "groups" : [{ "fields" : [{ "align" : "top" , "schema" : [ { "f…" at bounding box center [439, 207] width 529 height 277
click at [98, 75] on input "text" at bounding box center [78, 74] width 91 height 14
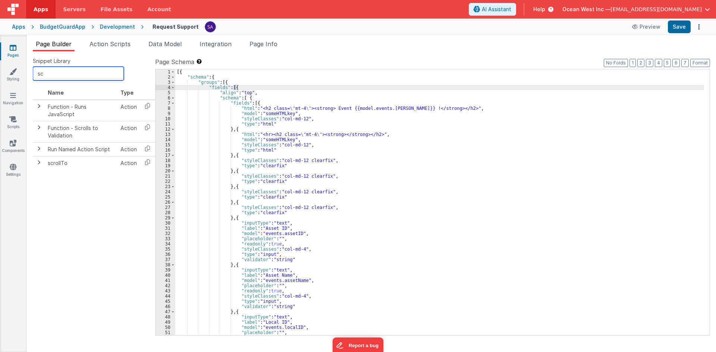
type input "sch"
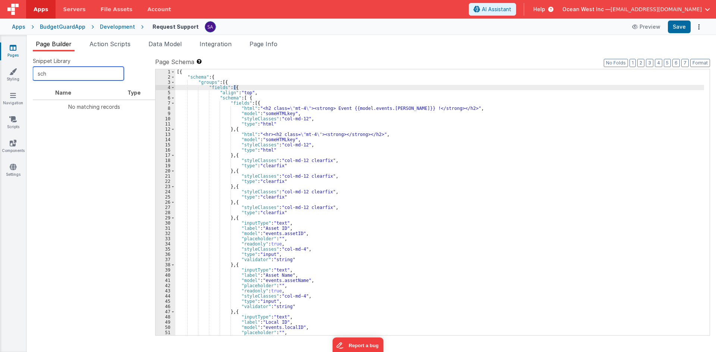
drag, startPoint x: 90, startPoint y: 75, endPoint x: 27, endPoint y: 75, distance: 62.7
click at [27, 75] on div "Snippet Library sch Name Type No matching records << < > >> Page Schema Shortcu…" at bounding box center [371, 201] width 689 height 301
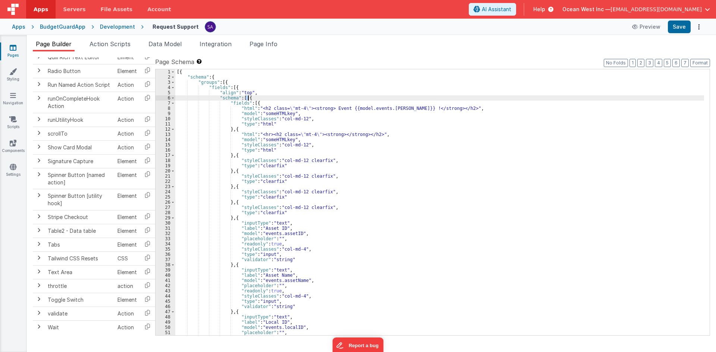
click at [249, 99] on div "[{ "schema" : { "groups" : [{ "fields" : [{ "align" : "top" , "schema" : [ { "f…" at bounding box center [439, 207] width 529 height 277
drag, startPoint x: 253, startPoint y: 104, endPoint x: 257, endPoint y: 105, distance: 3.9
click at [257, 104] on div "[{ "schema" : { "groups" : [{ "fields" : [{ "align" : "top" , "schema" : [ { "f…" at bounding box center [439, 207] width 529 height 277
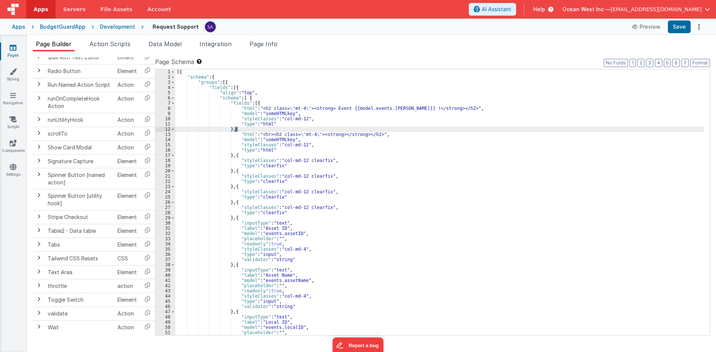
drag, startPoint x: 233, startPoint y: 130, endPoint x: 239, endPoint y: 131, distance: 6.1
click at [239, 131] on div "[{ "schema" : { "groups" : [{ "fields" : [{ "align" : "top" , "schema" : [ { "f…" at bounding box center [439, 207] width 529 height 277
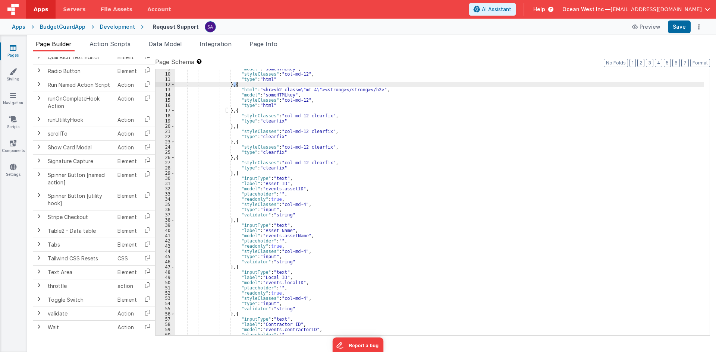
scroll to position [67, 0]
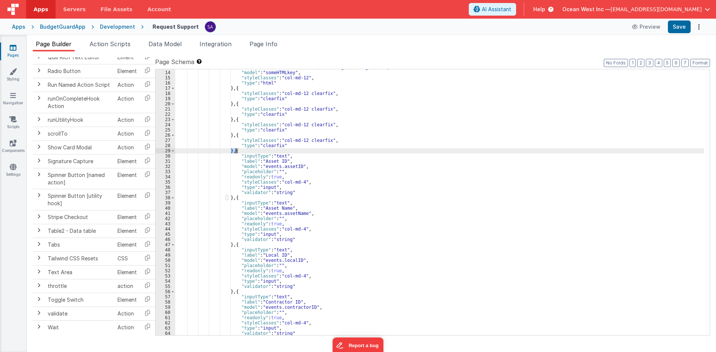
drag, startPoint x: 232, startPoint y: 151, endPoint x: 237, endPoint y: 153, distance: 6.0
click at [237, 153] on div ""html" : "<hr><h2 class= \" mt-4 \" ><strong></strong></h2>" , "model" : "someH…" at bounding box center [439, 203] width 529 height 277
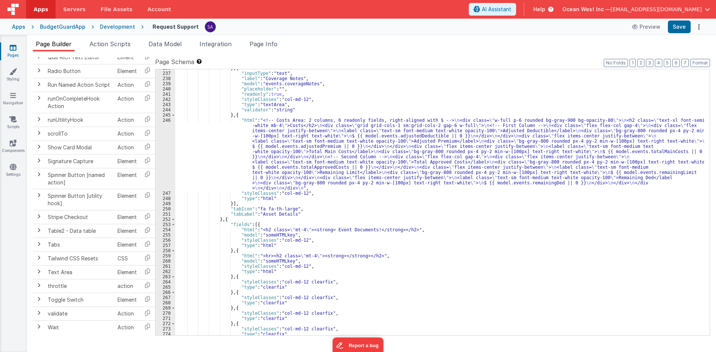
scroll to position [1208, 0]
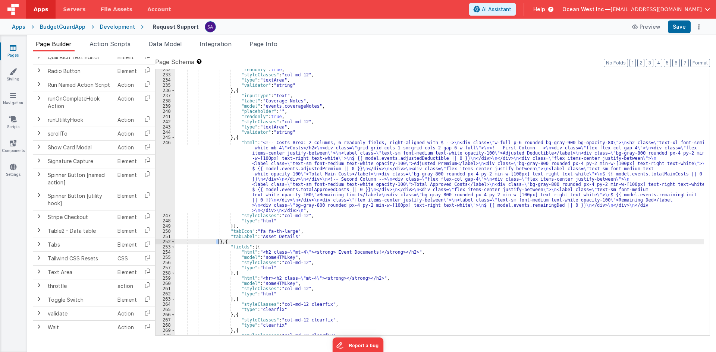
click at [218, 243] on div ""readonly" : true , "styleClasses" : "col-md-12" , "type" : "textArea" , "valid…" at bounding box center [439, 205] width 529 height 277
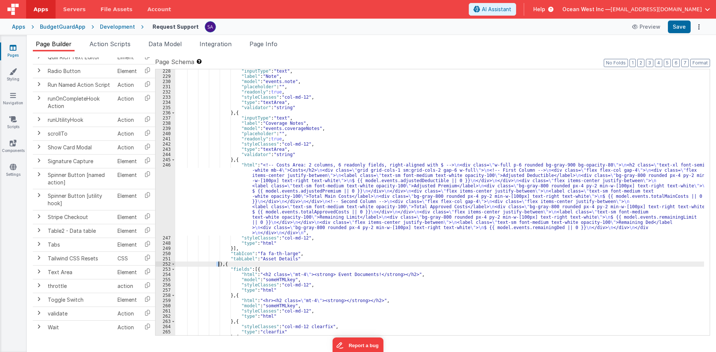
scroll to position [1320, 0]
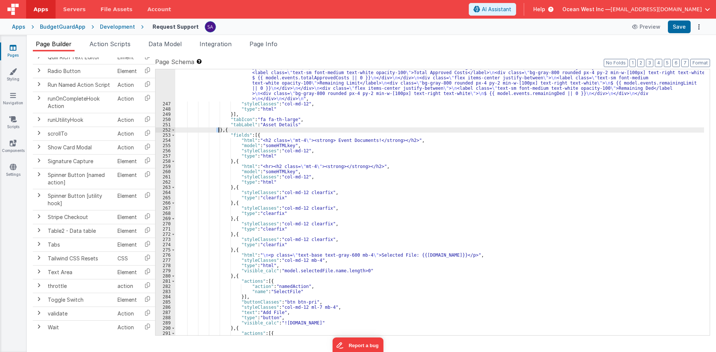
click at [243, 125] on div ""html" : "<!-- Costs Area: 2 columns, 6 readonly fields, right-aligned with $ -…" at bounding box center [439, 200] width 529 height 345
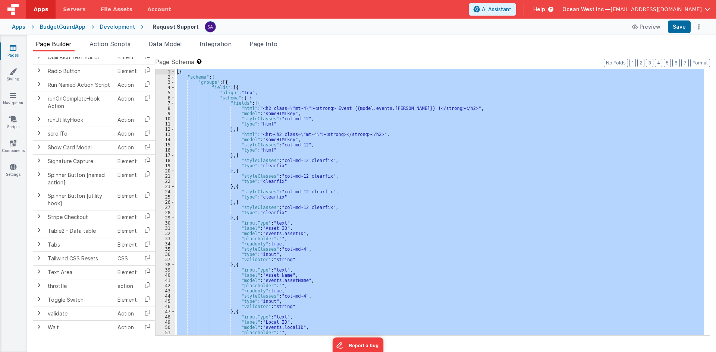
scroll to position [0, 0]
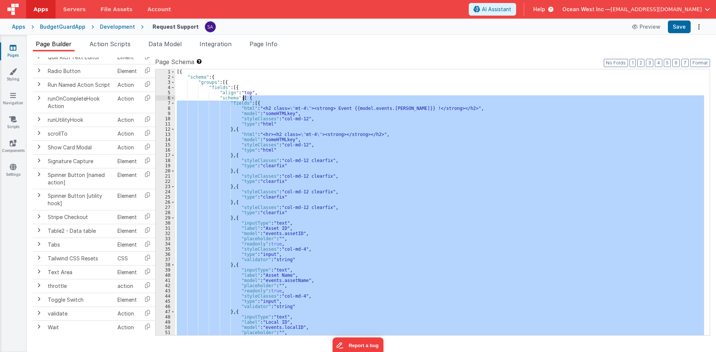
drag, startPoint x: 223, startPoint y: 132, endPoint x: 244, endPoint y: 98, distance: 39.5
click at [244, 98] on div "[{ "schema" : { "groups" : [{ "fields" : [{ "align" : "top" , "schema" : [ { "f…" at bounding box center [439, 207] width 529 height 277
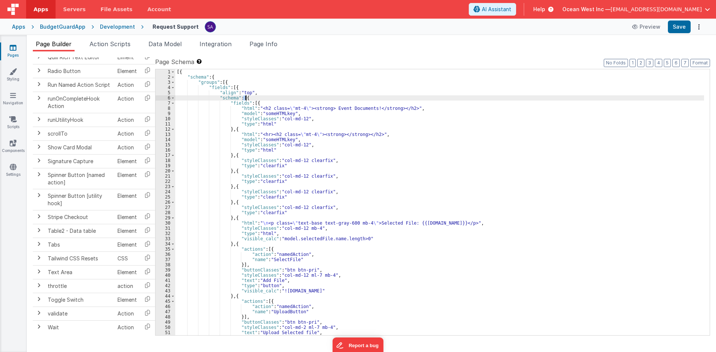
click at [247, 98] on div "[{ "schema" : { "groups" : [{ "fields" : [{ "align" : "top" , "schema" : [{ "fi…" at bounding box center [439, 207] width 529 height 277
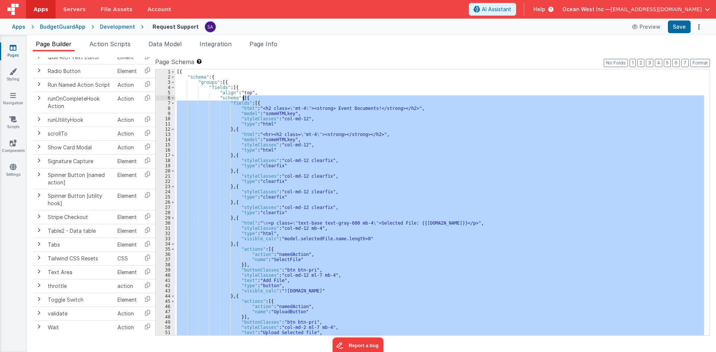
drag, startPoint x: 222, startPoint y: 135, endPoint x: 243, endPoint y: 100, distance: 41.0
click at [243, 100] on div "[{ "schema" : { "groups" : [{ "fields" : [{ "align" : "top" , "schema" : [{ "fi…" at bounding box center [439, 207] width 529 height 277
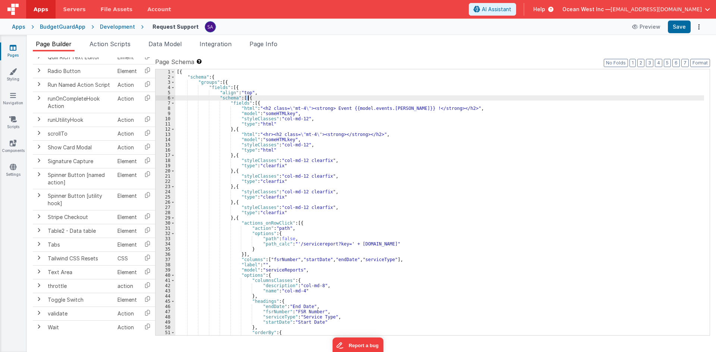
click at [249, 99] on div "[{ "schema" : { "groups" : [{ "fields" : [{ "align" : "top" , "schema" : [ { "f…" at bounding box center [439, 207] width 529 height 277
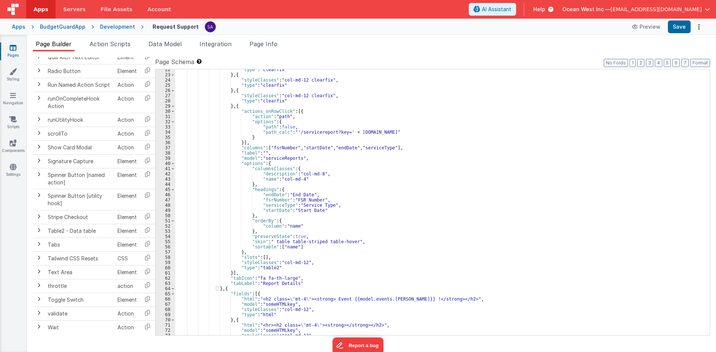
scroll to position [112, 0]
click at [223, 257] on div ""type" : "clearfix" } , { "styleClasses" : "col-md-12 clearfix" , "type" : "cle…" at bounding box center [439, 205] width 529 height 277
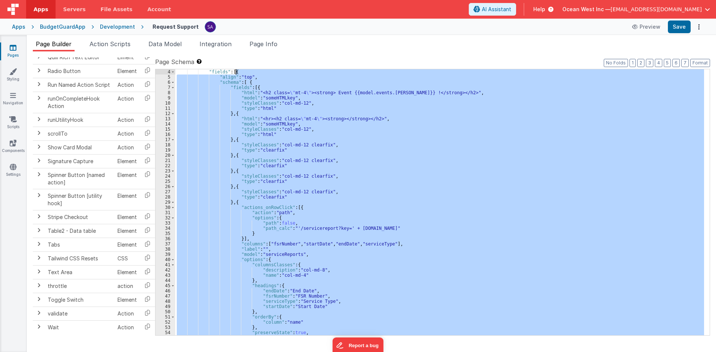
scroll to position [0, 0]
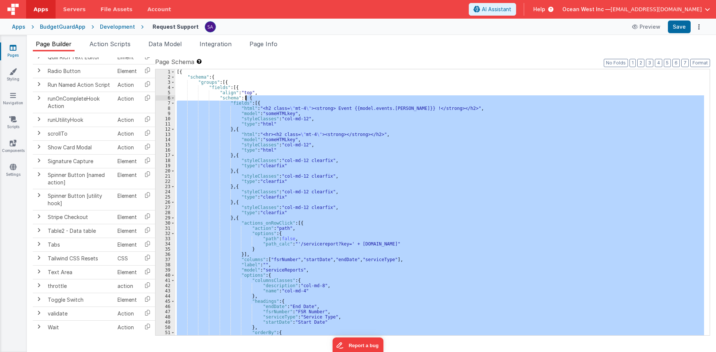
drag, startPoint x: 222, startPoint y: 313, endPoint x: 247, endPoint y: 97, distance: 216.6
click at [247, 97] on div "[{ "schema" : { "groups" : [{ "fields" : [{ "align" : "top" , "schema" : [ { "f…" at bounding box center [439, 207] width 529 height 277
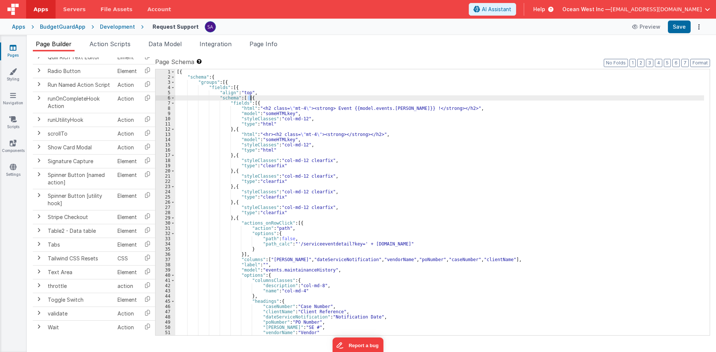
drag, startPoint x: 247, startPoint y: 100, endPoint x: 253, endPoint y: 100, distance: 5.6
click at [253, 100] on div "[{ "schema" : { "groups" : [{ "fields" : [{ "align" : "top" , "schema" : [ { "f…" at bounding box center [439, 207] width 529 height 277
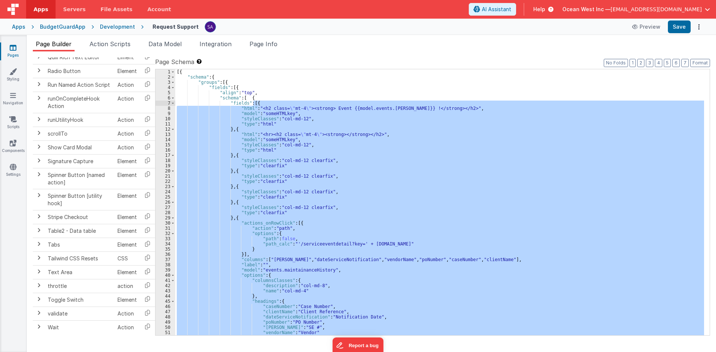
drag, startPoint x: 223, startPoint y: 301, endPoint x: 253, endPoint y: 105, distance: 198.9
click at [253, 105] on div "[{ "schema" : { "groups" : [{ "fields" : [{ "align" : "top" , "schema" : [ { "f…" at bounding box center [439, 207] width 529 height 277
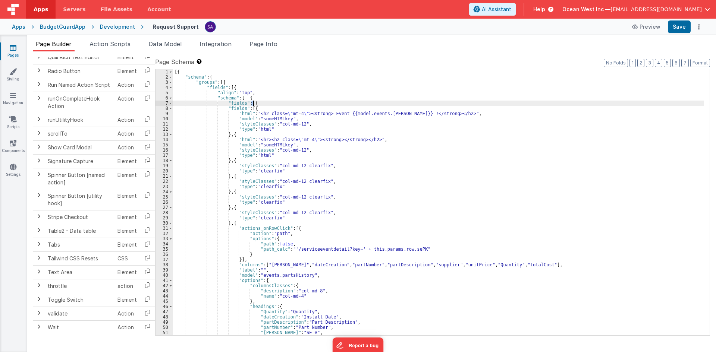
drag, startPoint x: 251, startPoint y: 104, endPoint x: 256, endPoint y: 105, distance: 5.1
click at [256, 105] on div "[{ "schema" : { "groups" : [{ "fields" : [{ "align" : "top" , "schema" : [ { "f…" at bounding box center [438, 207] width 531 height 277
click at [256, 105] on div "[{ "schema" : { "groups" : [{ "fields" : [{ "align" : "top" , "schema" : [ { "f…" at bounding box center [438, 202] width 531 height 266
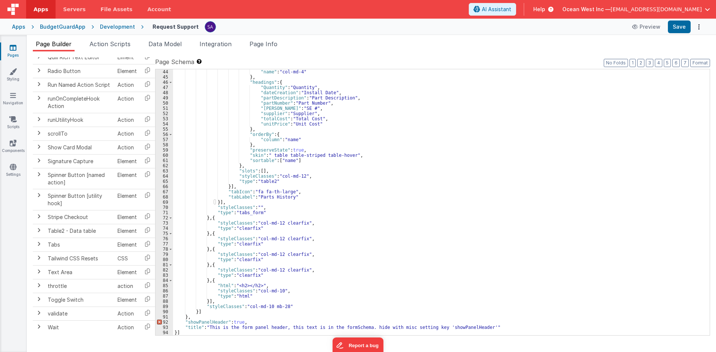
scroll to position [225, 0]
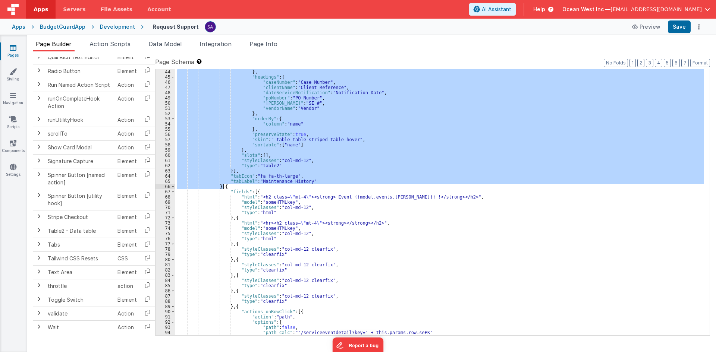
click at [232, 247] on div "} , "headings" : { "caseNumber" : "Case Number" , "clientName" : "Client Refere…" at bounding box center [439, 207] width 529 height 277
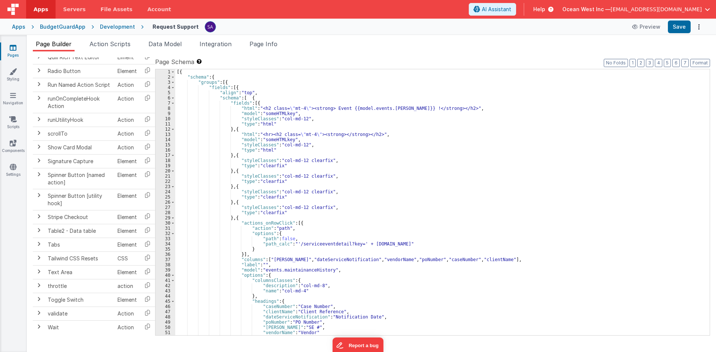
scroll to position [0, 0]
click at [256, 104] on div "[{ "schema" : { "groups" : [{ "fields" : [{ "align" : "top" , "schema" : [ { "f…" at bounding box center [439, 207] width 529 height 277
drag, startPoint x: 273, startPoint y: 94, endPoint x: 259, endPoint y: 105, distance: 17.5
click at [273, 94] on div "[{ "schema" : { "groups" : [{ "fields" : [{ "align" : "top" , "schema" : [ { "f…" at bounding box center [439, 207] width 529 height 277
drag, startPoint x: 253, startPoint y: 103, endPoint x: 260, endPoint y: 105, distance: 6.9
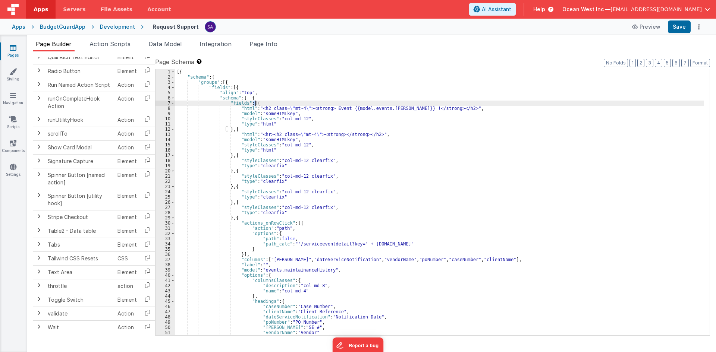
click at [260, 105] on div "[{ "schema" : { "groups" : [{ "fields" : [{ "align" : "top" , "schema" : [ { "f…" at bounding box center [439, 207] width 529 height 277
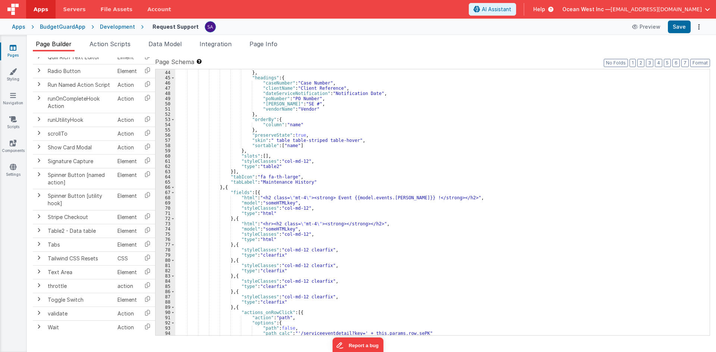
scroll to position [224, 0]
click at [226, 189] on div ""name" : "col-md-4" } , "headings" : { "caseNumber" : "Case Number" , "clientNa…" at bounding box center [439, 203] width 529 height 277
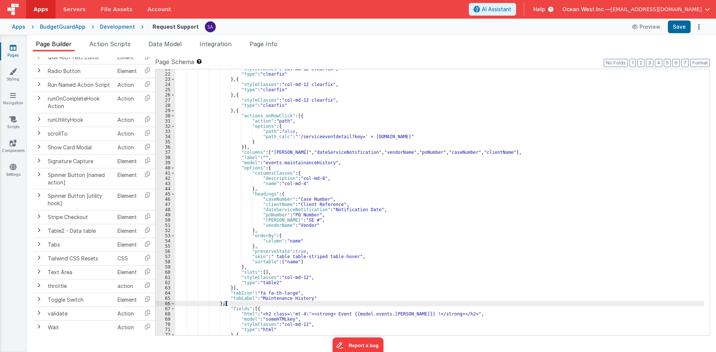
scroll to position [0, 0]
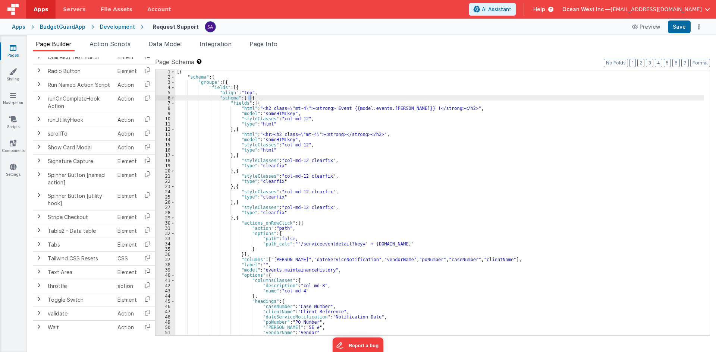
click at [251, 100] on div "[{ "schema" : { "groups" : [{ "fields" : [{ "align" : "top" , "schema" : [ { "f…" at bounding box center [439, 207] width 529 height 277
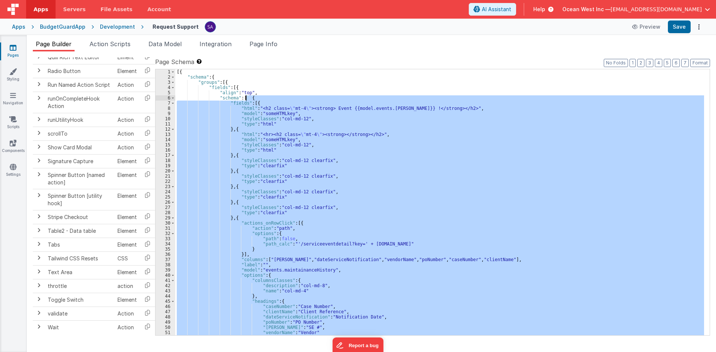
drag, startPoint x: 223, startPoint y: 236, endPoint x: 246, endPoint y: 99, distance: 138.8
click at [246, 99] on div "[{ "schema" : { "groups" : [{ "fields" : [{ "align" : "top" , "schema" : [ { "f…" at bounding box center [439, 207] width 529 height 277
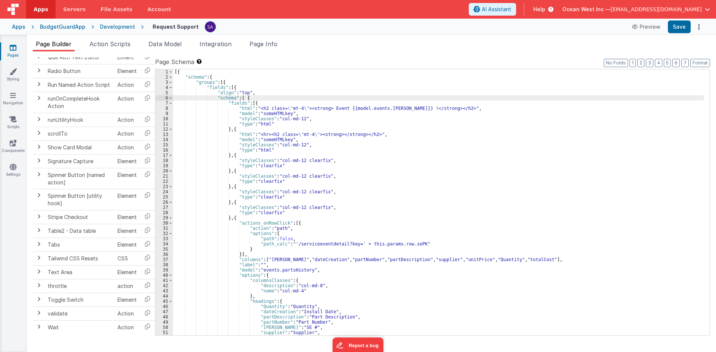
click at [245, 98] on div "[{ "schema" : { "groups" : [{ "fields" : [{ "align" : "top" , "schema" : [ { "f…" at bounding box center [438, 207] width 531 height 277
drag, startPoint x: 242, startPoint y: 98, endPoint x: 251, endPoint y: 99, distance: 8.2
click at [251, 99] on div "[{ "schema" : { "groups" : [{ "fields" : [{ "align" : "top" , "schema" : [ { "f…" at bounding box center [438, 207] width 531 height 277
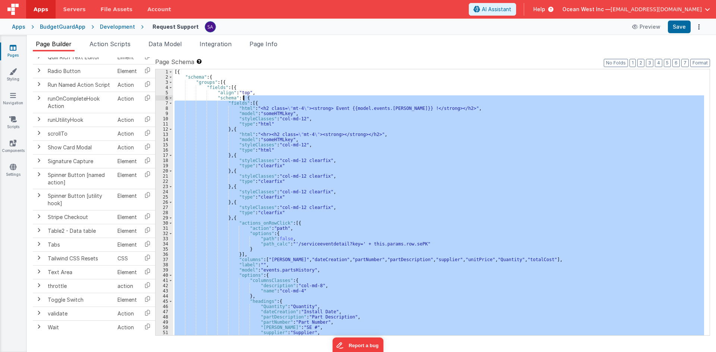
drag, startPoint x: 217, startPoint y: 203, endPoint x: 242, endPoint y: 100, distance: 106.4
click at [242, 100] on div "[{ "schema" : { "groups" : [{ "fields" : [{ "align" : "top" , "schema" : [ { "f…" at bounding box center [438, 207] width 531 height 277
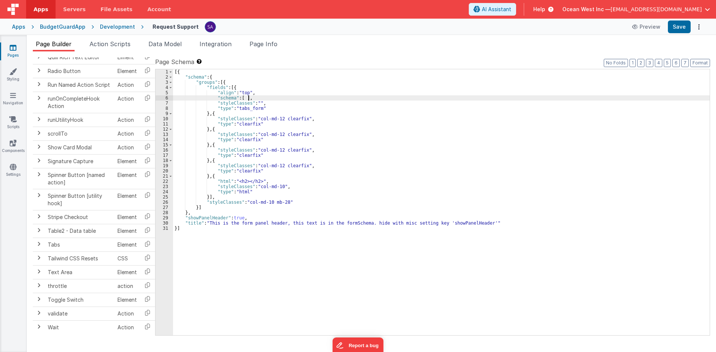
click at [255, 98] on div "[{ "schema" : { "groups" : [{ "fields" : [{ "align" : "top" , "schema" : [ ] , …" at bounding box center [441, 207] width 537 height 277
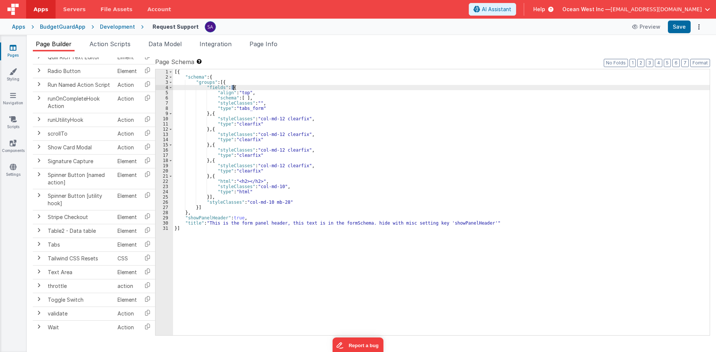
drag, startPoint x: 231, startPoint y: 88, endPoint x: 235, endPoint y: 88, distance: 4.5
click at [235, 88] on div "[{ "schema" : { "groups" : [{ "fields" : [{ "align" : "top" , "schema" : [ ] , …" at bounding box center [441, 207] width 537 height 277
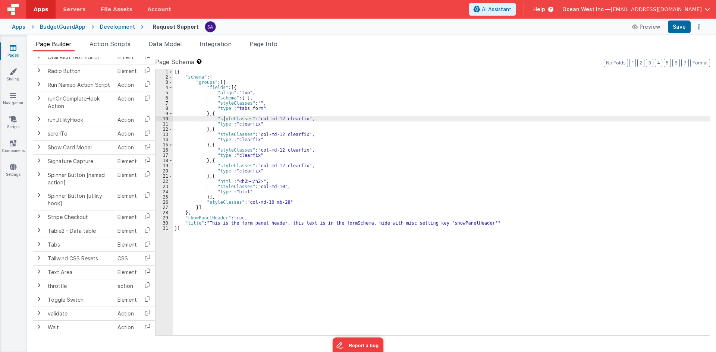
click at [225, 119] on div "[{ "schema" : { "groups" : [{ "fields" : [{ "align" : "top" , "schema" : [ ] , …" at bounding box center [441, 207] width 537 height 277
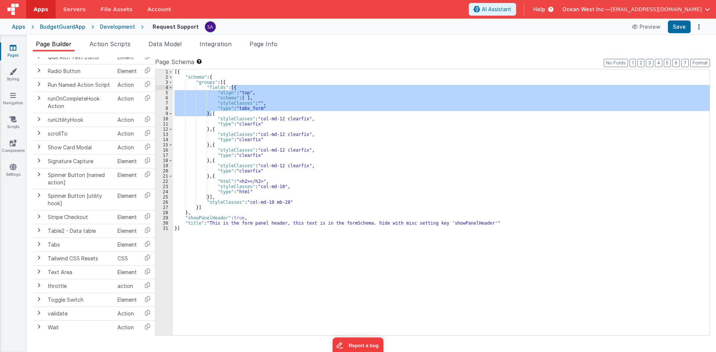
drag, startPoint x: 210, startPoint y: 114, endPoint x: 232, endPoint y: 88, distance: 33.6
click at [232, 88] on div "[{ "schema" : { "groups" : [{ "fields" : [{ "align" : "top" , "schema" : [ ] , …" at bounding box center [441, 207] width 537 height 277
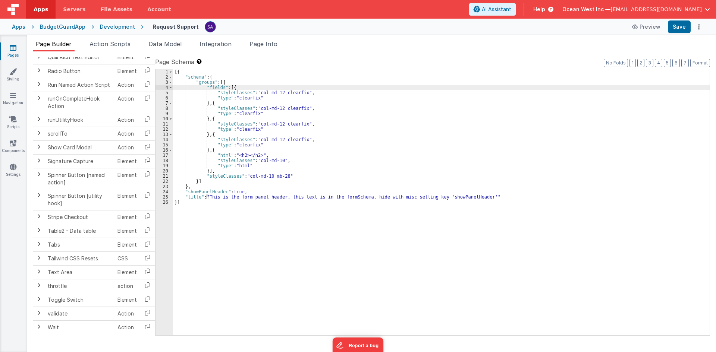
click at [235, 122] on div "[{ "schema" : { "groups" : [{ "fields" : [{ "styleClasses" : "col-md-12 clearfi…" at bounding box center [441, 207] width 537 height 277
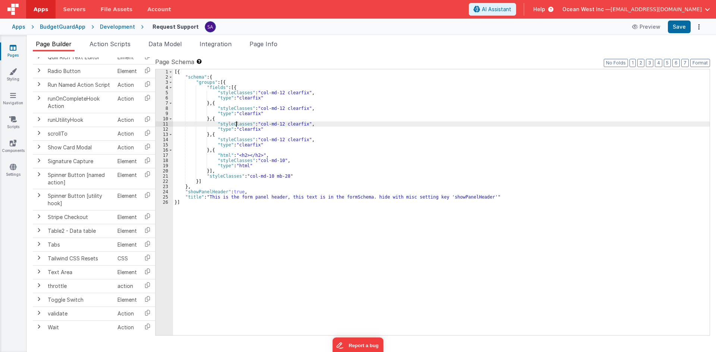
click at [232, 142] on div "[{ "schema" : { "groups" : [{ "fields" : [{ "styleClasses" : "col-md-12 clearfi…" at bounding box center [441, 207] width 537 height 277
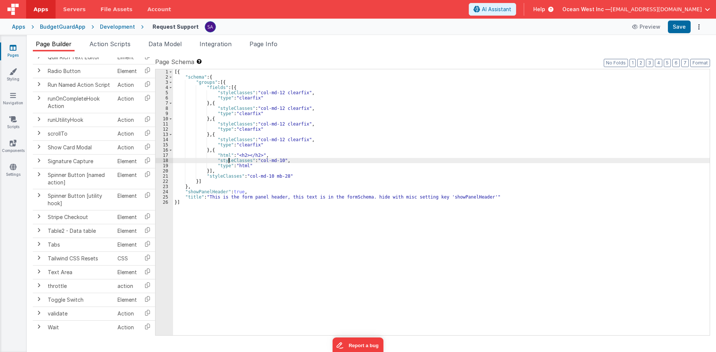
click at [228, 161] on div "[{ "schema" : { "groups" : [{ "fields" : [{ "styleClasses" : "col-md-12 clearfi…" at bounding box center [441, 207] width 537 height 277
click at [673, 28] on button "Save" at bounding box center [679, 27] width 23 height 13
click at [511, 10] on span "AI Assistant" at bounding box center [496, 9] width 29 height 7
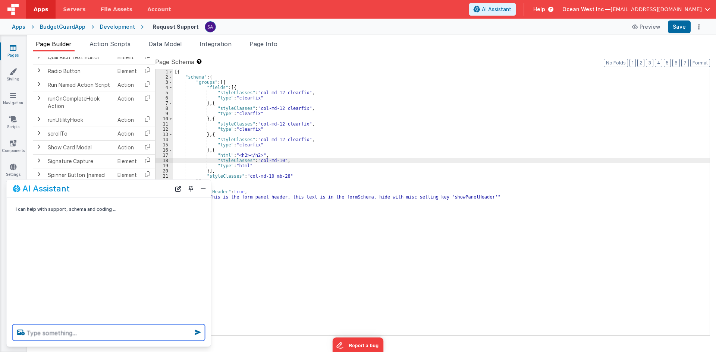
click at [97, 335] on textarea at bounding box center [109, 333] width 192 height 16
type textarea "design a support request form for me"
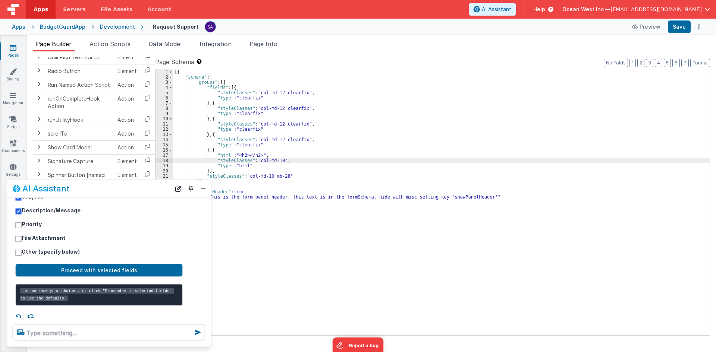
scroll to position [169, 0]
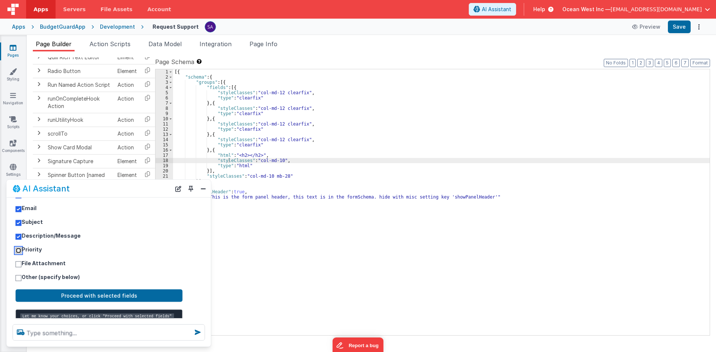
click at [18, 252] on input "Priority" at bounding box center [19, 251] width 6 height 6
checkbox input "true"
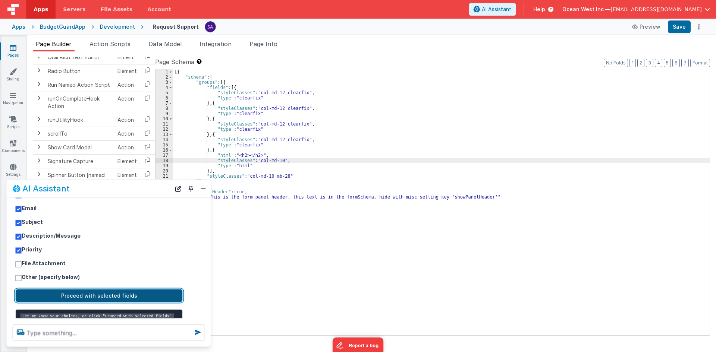
click at [47, 294] on button "Proceed with selected fields" at bounding box center [99, 295] width 167 height 13
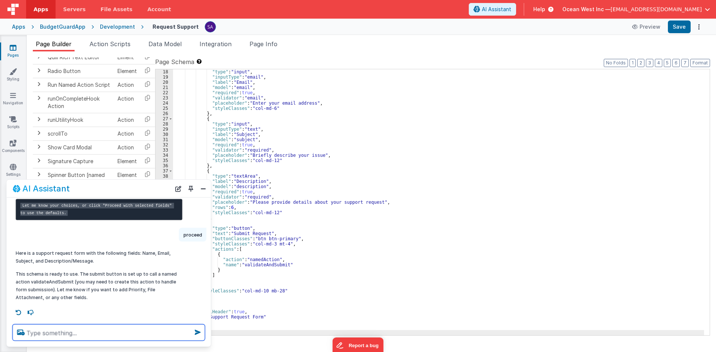
scroll to position [0, 0]
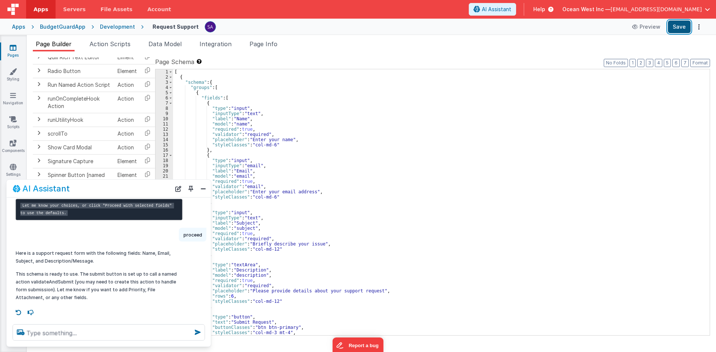
click at [678, 31] on button "Save" at bounding box center [679, 27] width 23 height 13
click at [641, 28] on button "Preview" at bounding box center [635, 27] width 37 height 12
click at [206, 190] on button "Close" at bounding box center [203, 189] width 10 height 10
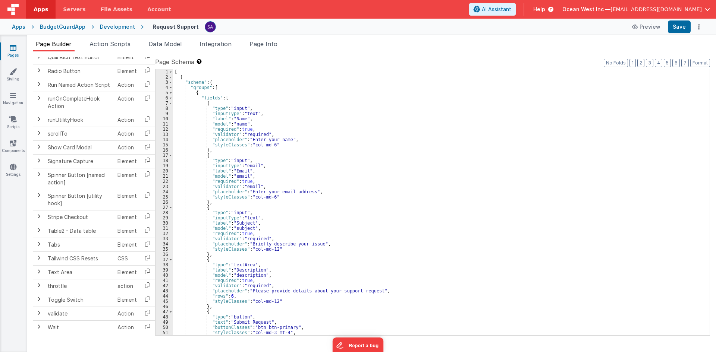
click at [295, 198] on div "[ { "schema" : { "groups" : [ { "fields" : [ { "type" : "input" , "inputType" :…" at bounding box center [438, 207] width 531 height 277
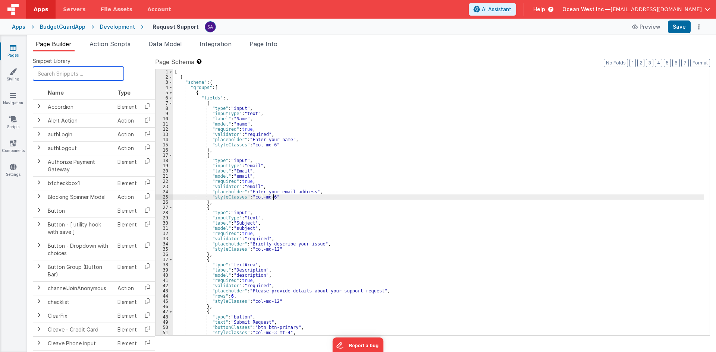
click at [69, 77] on input "text" at bounding box center [78, 74] width 91 height 14
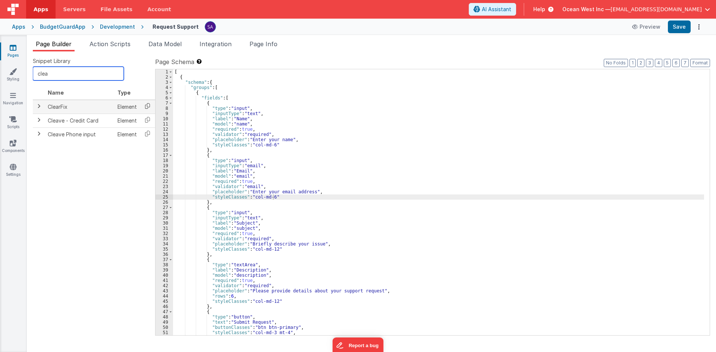
type input "clea"
click at [149, 106] on icon at bounding box center [147, 106] width 15 height 12
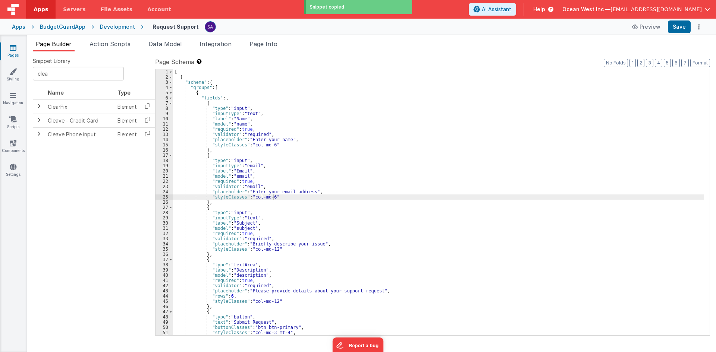
click at [228, 100] on div "[ { "schema" : { "groups" : [ { "fields" : [ { "type" : "input" , "inputType" :…" at bounding box center [438, 207] width 531 height 277
paste textarea
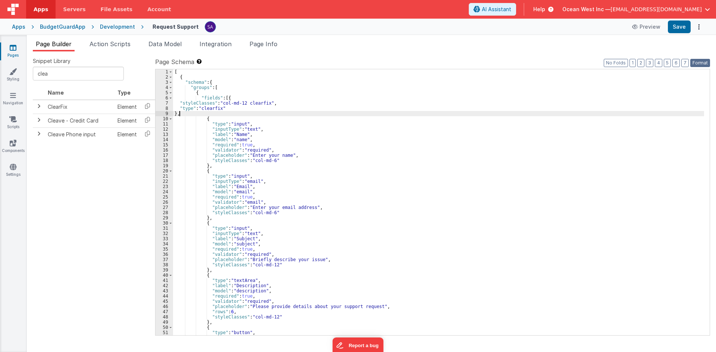
click at [695, 64] on button "Format" at bounding box center [700, 63] width 20 height 8
click at [675, 23] on button "Save" at bounding box center [679, 27] width 23 height 13
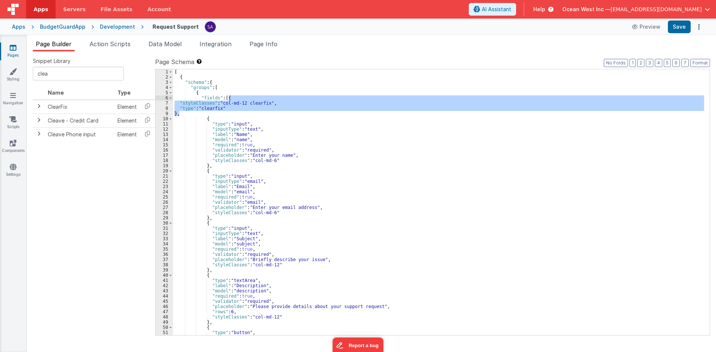
drag, startPoint x: 184, startPoint y: 115, endPoint x: 228, endPoint y: 98, distance: 46.4
click at [228, 98] on div "[ { "schema" : { "groups" : [ { "fields" : [{ "styleClasses" : "col-md-12 clear…" at bounding box center [438, 207] width 531 height 277
click at [199, 114] on div "[ { "schema" : { "groups" : [ { "fields" : [{ "styleClasses" : "col-md-12 clear…" at bounding box center [438, 202] width 531 height 266
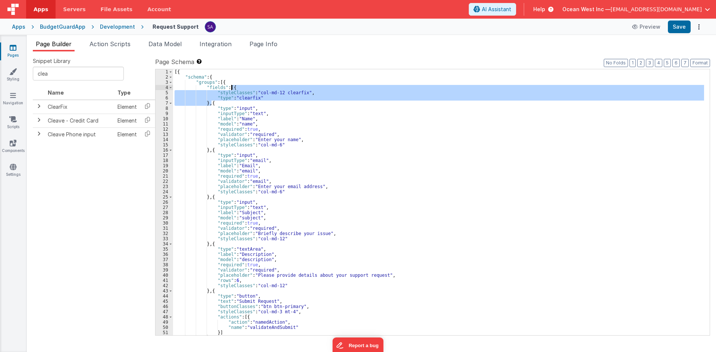
drag, startPoint x: 210, startPoint y: 104, endPoint x: 230, endPoint y: 89, distance: 25.2
click at [230, 89] on div "[{ "schema" : { "groups" : [{ "fields" : [{ "styleClasses" : "col-md-12 clearfi…" at bounding box center [438, 207] width 531 height 277
click at [211, 103] on div "[{ "schema" : { "groups" : [{ "fields" : [{ "styleClasses" : "col-md-12 clearfi…" at bounding box center [438, 202] width 531 height 266
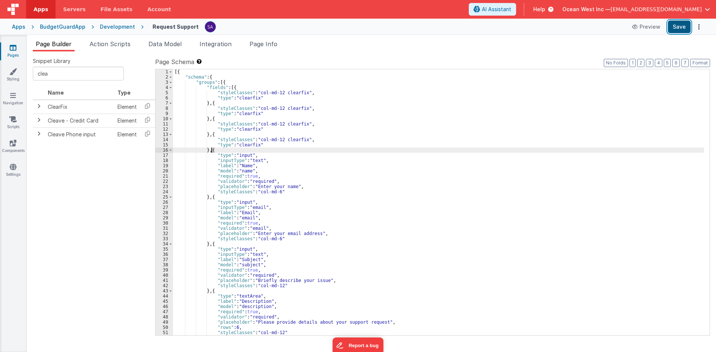
click at [683, 24] on button "Save" at bounding box center [679, 27] width 23 height 13
click at [300, 140] on div "[{ "schema" : { "groups" : [{ "fields" : [{ "styleClasses" : "col-md-12 clearfi…" at bounding box center [438, 207] width 531 height 277
click at [675, 29] on button "Save" at bounding box center [679, 27] width 23 height 13
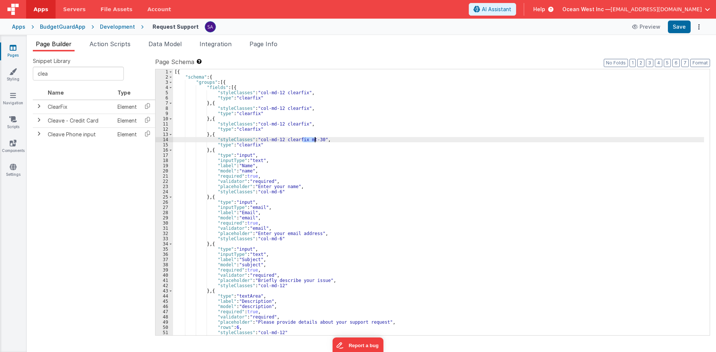
drag, startPoint x: 302, startPoint y: 141, endPoint x: 316, endPoint y: 139, distance: 13.5
click at [316, 139] on div "[{ "schema" : { "groups" : [{ "fields" : [{ "styleClasses" : "col-md-12 clearfi…" at bounding box center [438, 207] width 531 height 277
click at [226, 83] on div "[{ "schema" : { "groups" : [{ "fields" : [{ "styleClasses" : "col-md-12 clearfi…" at bounding box center [438, 207] width 531 height 277
click at [239, 92] on div "[{ "schema" : { "groups" : [{ "fields" : [{ "styleClasses" : "col-md-12 clearfi…" at bounding box center [438, 207] width 531 height 277
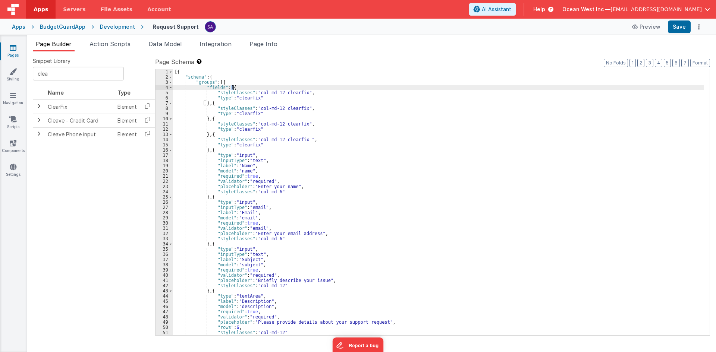
drag, startPoint x: 231, startPoint y: 87, endPoint x: 235, endPoint y: 87, distance: 4.5
click at [235, 87] on div "[{ "schema" : { "groups" : [{ "fields" : [{ "styleClasses" : "col-md-12 clearfi…" at bounding box center [438, 207] width 531 height 277
drag, startPoint x: 222, startPoint y: 83, endPoint x: 228, endPoint y: 84, distance: 6.7
click at [228, 84] on div "[{ "schema" : { "groups" : [{ "fields" : [{ "styleClasses" : "col-md-12 clearfi…" at bounding box center [438, 207] width 531 height 277
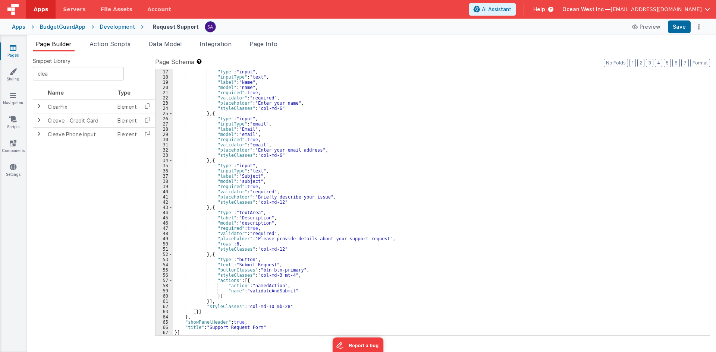
click at [282, 306] on div ""type" : "input" , "inputType" : "text" , "label" : "Name" , "model" : "name" ,…" at bounding box center [438, 207] width 531 height 277
click at [690, 23] on button "Save" at bounding box center [679, 27] width 23 height 13
click at [297, 307] on div ""type" : "input" , "inputType" : "text" , "label" : "Name" , "model" : "name" ,…" at bounding box center [438, 207] width 531 height 277
click at [675, 16] on header "Apps Servers File Assets Account Some FUTURE Slot AI Assistant Help Ocean West …" at bounding box center [358, 9] width 716 height 19
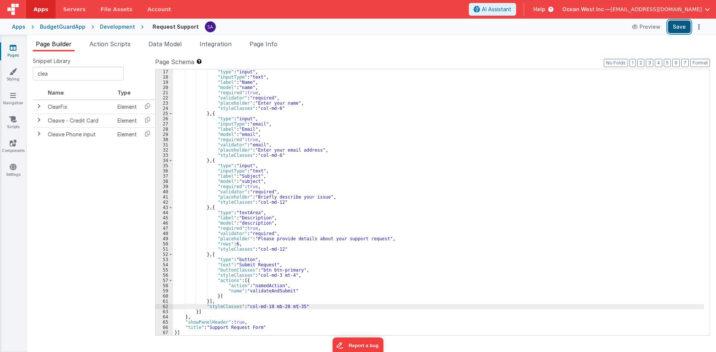
click at [675, 22] on button "Save" at bounding box center [679, 27] width 23 height 13
click at [294, 306] on div ""type" : "input" , "inputType" : "text" , "label" : "Name" , "model" : "name" ,…" at bounding box center [438, 207] width 531 height 277
click at [298, 307] on div ""type" : "input" , "inputType" : "text" , "label" : "Name" , "model" : "name" ,…" at bounding box center [438, 207] width 531 height 277
click at [296, 307] on div ""type" : "input" , "inputType" : "text" , "label" : "Name" , "model" : "name" ,…" at bounding box center [438, 207] width 531 height 277
click at [296, 306] on div ""type" : "input" , "inputType" : "text" , "label" : "Name" , "model" : "name" ,…" at bounding box center [438, 207] width 531 height 277
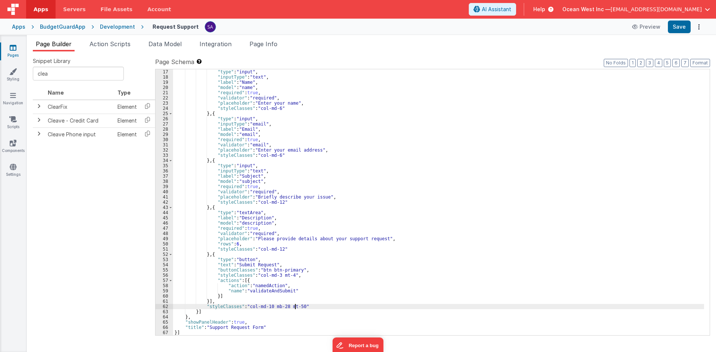
click at [298, 306] on div ""type" : "input" , "inputType" : "text" , "label" : "Name" , "model" : "name" ,…" at bounding box center [438, 207] width 531 height 277
click at [673, 30] on button "Save" at bounding box center [679, 27] width 23 height 13
click at [295, 300] on div ""type" : "input" , "inputType" : "text" , "label" : "Name" , "model" : "name" ,…" at bounding box center [438, 207] width 531 height 277
drag, startPoint x: 298, startPoint y: 306, endPoint x: 293, endPoint y: 306, distance: 5.2
click at [293, 306] on div ""type" : "input" , "inputType" : "text" , "label" : "Name" , "model" : "name" ,…" at bounding box center [438, 207] width 531 height 277
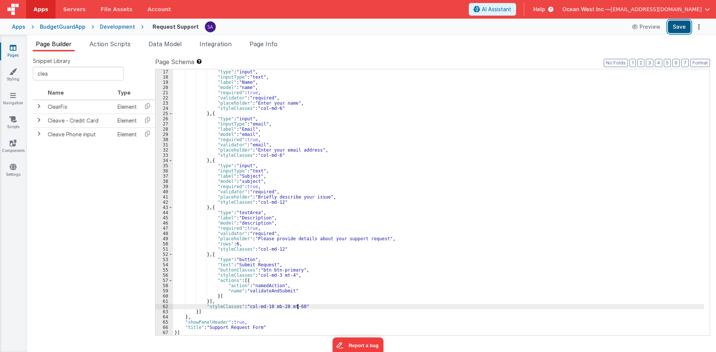
click at [683, 31] on button "Save" at bounding box center [679, 27] width 23 height 13
drag, startPoint x: 293, startPoint y: 306, endPoint x: 297, endPoint y: 307, distance: 3.8
click at [297, 307] on div ""type" : "input" , "inputType" : "text" , "label" : "Name" , "model" : "name" ,…" at bounding box center [438, 207] width 531 height 277
click at [679, 25] on button "Save" at bounding box center [679, 27] width 23 height 13
click at [242, 135] on div ""type" : "input" , "inputType" : "text" , "label" : "Name" , "model" : "name" ,…" at bounding box center [438, 207] width 531 height 277
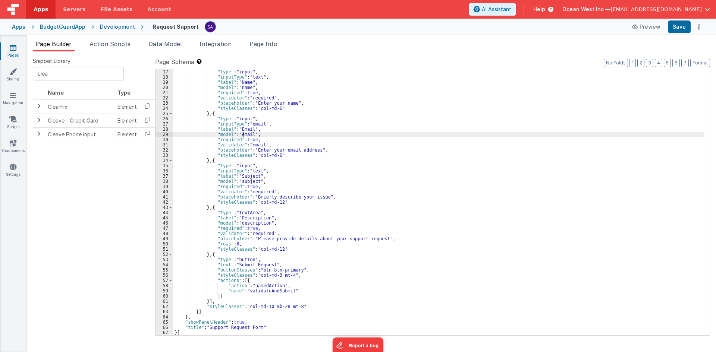
click at [242, 135] on div ""type" : "input" , "inputType" : "text" , "label" : "Name" , "model" : "name" ,…" at bounding box center [438, 207] width 531 height 277
click at [246, 182] on div ""type" : "input" , "inputType" : "text" , "label" : "Name" , "model" : "name" ,…" at bounding box center [438, 207] width 531 height 277
click at [248, 225] on div ""type" : "input" , "inputType" : "text" , "label" : "Name" , "model" : "name" ,…" at bounding box center [438, 207] width 531 height 277
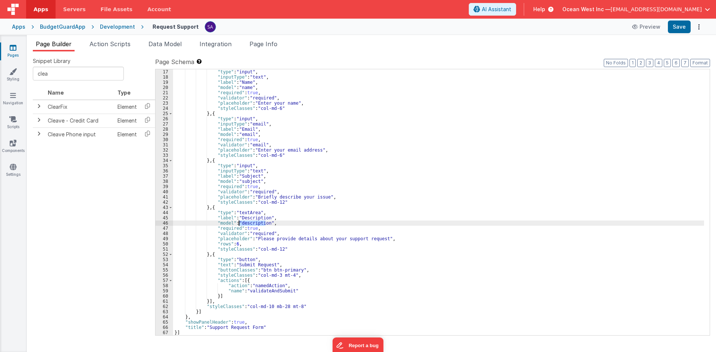
click at [248, 225] on div ""type" : "input" , "inputType" : "text" , "label" : "Name" , "model" : "name" ,…" at bounding box center [438, 207] width 531 height 277
click at [248, 254] on div ""type" : "input" , "inputType" : "text" , "label" : "Name" , "model" : "name" ,…" at bounding box center [438, 207] width 531 height 277
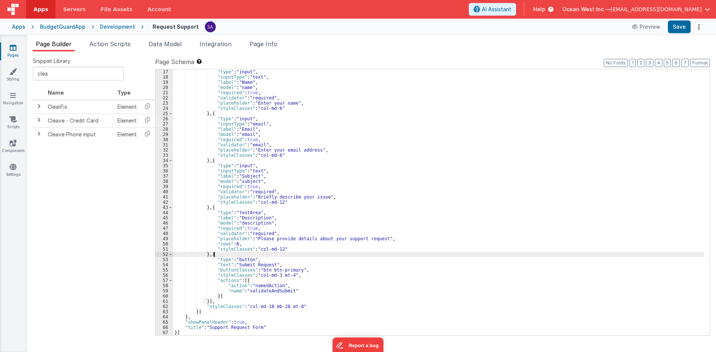
scroll to position [0, 0]
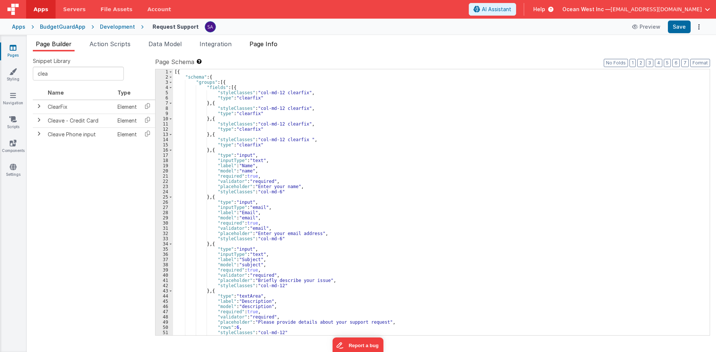
click at [261, 44] on span "Page Info" at bounding box center [264, 43] width 28 height 7
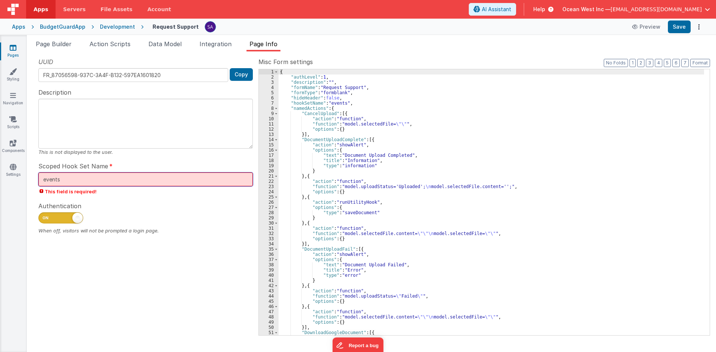
click at [107, 175] on input "events" at bounding box center [145, 180] width 214 height 14
drag, startPoint x: 68, startPoint y: 183, endPoint x: 30, endPoint y: 183, distance: 37.7
click at [30, 183] on div "Snippet Library clea Name Type ClearFix Element Cleave - Credit Card Element Cl…" at bounding box center [371, 201] width 689 height 301
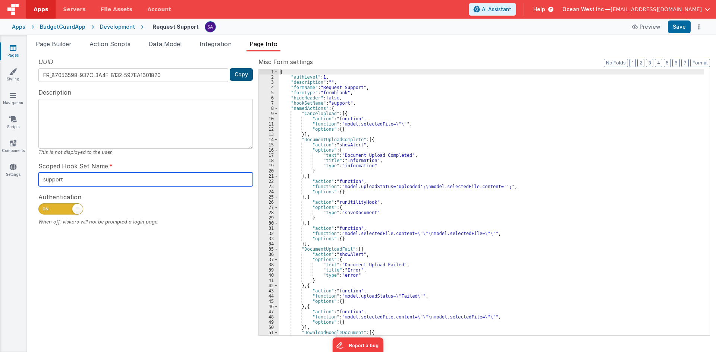
type input "support"
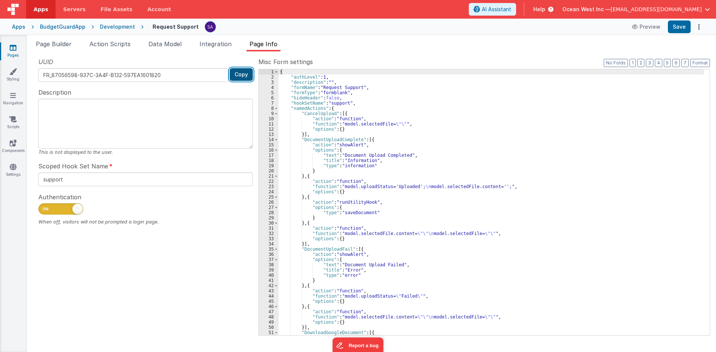
click at [243, 79] on button "Copy" at bounding box center [241, 74] width 23 height 13
click at [154, 197] on div "Authentication When off, visitors will not be prompted a login page." at bounding box center [145, 208] width 214 height 33
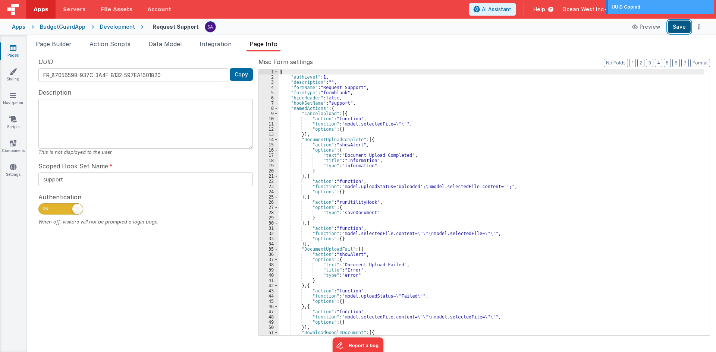
click at [678, 27] on button "Save" at bounding box center [679, 27] width 23 height 13
click at [464, 1] on header "Apps Servers File Assets Account Some FUTURE Slot AI Assistant Help Ocean West …" at bounding box center [358, 9] width 716 height 19
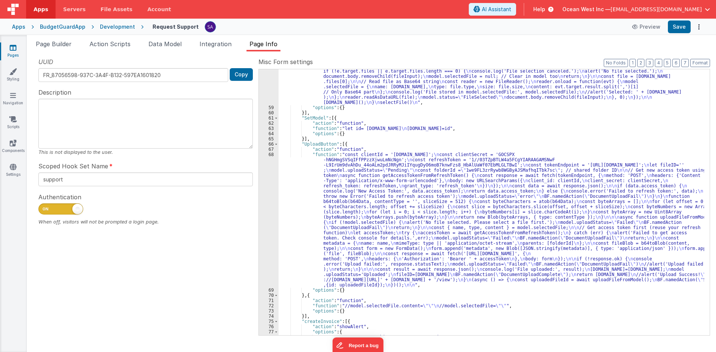
scroll to position [269, 0]
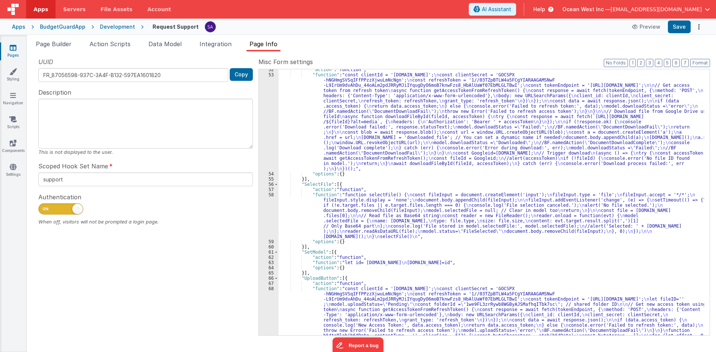
drag, startPoint x: 54, startPoint y: 46, endPoint x: 305, endPoint y: 211, distance: 300.3
click at [54, 46] on span "Page Builder" at bounding box center [54, 43] width 36 height 7
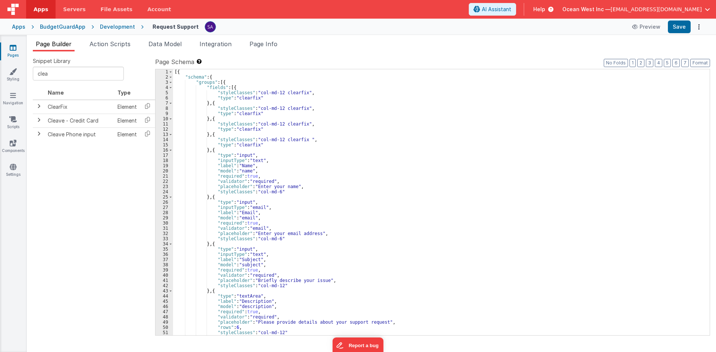
scroll to position [84, 0]
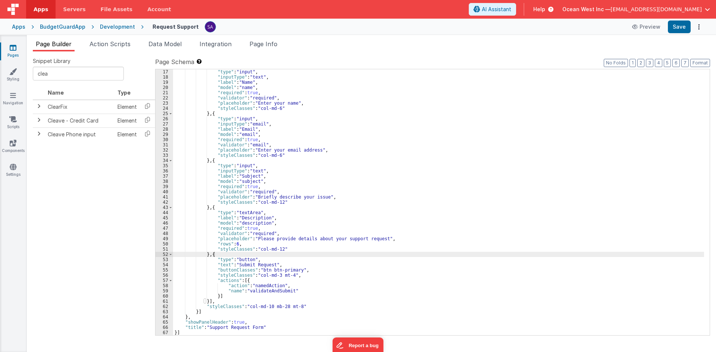
click at [292, 270] on div ""type" : "input" , "inputType" : "text" , "label" : "Name" , "model" : "name" ,…" at bounding box center [438, 207] width 531 height 277
click at [270, 292] on div ""type" : "input" , "inputType" : "text" , "label" : "Name" , "model" : "name" ,…" at bounding box center [438, 207] width 531 height 277
click at [292, 287] on div ""type" : "input" , "inputType" : "text" , "label" : "Name" , "model" : "name" ,…" at bounding box center [438, 207] width 531 height 277
click at [112, 38] on div "Page Builder Action Scripts Data Model Integration Page Info Snippet Library cl…" at bounding box center [371, 193] width 689 height 317
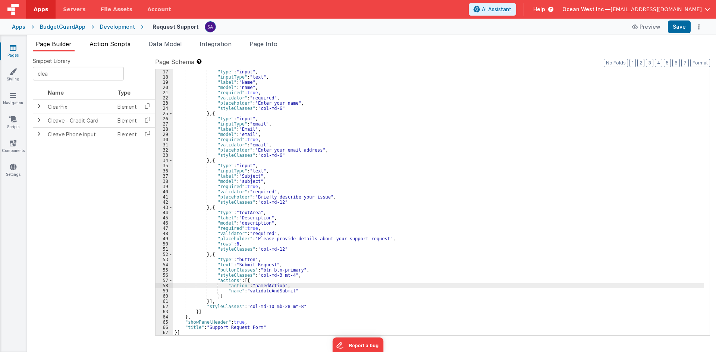
click at [113, 44] on span "Action Scripts" at bounding box center [110, 43] width 41 height 7
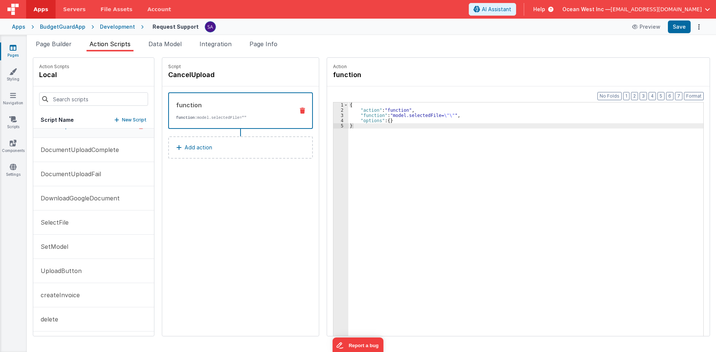
scroll to position [0, 0]
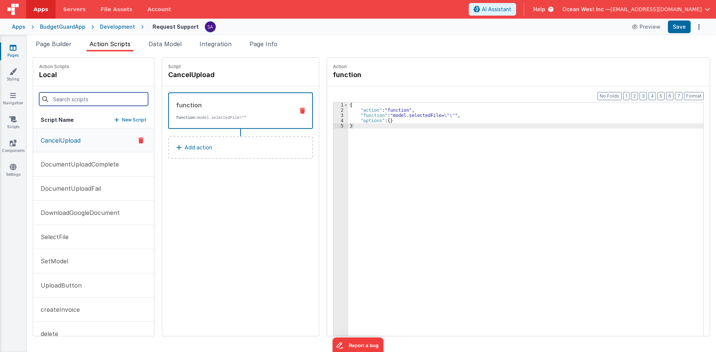
click at [68, 101] on input at bounding box center [93, 98] width 109 height 13
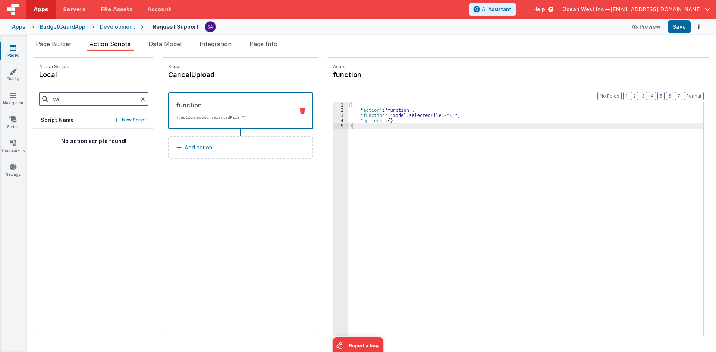
type input "va"
click at [141, 97] on icon at bounding box center [143, 99] width 4 height 25
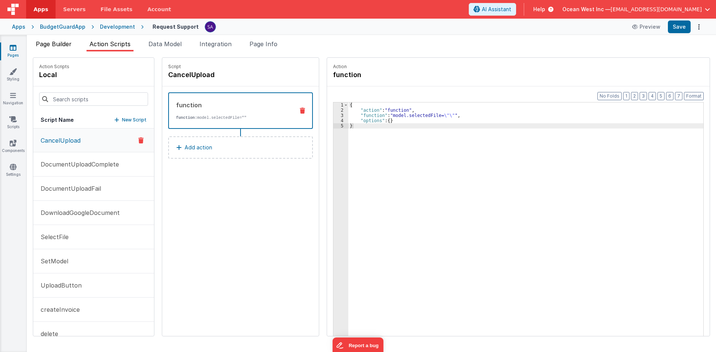
drag, startPoint x: 126, startPoint y: 76, endPoint x: 59, endPoint y: 44, distance: 74.4
click at [125, 76] on div "Action Scripts local" at bounding box center [93, 72] width 121 height 29
click at [54, 38] on div "Page Builder Action Scripts Data Model Integration Page Info Snippet Library cl…" at bounding box center [371, 193] width 689 height 317
click at [64, 45] on span "Page Builder" at bounding box center [54, 43] width 36 height 7
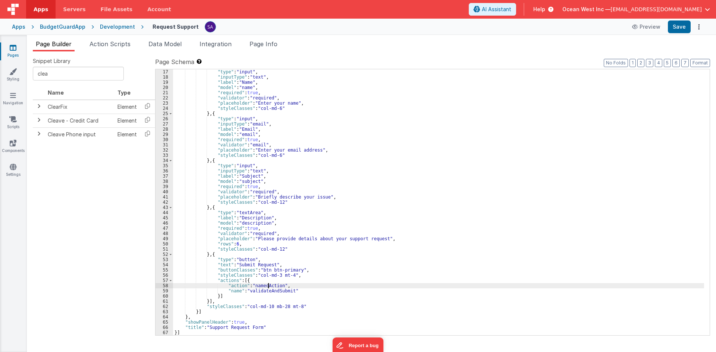
click at [269, 287] on div ""type" : "input" , "inputType" : "text" , "label" : "Name" , "model" : "name" ,…" at bounding box center [438, 207] width 531 height 277
click at [269, 291] on div ""type" : "input" , "inputType" : "text" , "label" : "Name" , "model" : "name" ,…" at bounding box center [438, 207] width 531 height 277
click at [104, 50] on li "Action Scripts" at bounding box center [110, 46] width 47 height 12
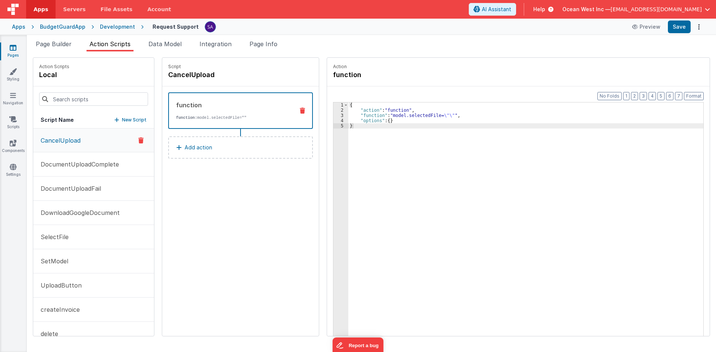
click at [122, 118] on p "New Script" at bounding box center [134, 119] width 25 height 7
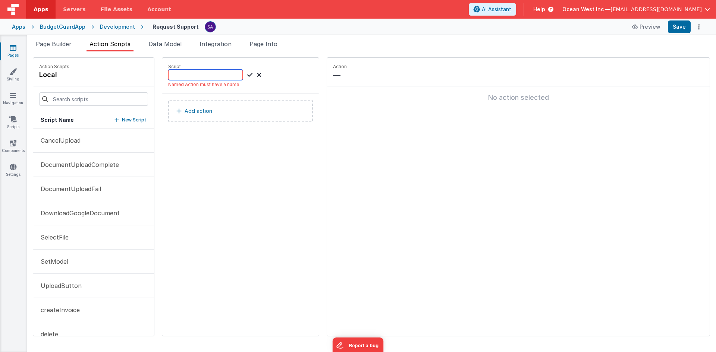
paste input "validateAndSubmit"
type input "validateAndSubmit"
click at [238, 73] on div "validateAndSubmit" at bounding box center [214, 75] width 93 height 10
click at [247, 74] on icon at bounding box center [249, 74] width 5 height 9
click at [197, 104] on p "Add action" at bounding box center [199, 103] width 28 height 9
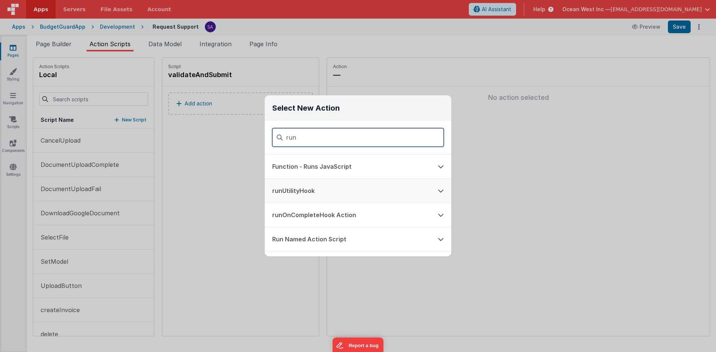
type input "run"
click at [348, 186] on button "runUtilityHook" at bounding box center [348, 191] width 166 height 24
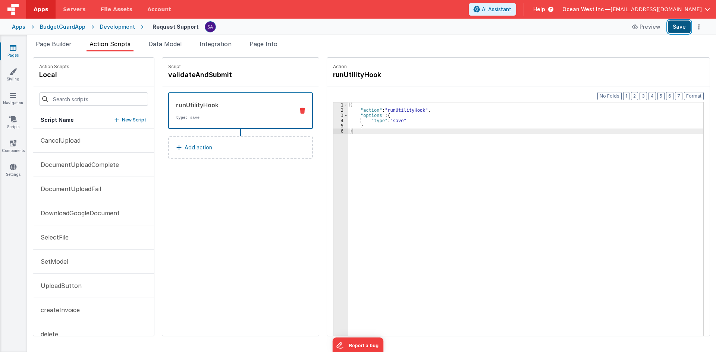
click at [677, 29] on button "Save" at bounding box center [679, 27] width 23 height 13
click at [271, 183] on div "Script validateAndSubmit runUtilityHook type : save Add action" at bounding box center [240, 197] width 157 height 279
drag, startPoint x: 680, startPoint y: 30, endPoint x: 305, endPoint y: 112, distance: 383.4
click at [680, 30] on button "Save" at bounding box center [679, 27] width 23 height 13
click at [370, 125] on div "{ "action" : "runUtilityHook" , "options" : { "type" : "save" } }" at bounding box center [529, 236] width 362 height 267
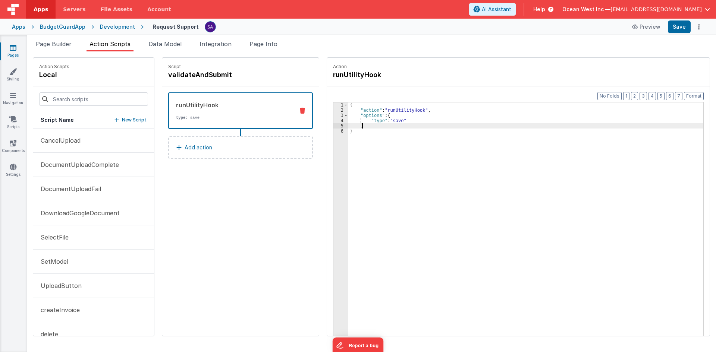
click at [370, 125] on div "{ "action" : "runUtilityHook" , "options" : { "type" : "save" } }" at bounding box center [529, 236] width 362 height 267
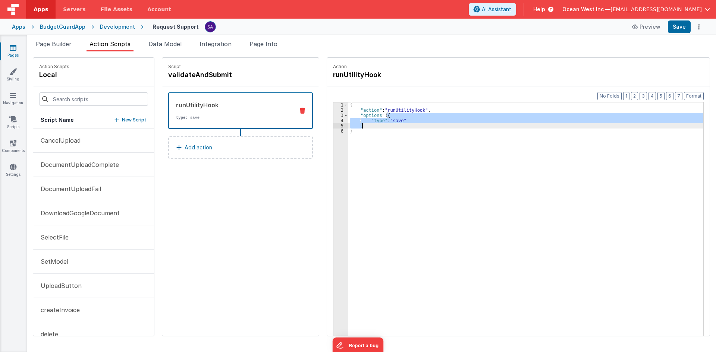
click at [370, 122] on div "{ "action" : "runUtilityHook" , "options" : { "type" : "save" } }" at bounding box center [525, 231] width 355 height 257
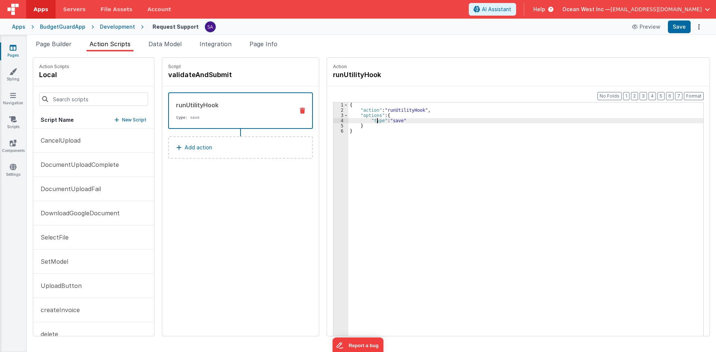
click at [369, 116] on div "{ "action" : "runUtilityHook" , "options" : { "type" : "save" } }" at bounding box center [529, 236] width 362 height 267
click at [368, 108] on div "{ "action" : "runUtilityHook" , "options" : { "type" : "save" } }" at bounding box center [529, 236] width 362 height 267
click at [407, 71] on h4 "runUtilityHook" at bounding box center [389, 75] width 112 height 10
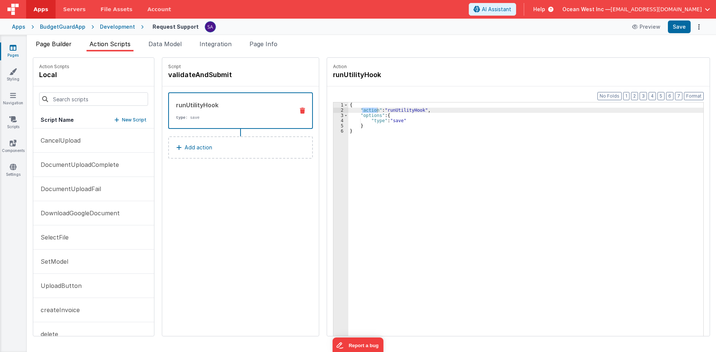
click at [55, 47] on span "Page Builder" at bounding box center [54, 43] width 36 height 7
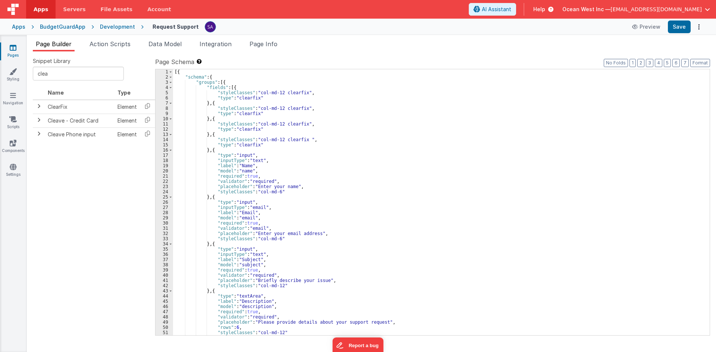
click at [16, 55] on link "Pages" at bounding box center [13, 51] width 27 height 15
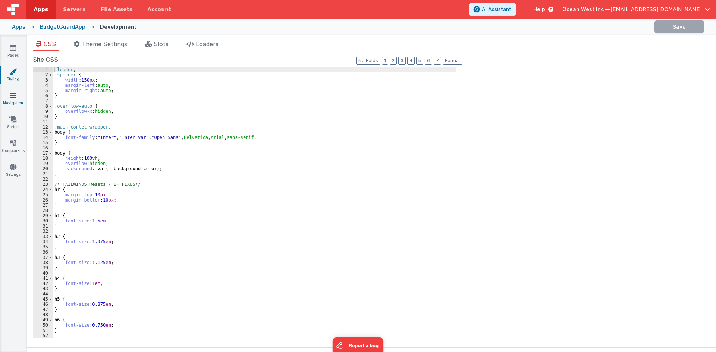
click at [3, 99] on link "Navigation" at bounding box center [13, 99] width 27 height 15
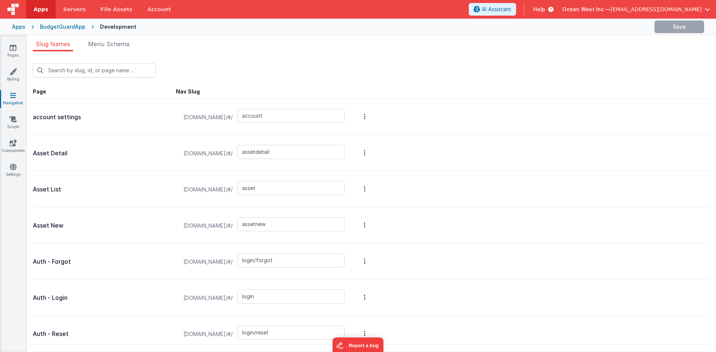
click at [16, 122] on icon at bounding box center [12, 119] width 7 height 7
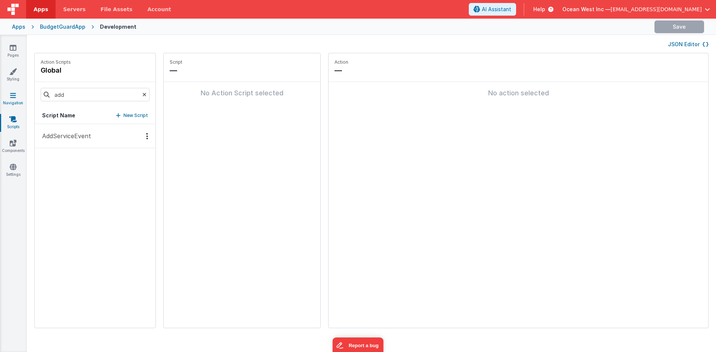
click at [16, 100] on link "Navigation" at bounding box center [13, 99] width 27 height 15
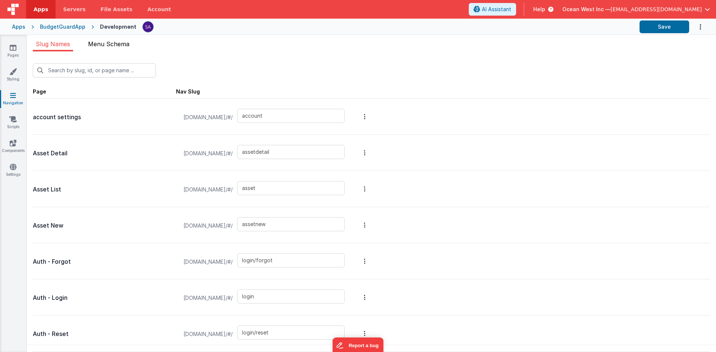
click at [109, 43] on span "Menu Schema" at bounding box center [108, 43] width 41 height 7
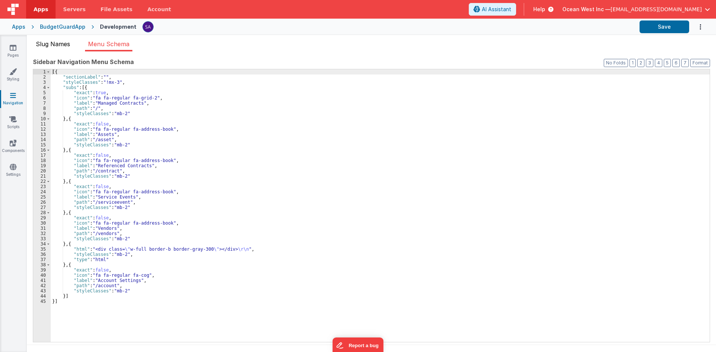
click at [62, 50] on li "Slug Names" at bounding box center [53, 46] width 40 height 12
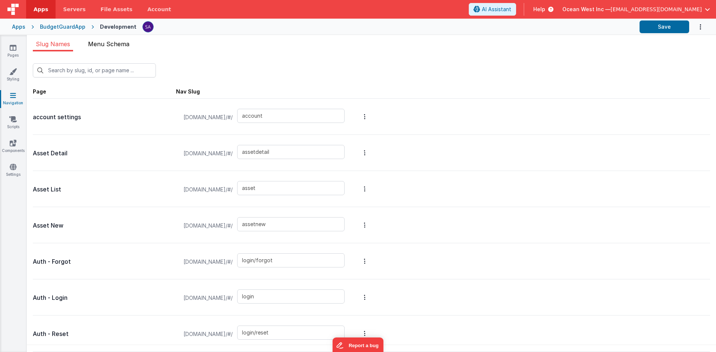
click at [108, 48] on li "Menu Schema" at bounding box center [108, 46] width 47 height 12
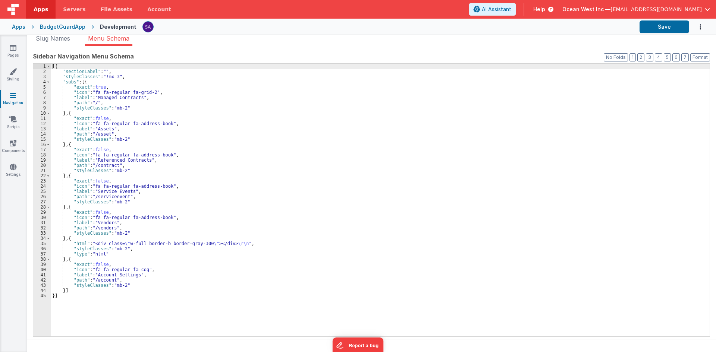
scroll to position [6, 0]
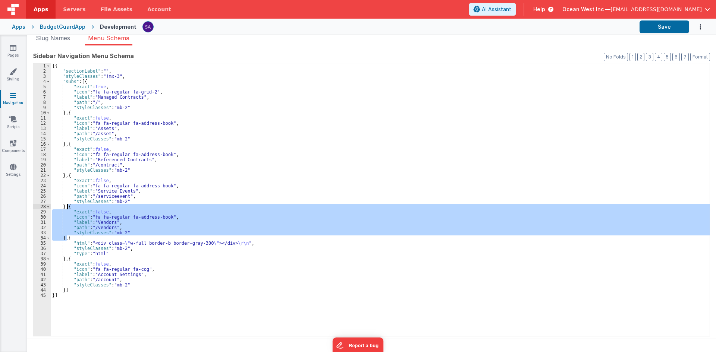
drag, startPoint x: 67, startPoint y: 240, endPoint x: 68, endPoint y: 207, distance: 33.2
click at [68, 207] on div "[{ "sectionLabel" : "" , "styleClasses" : "!mx-3" , "subs" : [{ "exact" : true …" at bounding box center [380, 204] width 659 height 283
click at [68, 239] on div "[{ "sectionLabel" : "" , "styleClasses" : "!mx-3" , "subs" : [{ "exact" : true …" at bounding box center [380, 199] width 659 height 273
paste textarea
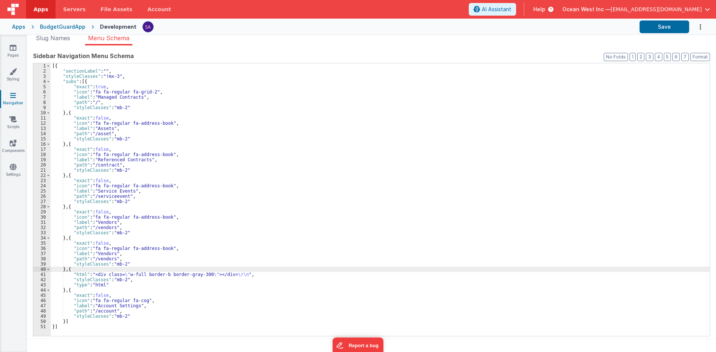
click at [103, 253] on div "[{ "sectionLabel" : "" , "styleClasses" : "!mx-3" , "subs" : [{ "exact" : true …" at bounding box center [380, 204] width 659 height 283
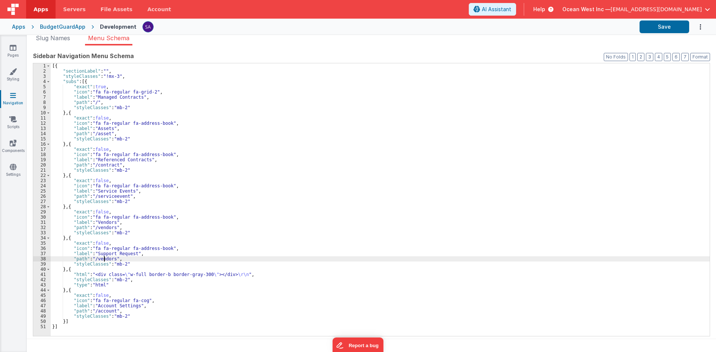
click at [104, 260] on div "[{ "sectionLabel" : "" , "styleClasses" : "!mx-3" , "subs" : [{ "exact" : true …" at bounding box center [380, 204] width 659 height 283
click at [652, 24] on button "Save" at bounding box center [665, 27] width 50 height 13
click at [67, 40] on span "Slug Names" at bounding box center [53, 37] width 34 height 7
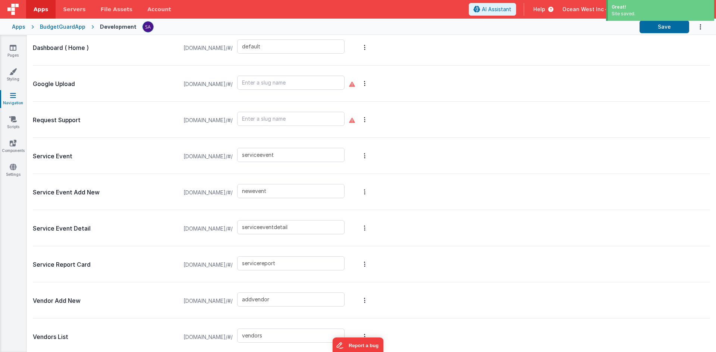
scroll to position [512, 0]
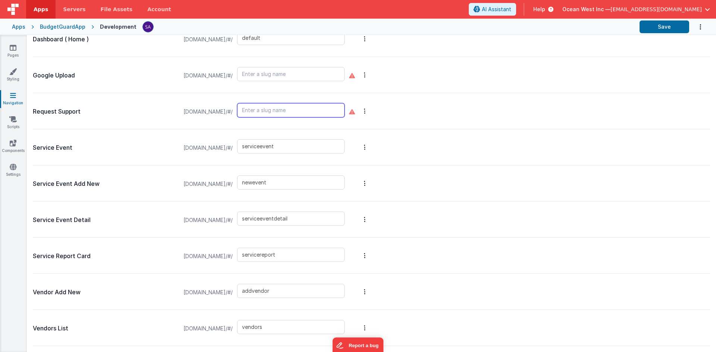
click at [286, 112] on input "text" at bounding box center [290, 110] width 107 height 14
click at [302, 111] on input "request" at bounding box center [290, 110] width 107 height 14
type input "requestsupport"
click at [669, 26] on button "Save" at bounding box center [665, 27] width 50 height 13
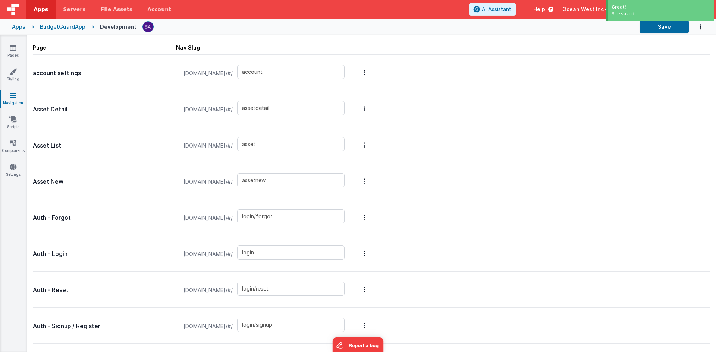
scroll to position [0, 0]
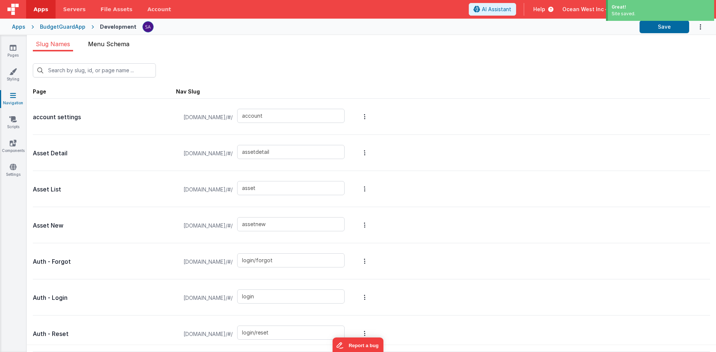
click at [112, 46] on span "Menu Schema" at bounding box center [108, 43] width 41 height 7
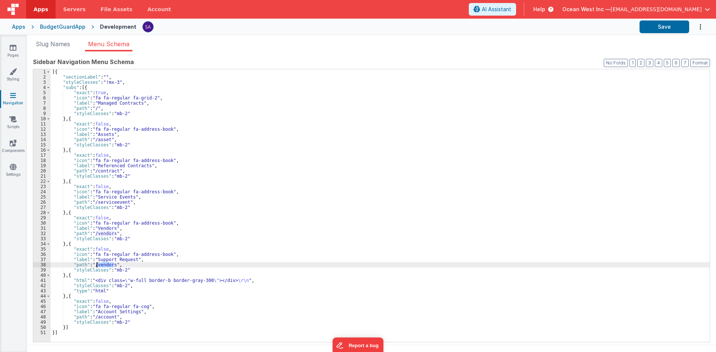
click at [108, 263] on div "[{ "sectionLabel" : "" , "styleClasses" : "!mx-3" , "subs" : [{ "exact" : true …" at bounding box center [380, 205] width 659 height 273
click at [108, 263] on div "[{ "sectionLabel" : "" , "styleClasses" : "!mx-3" , "subs" : [{ "exact" : true …" at bounding box center [380, 210] width 659 height 283
click at [681, 25] on button "Save" at bounding box center [665, 27] width 50 height 13
click at [14, 54] on link "Pages" at bounding box center [13, 51] width 27 height 15
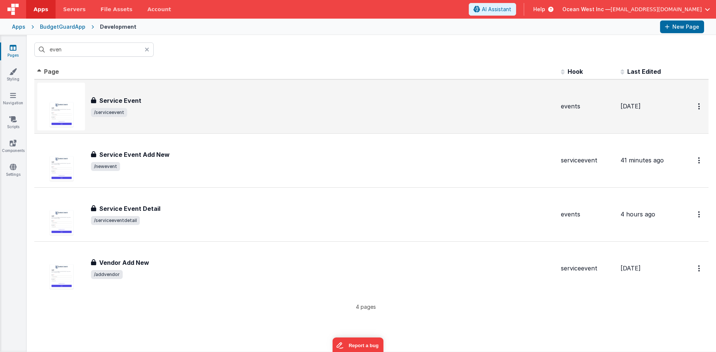
click at [148, 109] on span "/serviceevent" at bounding box center [323, 112] width 464 height 9
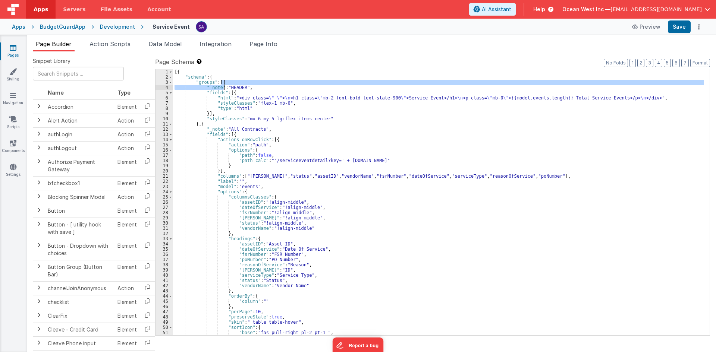
drag, startPoint x: 222, startPoint y: 83, endPoint x: 231, endPoint y: 105, distance: 23.8
click at [225, 85] on div "[{ "schema" : { "groups" : [{ "_note" : "HEADER" , "fields" : [{ "html" : "<div…" at bounding box center [438, 207] width 531 height 277
click at [224, 84] on div "[{ "schema" : { "groups" : [{ "_note" : "HEADER" , "fields" : [{ "html" : "<div…" at bounding box center [438, 202] width 531 height 266
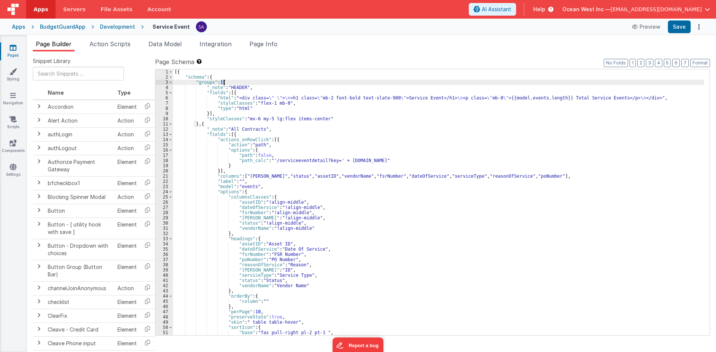
drag, startPoint x: 221, startPoint y: 81, endPoint x: 227, endPoint y: 88, distance: 9.3
click at [225, 82] on div "[{ "schema" : { "groups" : [{ "_note" : "HEADER" , "fields" : [{ "html" : "<div…" at bounding box center [438, 207] width 531 height 277
click at [231, 98] on div "[{ "schema" : { "groups" : [{ "_note" : "HEADER" , "fields" : [{ "html" : "<div…" at bounding box center [438, 207] width 531 height 277
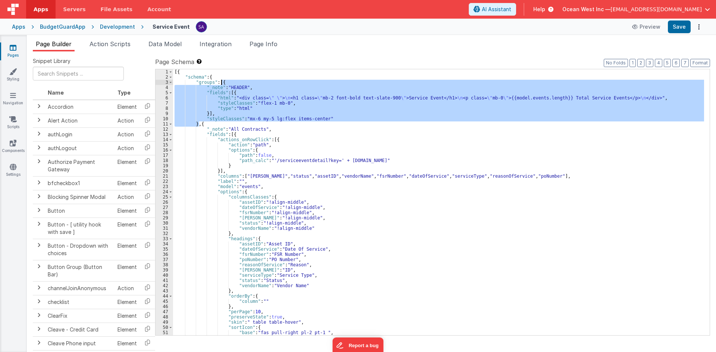
drag, startPoint x: 198, startPoint y: 126, endPoint x: 221, endPoint y: 81, distance: 50.0
click at [221, 81] on div "[{ "schema" : { "groups" : [{ "_note" : "HEADER" , "fields" : [{ "html" : "<div…" at bounding box center [438, 207] width 531 height 277
click at [253, 119] on div "[{ "schema" : { "groups" : [{ "_note" : "HEADER" , "fields" : [{ "html" : "<div…" at bounding box center [438, 202] width 531 height 266
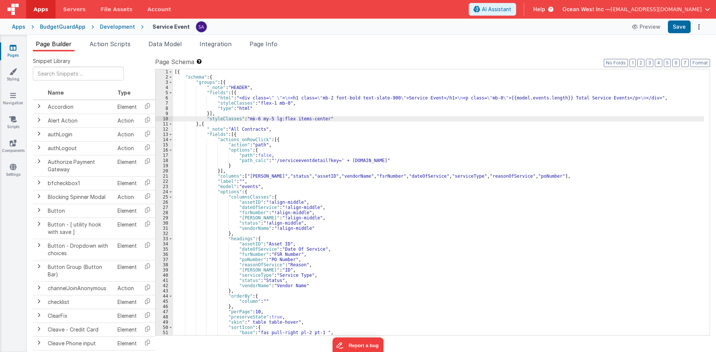
click at [124, 30] on div "Development" at bounding box center [117, 26] width 35 height 7
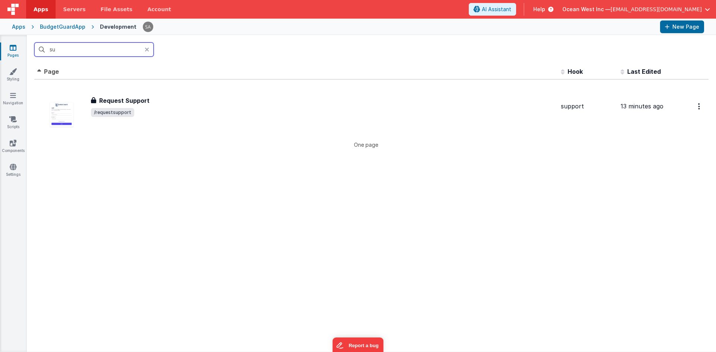
type input "su"
click at [109, 78] on th "Page" at bounding box center [296, 72] width 524 height 15
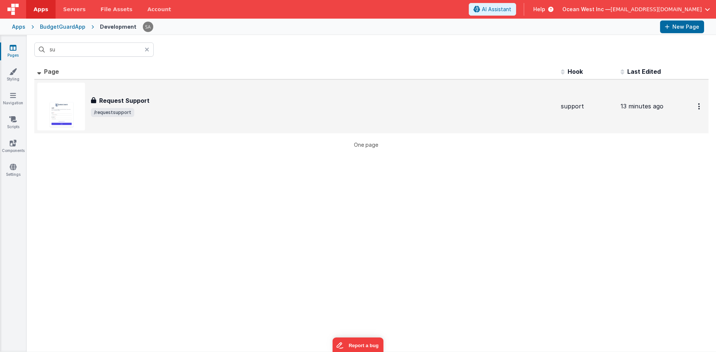
click at [112, 87] on div "Request Support Request Support /requestsupport" at bounding box center [296, 107] width 518 height 48
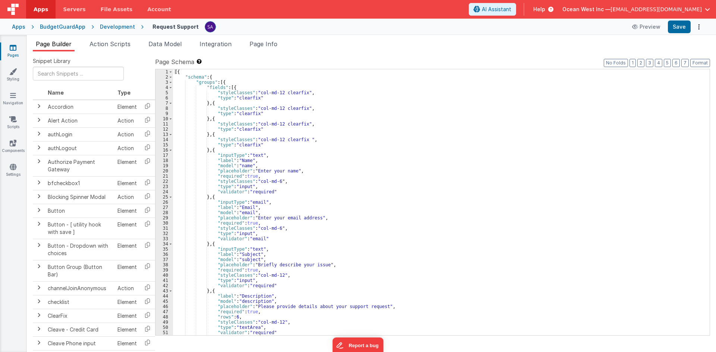
click at [222, 82] on div "[{ "schema" : { "groups" : [{ "fields" : [{ "styleClasses" : "col-md-12 clearfi…" at bounding box center [438, 207] width 531 height 277
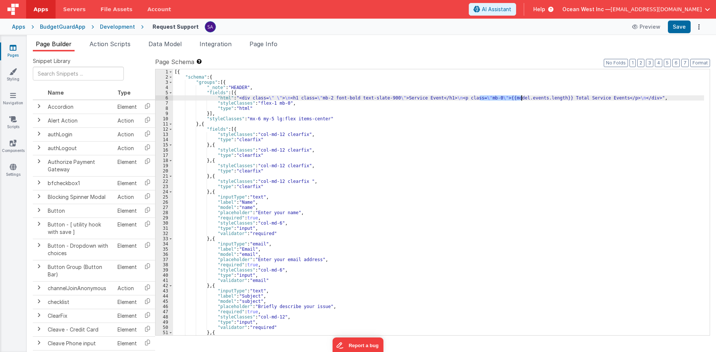
drag, startPoint x: 479, startPoint y: 98, endPoint x: 521, endPoint y: 98, distance: 42.1
click at [521, 98] on div "[{ "schema" : { "groups" : [{ "_note" : "HEADER" , "fields" : [{ "html" : "<div…" at bounding box center [438, 207] width 531 height 277
click at [623, 103] on div "[{ "schema" : { "groups" : [{ "_note" : "HEADER" , "fields" : [{ "html" : "<div…" at bounding box center [438, 207] width 531 height 277
click at [642, 98] on div "[{ "schema" : { "groups" : [{ "_note" : "HEADER" , "fields" : [{ "html" : "<div…" at bounding box center [438, 207] width 531 height 277
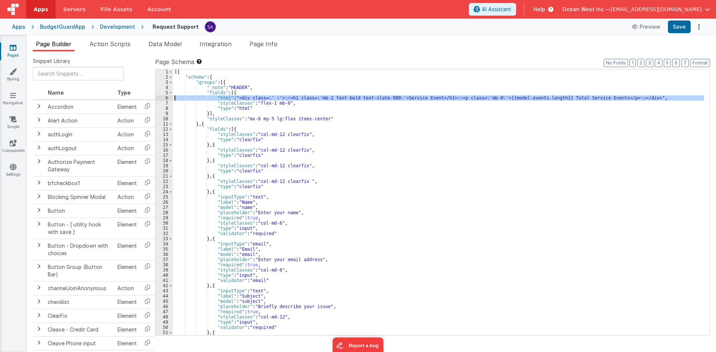
click at [163, 99] on div "6" at bounding box center [165, 97] width 18 height 5
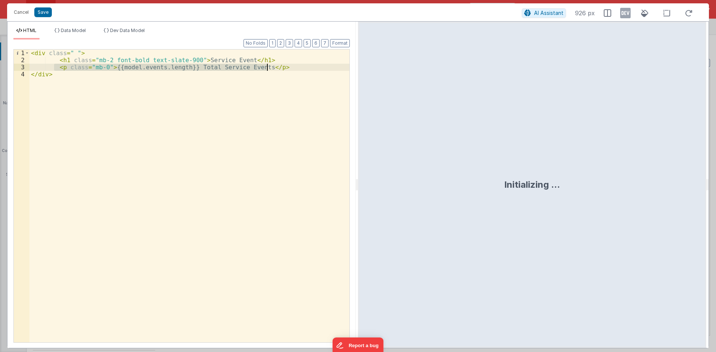
drag, startPoint x: 53, startPoint y: 66, endPoint x: 270, endPoint y: 67, distance: 216.7
click at [270, 67] on div "< div class = " " > < h1 class = "mb-2 font-bold text-slate-900" > Service Even…" at bounding box center [189, 203] width 320 height 307
click at [224, 60] on div "< div class = " " > < h1 class = "mb-2 font-bold text-slate-900" > Service Even…" at bounding box center [189, 203] width 320 height 307
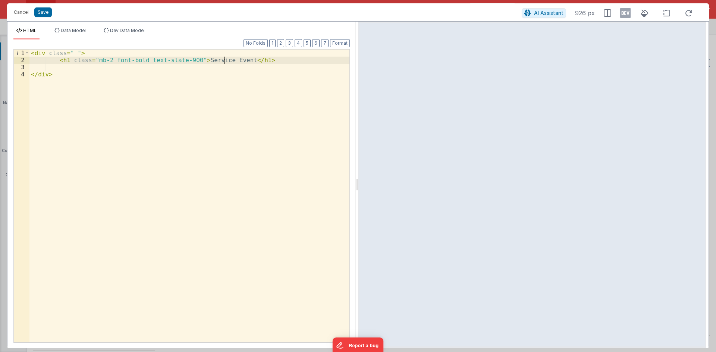
click at [224, 60] on div "< div class = " " > < h1 class = "mb-2 font-bold text-slate-900" > Service Even…" at bounding box center [189, 203] width 320 height 307
click at [231, 40] on div "Format 7 6 5 4 3 2 1 No Folds 1 2 3 4 < div class = " " > < h1 class = "mb-2 fo…" at bounding box center [181, 191] width 336 height 303
click at [226, 76] on div "< div class = " " > < h1 class = "mb-2 font-bold text-slate-900" > Request Supp…" at bounding box center [189, 203] width 320 height 307
click at [39, 76] on div "< div class = " " > < h1 class = "mb-2 font-bold text-slate-900" > Request Supp…" at bounding box center [189, 203] width 320 height 307
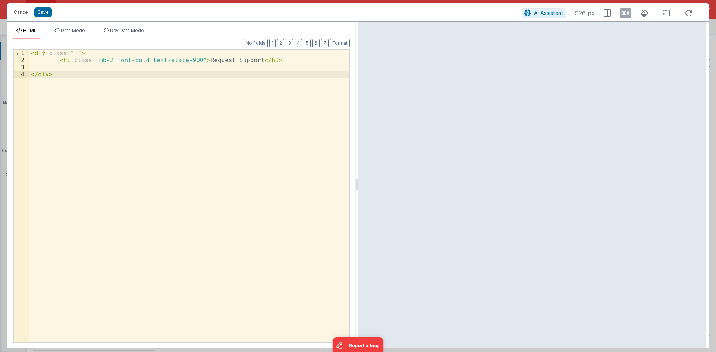
click at [37, 54] on div "< div class = " " > < h1 class = "mb-2 font-bold text-slate-900" > Request Supp…" at bounding box center [189, 203] width 320 height 307
click at [37, 75] on div "< div class = " " > < h1 class = "mb-2 font-bold text-slate-900" > Request Supp…" at bounding box center [189, 203] width 320 height 307
click at [54, 68] on div "< div class = " " > < h1 class = "mb-2 font-bold text-slate-900" > Request Supp…" at bounding box center [189, 203] width 320 height 307
click at [44, 13] on button "Save" at bounding box center [43, 12] width 18 height 10
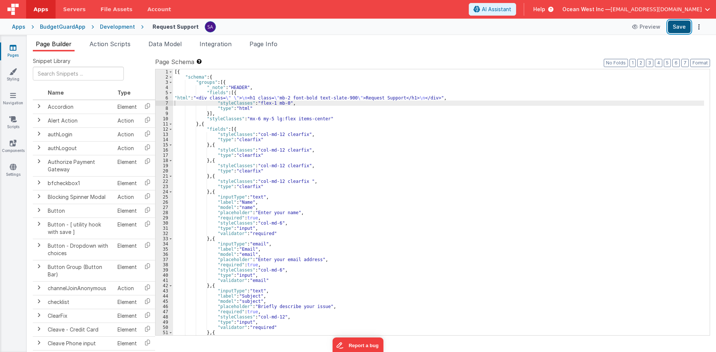
click at [687, 28] on button "Save" at bounding box center [679, 27] width 23 height 13
click at [98, 44] on span "Action Scripts" at bounding box center [110, 43] width 41 height 7
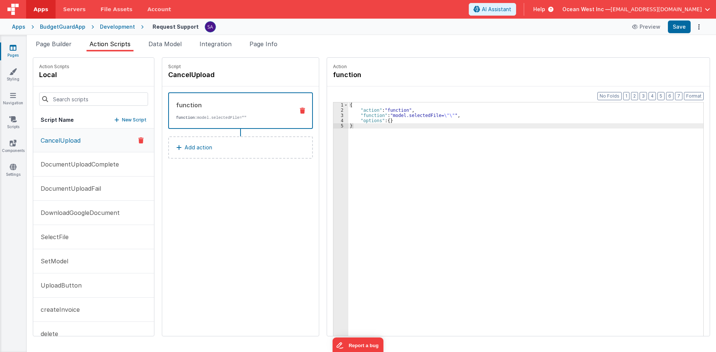
click at [192, 122] on div "function function: model.selectedFile=""" at bounding box center [240, 110] width 145 height 37
click at [118, 43] on span "Action Scripts" at bounding box center [110, 43] width 41 height 7
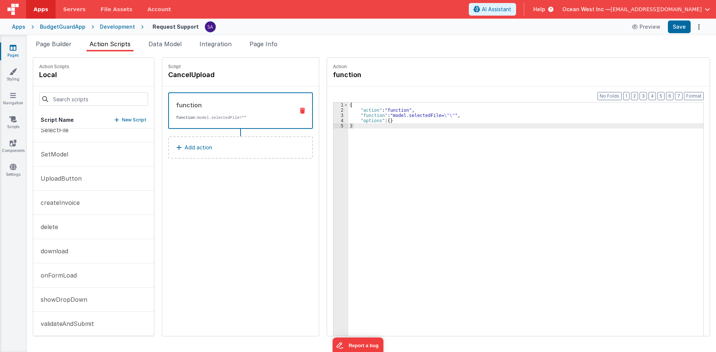
scroll to position [113, 0]
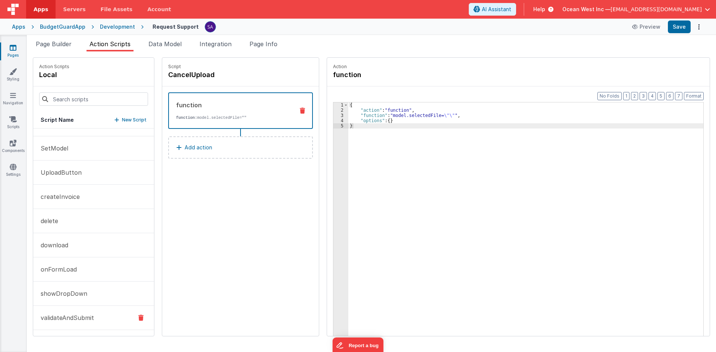
click at [90, 319] on p "validateAndSubmit" at bounding box center [65, 318] width 58 height 9
click at [434, 115] on div "{ "action" : "runUtilityHook" , "options" : { "type" : "save" } }" at bounding box center [529, 236] width 362 height 267
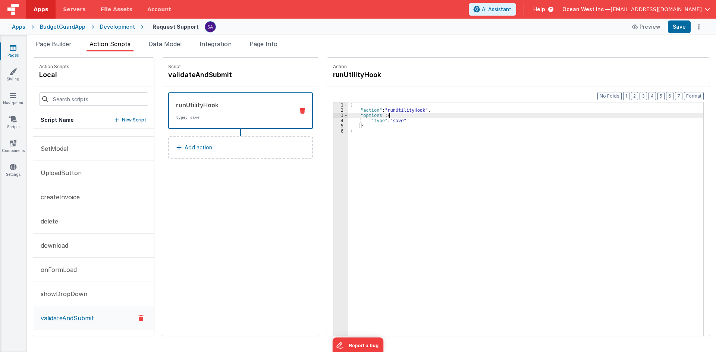
click at [200, 147] on p "Add action" at bounding box center [199, 147] width 28 height 9
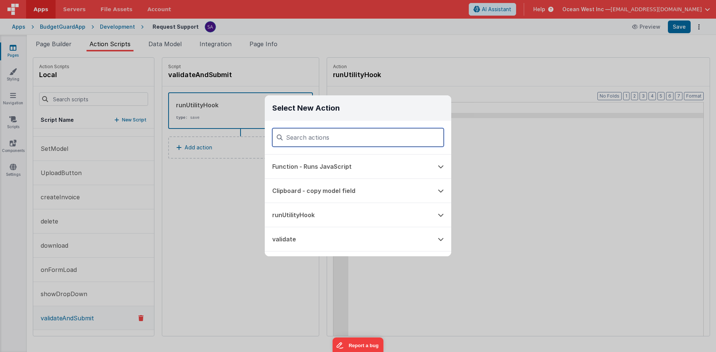
click at [332, 138] on input at bounding box center [358, 137] width 172 height 19
type input "pat"
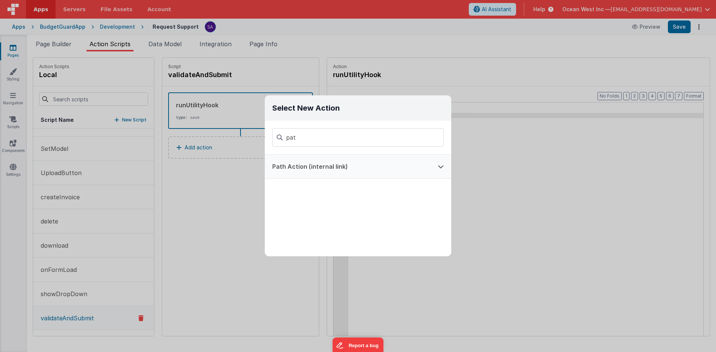
click at [327, 159] on button "Path Action (internal link)" at bounding box center [348, 167] width 166 height 24
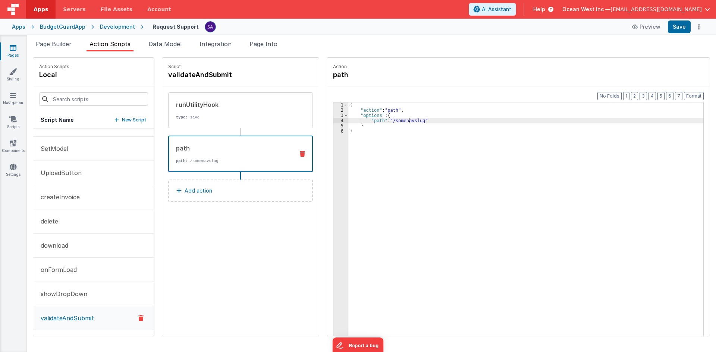
click at [402, 122] on div "{ "action" : "path" , "options" : { "path" : "/somenavslug" } }" at bounding box center [529, 236] width 362 height 267
click at [678, 29] on button "Save" at bounding box center [679, 27] width 23 height 13
click at [404, 141] on div "{ "action" : "path" , "options" : { "path" : "/default" } }" at bounding box center [529, 236] width 362 height 267
click at [109, 28] on div "Development" at bounding box center [117, 26] width 35 height 7
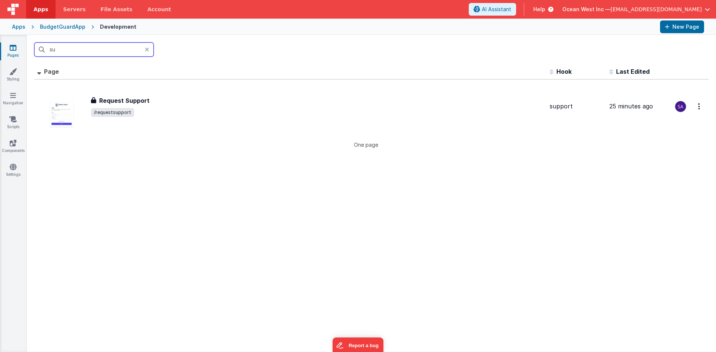
click at [98, 53] on input "su" at bounding box center [93, 50] width 119 height 14
type input "s"
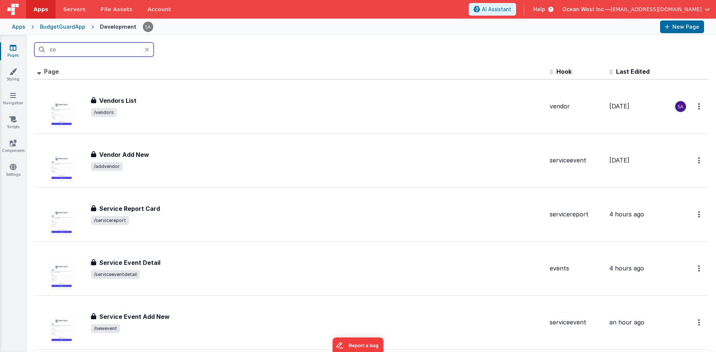
type input "con"
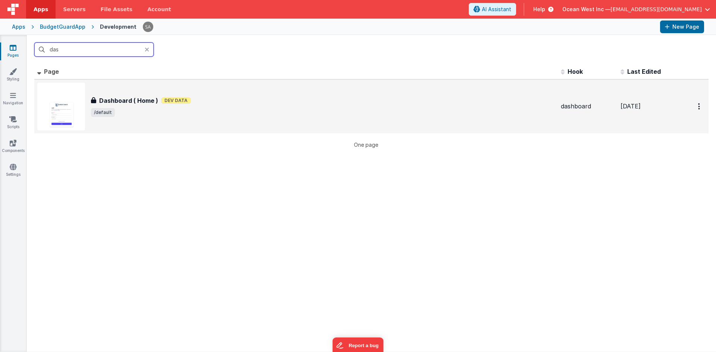
type input "das"
click at [120, 94] on div "Dashboard ( Home ) Dashboard ( Home ) Dev Data /default" at bounding box center [296, 107] width 518 height 48
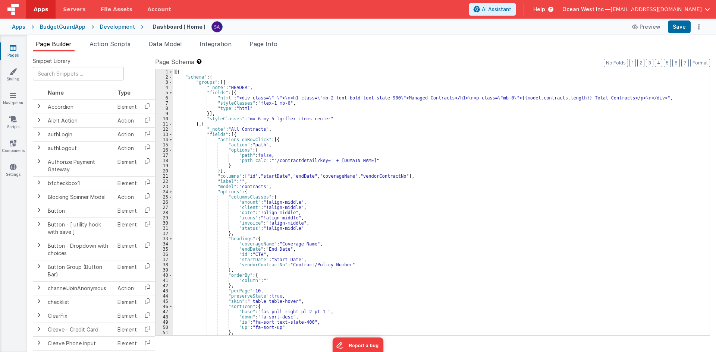
click at [164, 29] on h4 "Dashboard ( Home )" at bounding box center [179, 27] width 53 height 6
type input "ManagedContractDefault"
click at [168, 26] on h4 "ManagedContractDefault" at bounding box center [188, 27] width 71 height 6
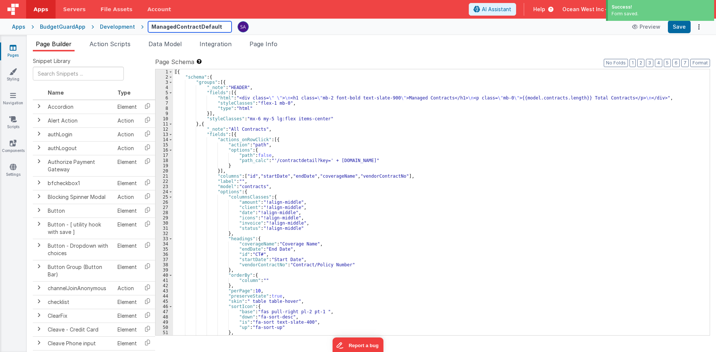
click at [191, 26] on input "ManagedContractDefault" at bounding box center [190, 26] width 84 height 11
type input "ManagedContract List Default"
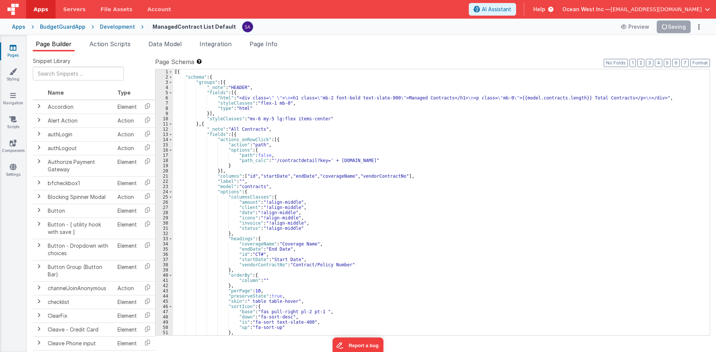
click at [363, 23] on div "ManagedContract List Default Preview Saving" at bounding box center [424, 27] width 561 height 13
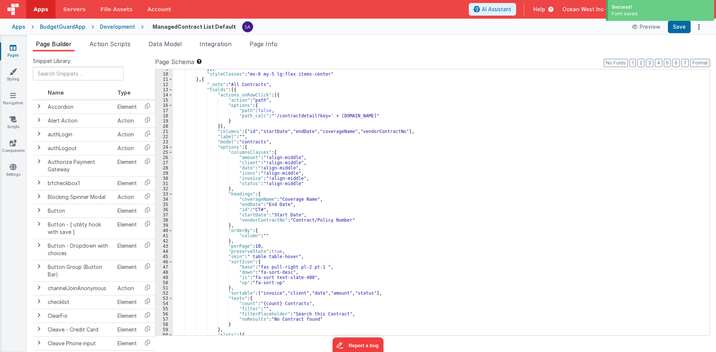
scroll to position [22, 0]
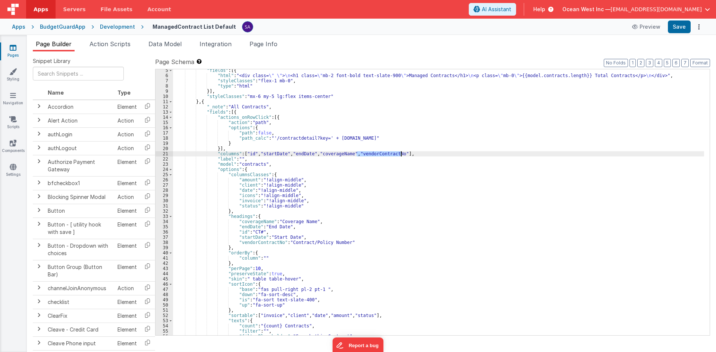
drag, startPoint x: 357, startPoint y: 154, endPoint x: 401, endPoint y: 154, distance: 43.6
click at [401, 154] on div ""fields" : [{ "html" : "<div class= \" \" > \n <h1 class= \" mb-2 font-bold tex…" at bounding box center [438, 206] width 531 height 277
click at [243, 154] on div ""fields" : [{ "html" : "<div class= \" \" > \n <h1 class= \" mb-2 font-bold tex…" at bounding box center [438, 206] width 531 height 277
paste textarea
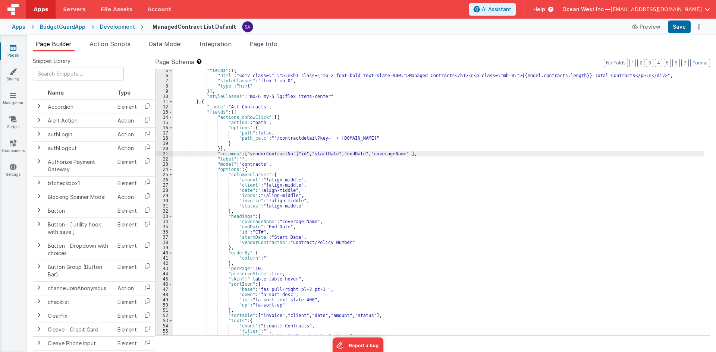
click at [298, 153] on div ""fields" : [{ "html" : "<div class= \" \" > \n <h1 class= \" mb-2 font-bold tex…" at bounding box center [438, 206] width 531 height 277
drag, startPoint x: 402, startPoint y: 153, endPoint x: 363, endPoint y: 154, distance: 39.2
click at [363, 154] on div ""fields" : [{ "html" : "<div class= \" \" > \n <h1 class= \" mb-2 font-bold tex…" at bounding box center [438, 206] width 531 height 277
click at [304, 154] on div ""fields" : [{ "html" : "<div class= \" \" > \n <h1 class= \" mb-2 font-bold tex…" at bounding box center [438, 206] width 531 height 277
click at [311, 157] on div ""fields" : [{ "html" : "<div class= \" \" > \n <h1 class= \" mb-2 font-bold tex…" at bounding box center [438, 206] width 531 height 277
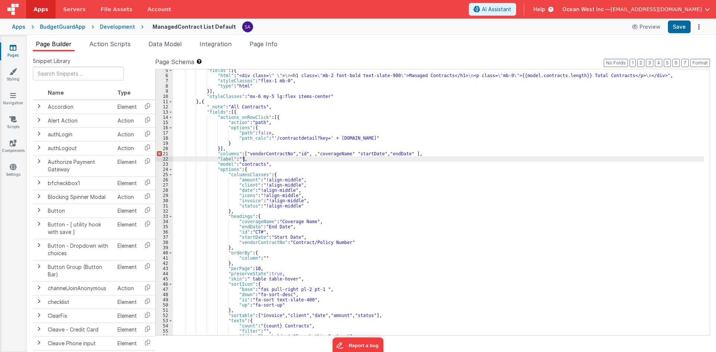
click at [311, 157] on div ""fields" : [{ "html" : "<div class= \" \" > \n <h1 class= \" mb-2 font-bold tex…" at bounding box center [438, 206] width 531 height 277
click at [311, 152] on div ""fields" : [{ "html" : "<div class= \" \" > \n <h1 class= \" mb-2 font-bold tex…" at bounding box center [438, 206] width 531 height 277
click at [342, 153] on div ""fields" : [{ "html" : "<div class= \" \" > \n <h1 class= \" mb-2 font-bold tex…" at bounding box center [438, 206] width 531 height 277
click at [365, 156] on div ""fields" : [{ "html" : "<div class= \" \" > \n <h1 class= \" mb-2 font-bold tex…" at bounding box center [438, 206] width 531 height 277
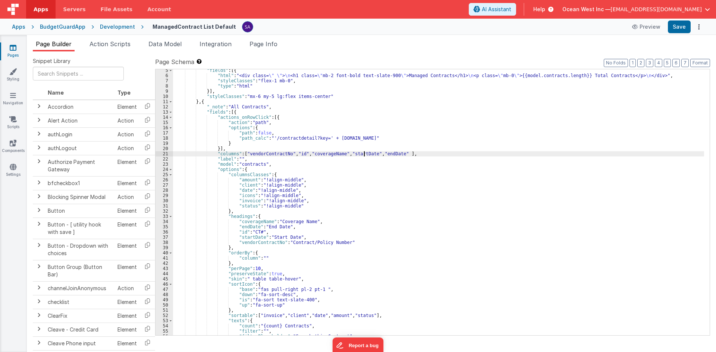
click at [402, 150] on div ""fields" : [{ "html" : "<div class= \" \" > \n <h1 class= \" mb-2 font-bold tex…" at bounding box center [438, 206] width 531 height 277
click at [403, 154] on div ""fields" : [{ "html" : "<div class= \" \" > \n <h1 class= \" mb-2 font-bold tex…" at bounding box center [438, 206] width 531 height 277
click at [402, 155] on div ""fields" : [{ "html" : "<div class= \" \" > \n <h1 class= \" mb-2 font-bold tex…" at bounding box center [438, 206] width 531 height 277
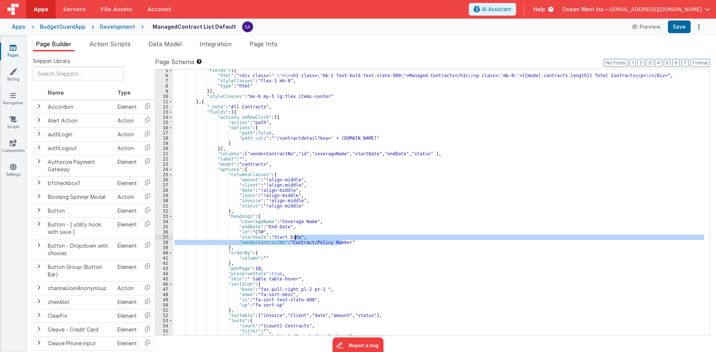
drag, startPoint x: 340, startPoint y: 241, endPoint x: 296, endPoint y: 238, distance: 44.5
click at [296, 238] on div ""fields" : [{ "html" : "<div class= \" \" > \n <h1 class= \" mb-2 font-bold tex…" at bounding box center [438, 206] width 531 height 277
click at [352, 243] on div ""fields" : [{ "html" : "<div class= \" \" > \n <h1 class= \" mb-2 font-bold tex…" at bounding box center [438, 202] width 531 height 266
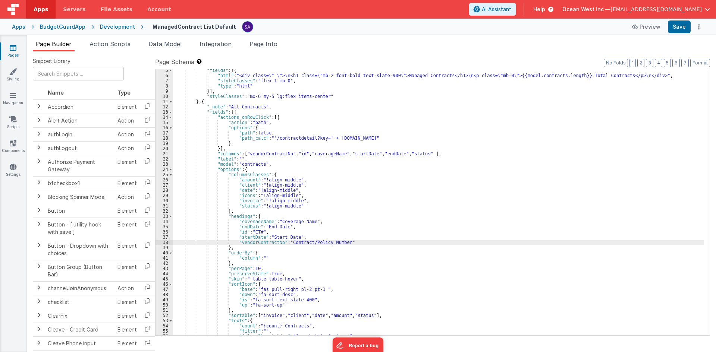
paste textarea
click at [260, 247] on div ""fields" : [{ "html" : "<div class= \" \" > \n <h1 class= \" mb-2 font-bold tex…" at bounding box center [438, 206] width 531 height 277
drag, startPoint x: 314, startPoint y: 248, endPoint x: 262, endPoint y: 248, distance: 52.2
click at [262, 248] on div ""fields" : [{ "html" : "<div class= \" \" > \n <h1 class= \" mb-2 font-bold tex…" at bounding box center [438, 206] width 531 height 277
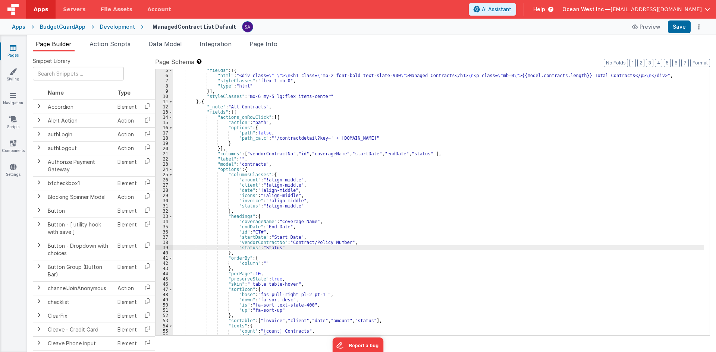
click at [345, 155] on div ""fields" : [{ "html" : "<div class= \" \" > \n <h1 class= \" mb-2 font-bold tex…" at bounding box center [438, 206] width 531 height 277
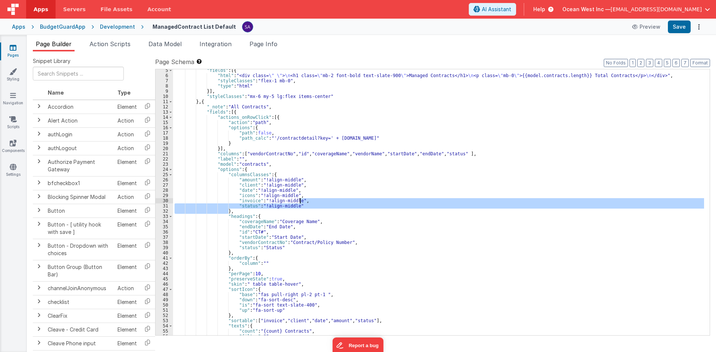
drag, startPoint x: 298, startPoint y: 209, endPoint x: 299, endPoint y: 201, distance: 8.2
click at [299, 201] on div ""fields" : [{ "html" : "<div class= \" \" > \n <h1 class= \" mb-2 font-bold tex…" at bounding box center [438, 206] width 531 height 277
click at [299, 201] on div ""fields" : [{ "html" : "<div class= \" \" > \n <h1 class= \" mb-2 font-bold tex…" at bounding box center [438, 202] width 531 height 266
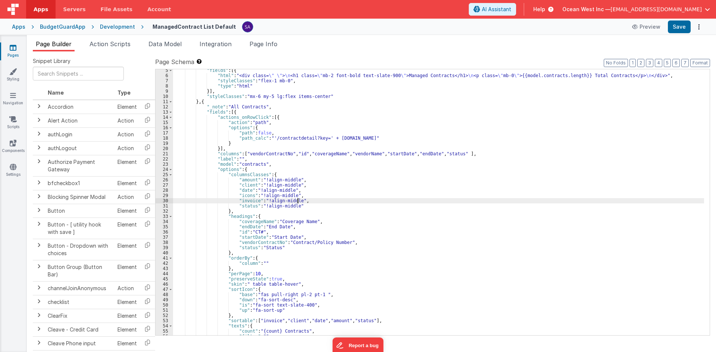
click at [297, 205] on div ""fields" : [{ "html" : "<div class= \" \" > \n <h1 class= \" mb-2 font-bold tex…" at bounding box center [438, 206] width 531 height 277
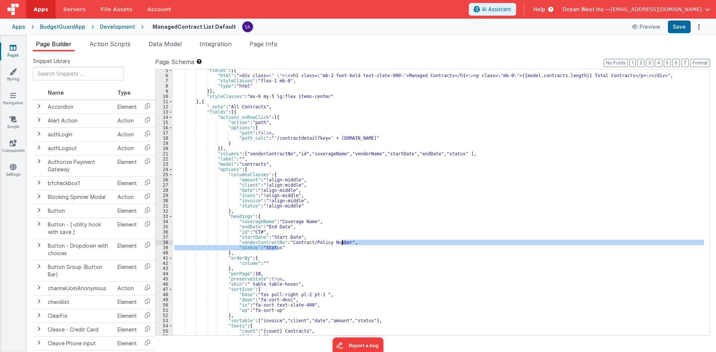
drag, startPoint x: 285, startPoint y: 248, endPoint x: 341, endPoint y: 244, distance: 56.5
click at [341, 244] on div ""fields" : [{ "html" : "<div class= \" \" > \n <h1 class= \" mb-2 font-bold tex…" at bounding box center [438, 206] width 531 height 277
click at [289, 250] on div ""fields" : [{ "html" : "<div class= \" \" > \n <h1 class= \" mb-2 font-bold tex…" at bounding box center [438, 202] width 531 height 266
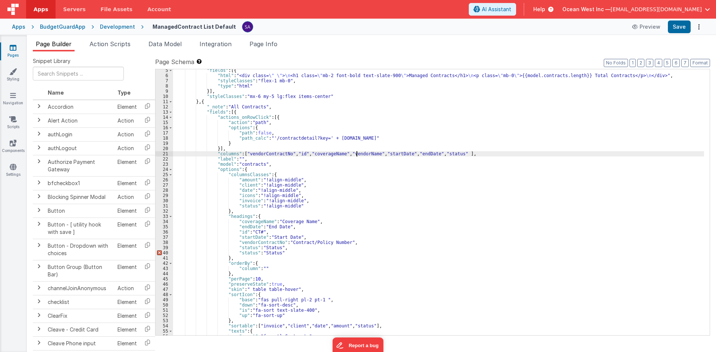
click at [356, 156] on div ""fields" : [{ "html" : "<div class= \" \" > \n <h1 class= \" mb-2 font-bold tex…" at bounding box center [438, 206] width 531 height 277
click at [270, 254] on div ""fields" : [{ "html" : "<div class= \" \" > \n <h1 class= \" mb-2 font-bold tex…" at bounding box center [438, 206] width 531 height 277
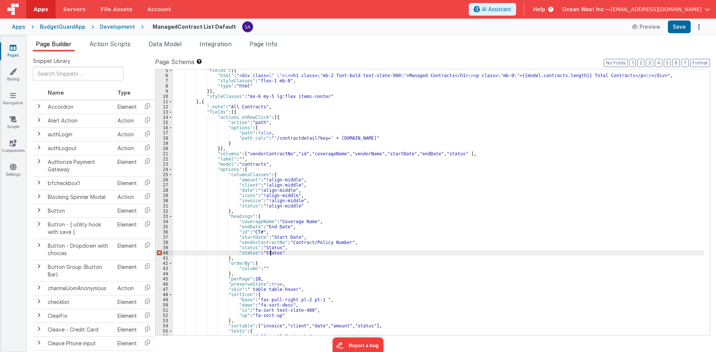
click at [270, 254] on div ""fields" : [{ "html" : "<div class= \" \" > \n <h1 class= \" mb-2 font-bold tex…" at bounding box center [438, 206] width 531 height 277
click at [242, 254] on div ""fields" : [{ "html" : "<div class= \" \" > \n <h1 class= \" mb-2 font-bold tex…" at bounding box center [438, 206] width 531 height 277
paste textarea
click at [274, 251] on div ""fields" : [{ "html" : "<div class= \" \" > \n <h1 class= \" mb-2 font-bold tex…" at bounding box center [438, 206] width 531 height 277
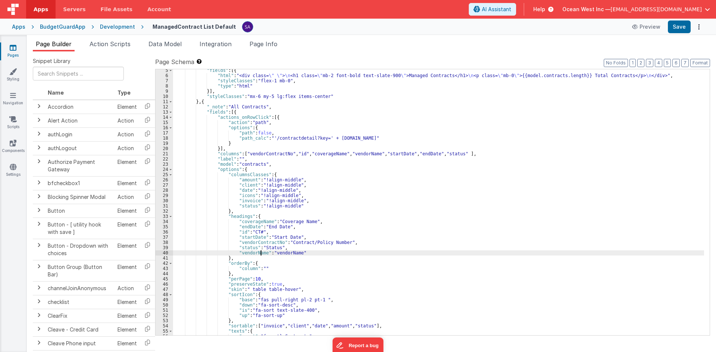
click at [274, 251] on div ""fields" : [{ "html" : "<div class= \" \" > \n <h1 class= \" mb-2 font-bold tex…" at bounding box center [438, 206] width 531 height 277
click at [679, 31] on button "Save" at bounding box center [679, 27] width 23 height 13
click at [673, 28] on button "Save" at bounding box center [679, 27] width 23 height 13
click at [683, 25] on button "Save" at bounding box center [679, 27] width 23 height 13
click at [262, 247] on div ""fields" : [{ "html" : "<div class= \" \" > \n <h1 class= \" mb-2 font-bold tex…" at bounding box center [438, 206] width 531 height 277
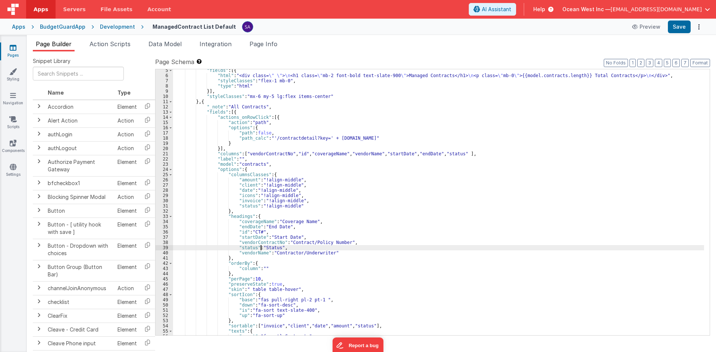
click at [448, 154] on div ""fields" : [{ "html" : "<div class= \" \" > \n <h1 class= \" mb-2 font-bold tex…" at bounding box center [438, 206] width 531 height 277
click at [246, 248] on div ""fields" : [{ "html" : "<div class= \" \" > \n <h1 class= \" mb-2 font-bold tex…" at bounding box center [438, 206] width 531 height 277
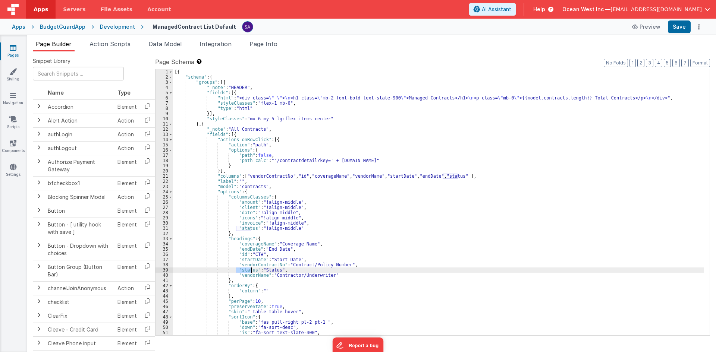
scroll to position [0, 0]
click at [686, 28] on button "Save" at bounding box center [679, 27] width 23 height 13
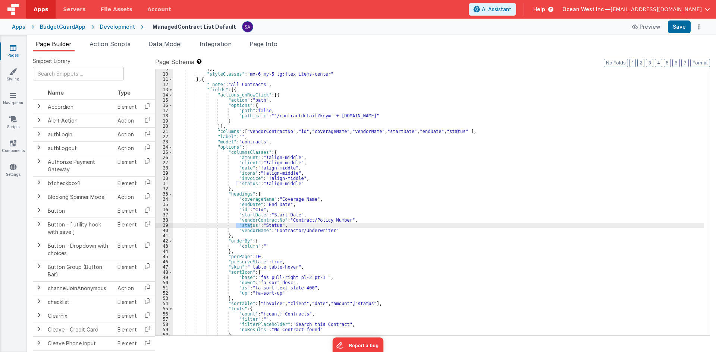
scroll to position [45, 0]
click at [313, 224] on div "}] , "styleClasses" : "mx-6 my-5 lg:flex items-center" } , { "_note" : "All Con…" at bounding box center [438, 204] width 531 height 277
click at [105, 29] on div "Development" at bounding box center [117, 26] width 35 height 7
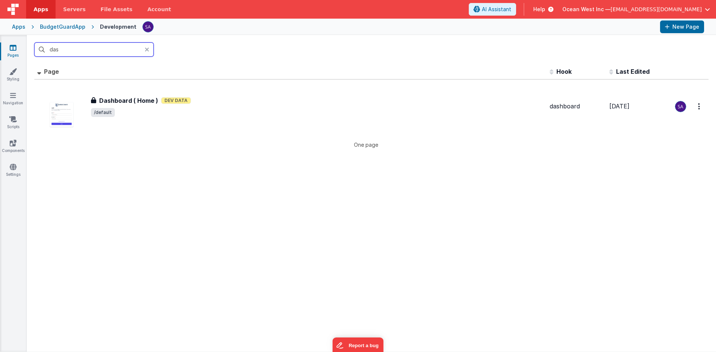
click at [110, 53] on input "das" at bounding box center [93, 50] width 119 height 14
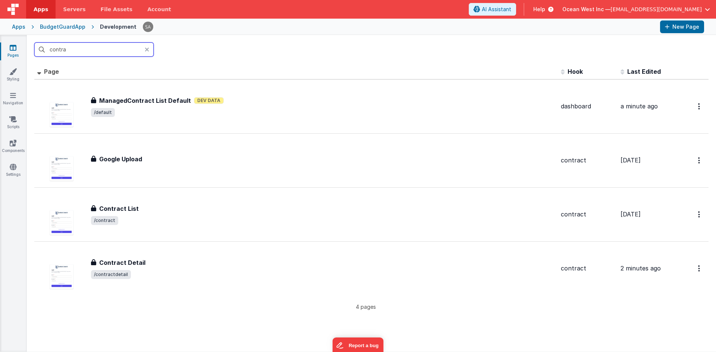
type input "contra"
click at [354, 38] on div "contra" at bounding box center [371, 49] width 689 height 29
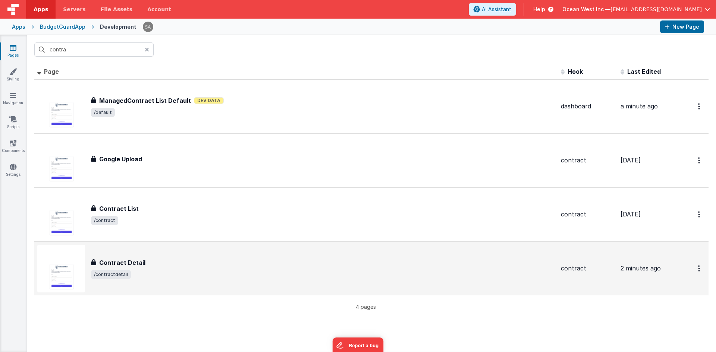
click at [204, 262] on div "Contract Detail" at bounding box center [323, 262] width 464 height 9
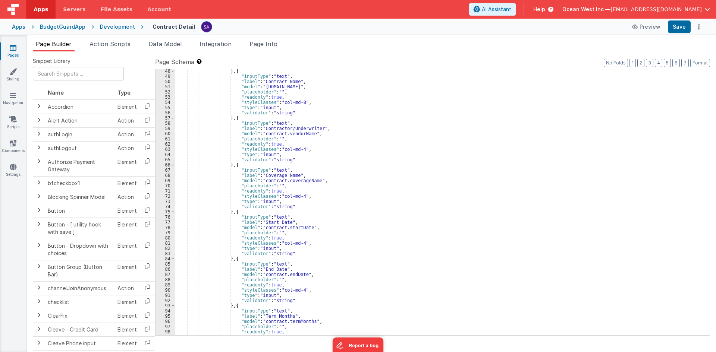
scroll to position [246, 0]
click at [367, 177] on div "} , { "inputType" : "text" , "label" : "Contract Name" , "model" : "[DOMAIN_NAM…" at bounding box center [439, 207] width 529 height 277
type input "i"
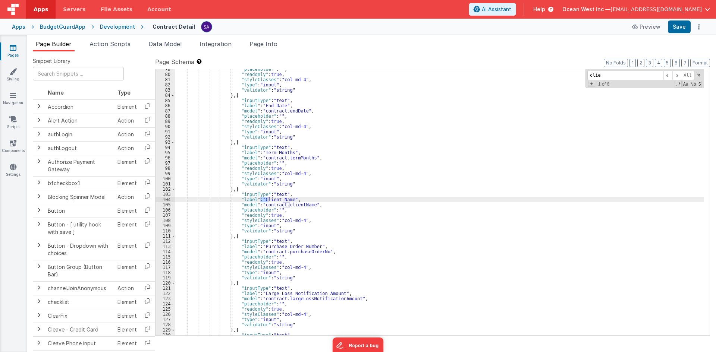
scroll to position [410, 0]
type input "client"
click at [280, 200] on div ""placeholder" : "" , "readonly" : true , "styleClasses" : "col-md-4" , "type" :…" at bounding box center [439, 205] width 529 height 277
click at [281, 200] on div ""placeholder" : "" , "readonly" : true , "styleClasses" : "col-md-4" , "type" :…" at bounding box center [439, 205] width 529 height 277
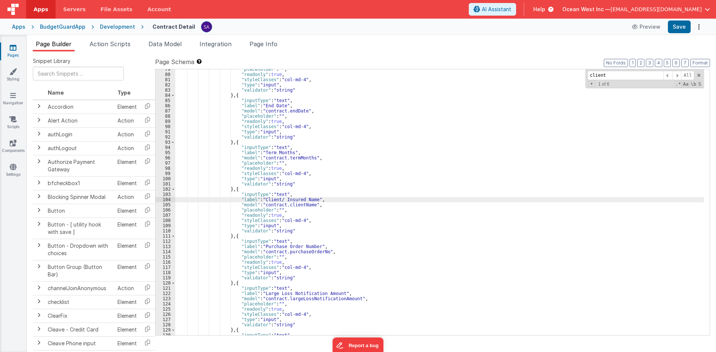
click at [280, 201] on div ""placeholder" : "" , "readonly" : true , "styleClasses" : "col-md-4" , "type" :…" at bounding box center [439, 205] width 529 height 277
click at [682, 27] on button "Save" at bounding box center [679, 27] width 23 height 13
click at [280, 204] on div ""placeholder" : "" , "readonly" : true , "styleClasses" : "col-md-4" , "type" :…" at bounding box center [439, 205] width 529 height 277
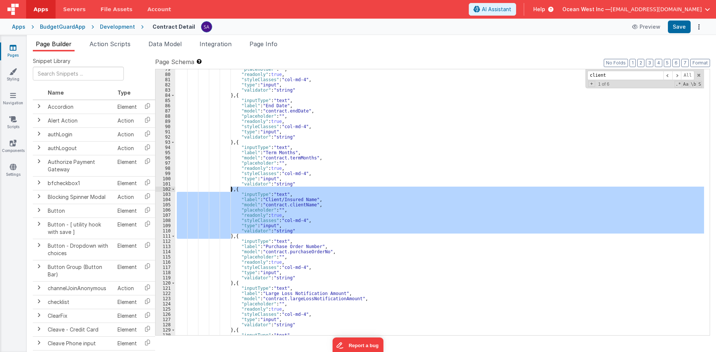
drag, startPoint x: 232, startPoint y: 237, endPoint x: 232, endPoint y: 190, distance: 47.0
click at [232, 190] on div ""placeholder" : "" , "readonly" : true , "styleClasses" : "col-md-4" , "type" :…" at bounding box center [439, 205] width 529 height 277
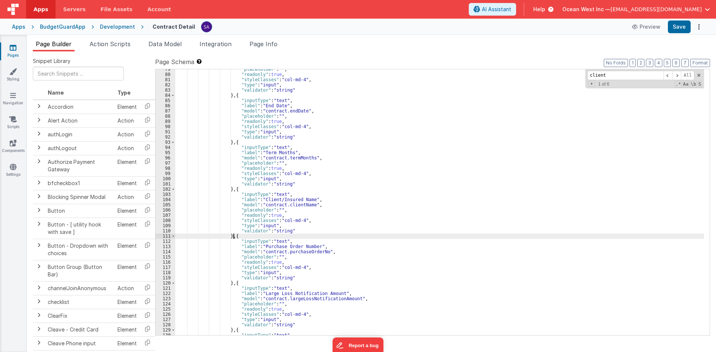
click at [233, 236] on div ""placeholder" : "" , "readonly" : true , "styleClasses" : "col-md-4" , "type" :…" at bounding box center [439, 205] width 529 height 277
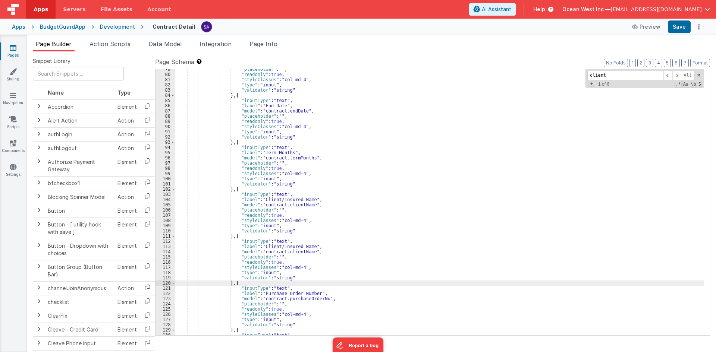
click at [277, 250] on div ""placeholder" : "" , "readonly" : true , "styleClasses" : "col-md-4" , "type" :…" at bounding box center [439, 205] width 529 height 277
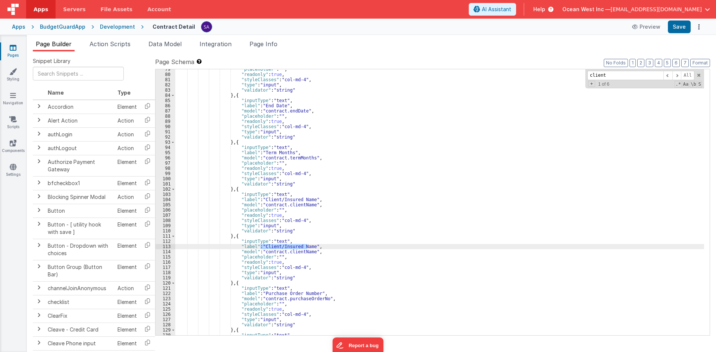
drag, startPoint x: 261, startPoint y: 246, endPoint x: 307, endPoint y: 245, distance: 45.1
click at [307, 245] on div ""placeholder" : "" , "readonly" : true , "styleClasses" : "col-md-4" , "type" :…" at bounding box center [439, 205] width 529 height 277
click at [292, 251] on div ""placeholder" : "" , "readonly" : true , "styleClasses" : "col-md-4" , "type" :…" at bounding box center [439, 205] width 529 height 277
click at [678, 25] on button "Save" at bounding box center [679, 27] width 23 height 13
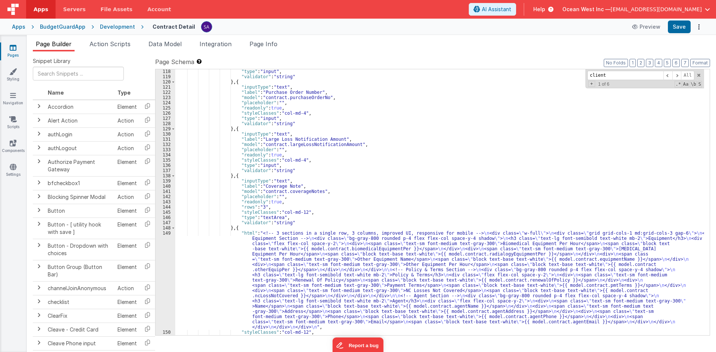
scroll to position [611, 0]
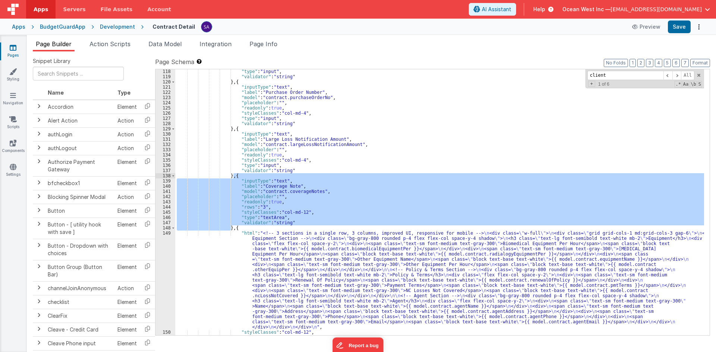
drag, startPoint x: 232, startPoint y: 229, endPoint x: 233, endPoint y: 178, distance: 50.7
click at [233, 178] on div ""type" : "input" , "validator" : "string" } , { "inputType" : "text" , "label" …" at bounding box center [439, 207] width 529 height 277
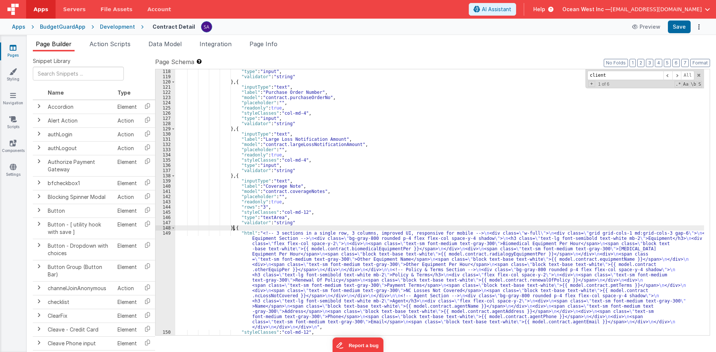
click at [233, 230] on div ""type" : "input" , "validator" : "string" } , { "inputType" : "text" , "label" …" at bounding box center [439, 207] width 529 height 277
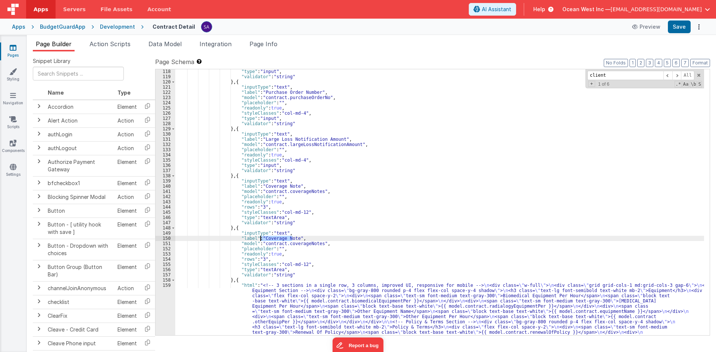
drag, startPoint x: 292, startPoint y: 239, endPoint x: 261, endPoint y: 239, distance: 31.0
click at [261, 239] on div ""type" : "input" , "validator" : "string" } , { "inputType" : "text" , "label" …" at bounding box center [439, 254] width 529 height 371
click at [294, 244] on div ""type" : "input" , "validator" : "string" } , { "inputType" : "text" , "label" …" at bounding box center [439, 254] width 529 height 371
click at [679, 23] on button "Save" at bounding box center [679, 27] width 23 height 13
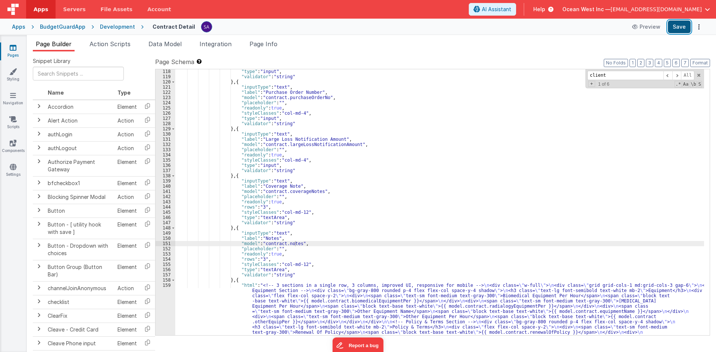
click at [678, 28] on button "Save" at bounding box center [679, 27] width 23 height 13
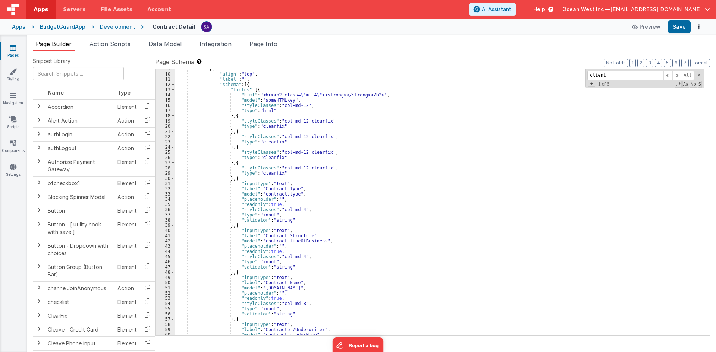
scroll to position [45, 0]
drag, startPoint x: 233, startPoint y: 179, endPoint x: 242, endPoint y: 188, distance: 12.7
click at [237, 179] on div "} , { "align" : "top" , "label" : "" , "schema" : [{ "fields" : [{ "html" : "<h…" at bounding box center [439, 204] width 529 height 277
click at [257, 228] on div "} , { "align" : "top" , "label" : "" , "schema" : [{ "fields" : [{ "html" : "<h…" at bounding box center [439, 204] width 529 height 277
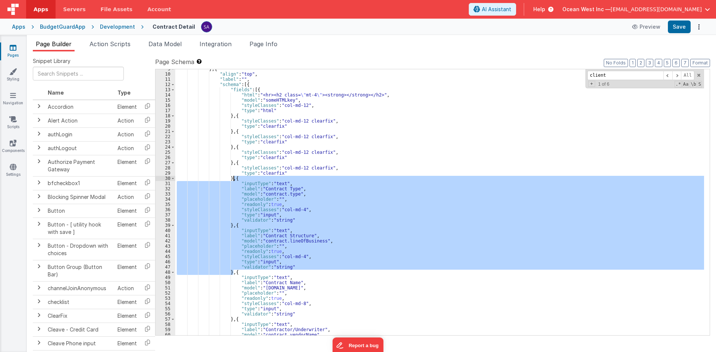
drag, startPoint x: 233, startPoint y: 272, endPoint x: 233, endPoint y: 179, distance: 92.5
click at [233, 179] on div "} , { "align" : "top" , "label" : "" , "schema" : [{ "fields" : [{ "html" : "<h…" at bounding box center [439, 204] width 529 height 277
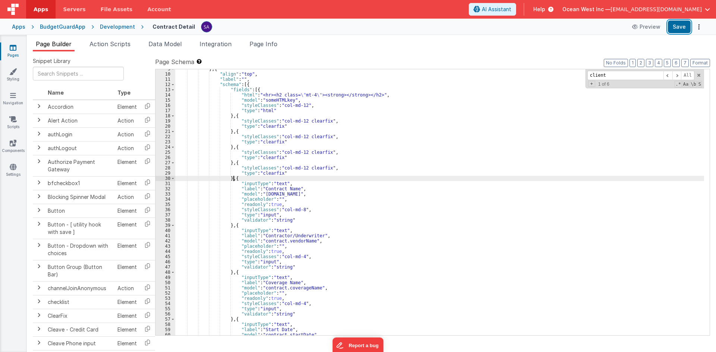
click at [671, 31] on button "Save" at bounding box center [679, 27] width 23 height 13
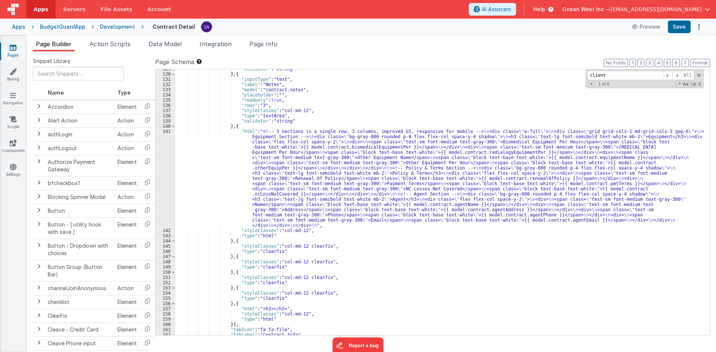
scroll to position [671, 0]
click at [242, 173] on div ""validator" : "string" } , { "inputType" : "text" , "label" : "Notes" , "model"…" at bounding box center [439, 204] width 529 height 277
click at [289, 185] on div ""validator" : "string" } , { "inputType" : "text" , "label" : "Notes" , "model"…" at bounding box center [439, 204] width 529 height 277
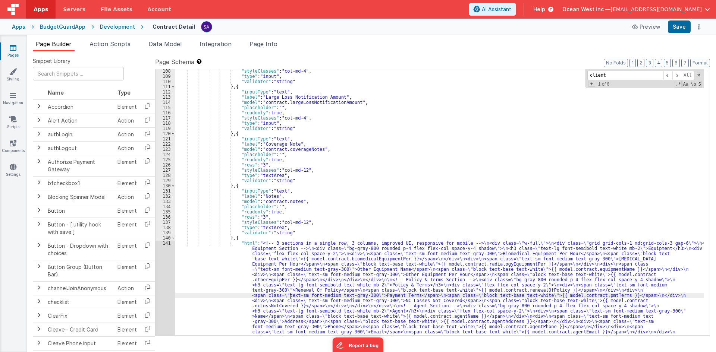
scroll to position [559, 0]
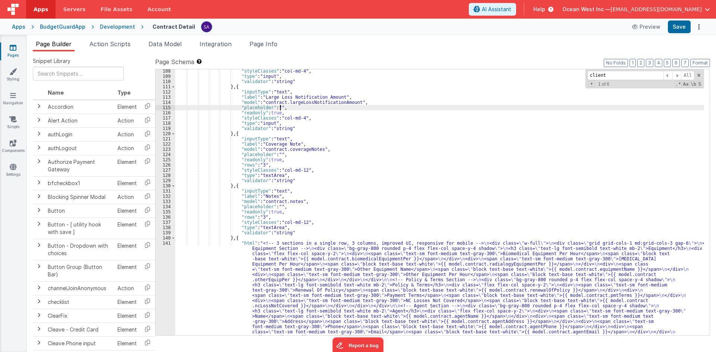
click at [308, 105] on div ""styleClasses" : "col-md-4" , "type" : "input" , "validator" : "string" } , { "…" at bounding box center [439, 254] width 529 height 371
click at [322, 283] on div ""styleClasses" : "col-md-4" , "type" : "input" , "validator" : "string" } , { "…" at bounding box center [439, 254] width 529 height 371
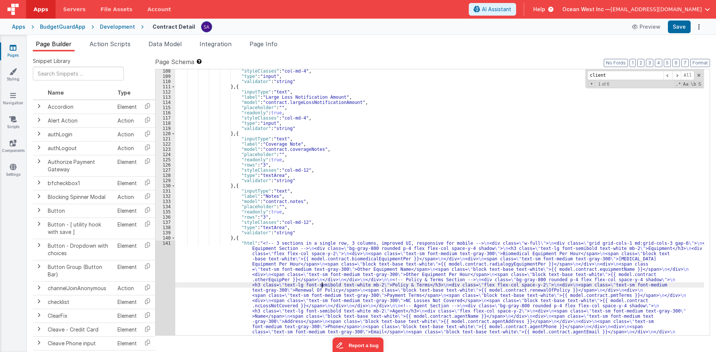
click at [159, 265] on div "108 109 110 111 112 113 114 115 116 117 118 119 120 121 122 123 124 125 126 127…" at bounding box center [166, 254] width 20 height 371
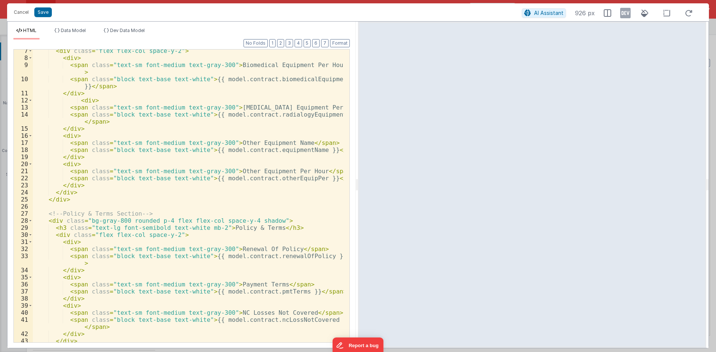
scroll to position [0, 0]
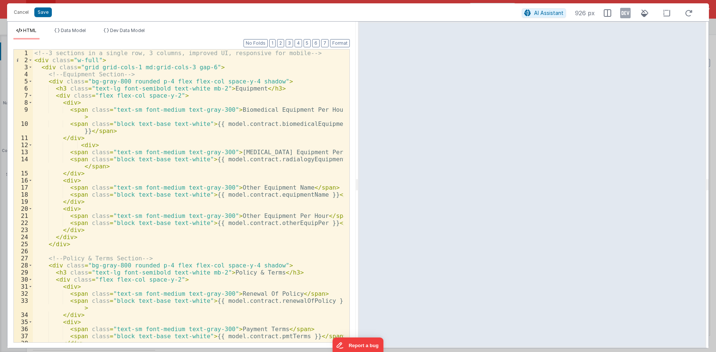
click at [62, 246] on div "<!-- 3 sections in a single row, 3 columns, improved UI, responsive for mobile …" at bounding box center [188, 203] width 311 height 307
click at [66, 207] on div "<!-- 3 sections in a single row, 3 columns, improved UI, responsive for mobile …" at bounding box center [188, 203] width 311 height 307
click at [77, 238] on div "<!-- 3 sections in a single row, 3 columns, improved UI, responsive for mobile …" at bounding box center [188, 203] width 311 height 307
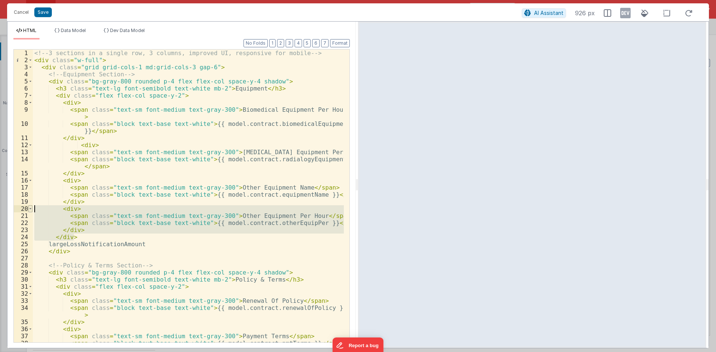
drag, startPoint x: 76, startPoint y: 238, endPoint x: 29, endPoint y: 208, distance: 55.2
click at [29, 208] on div "1 2 3 4 5 6 7 8 9 10 11 12 13 14 15 16 17 18 19 20 21 22 23 24 25 26 27 28 29 3…" at bounding box center [181, 196] width 336 height 294
click at [79, 238] on div "<!-- 3 sections in a single row, 3 columns, improved UI, responsive for mobile …" at bounding box center [188, 196] width 311 height 293
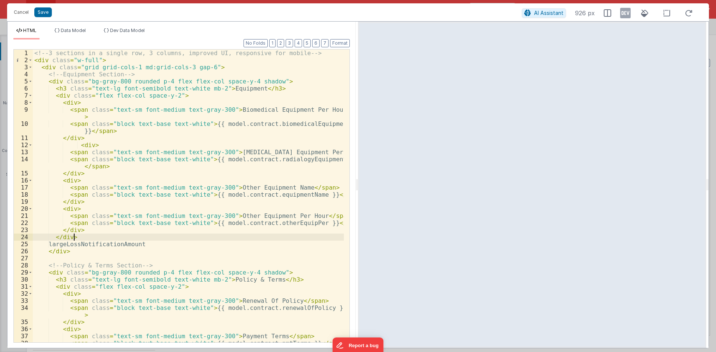
paste textarea
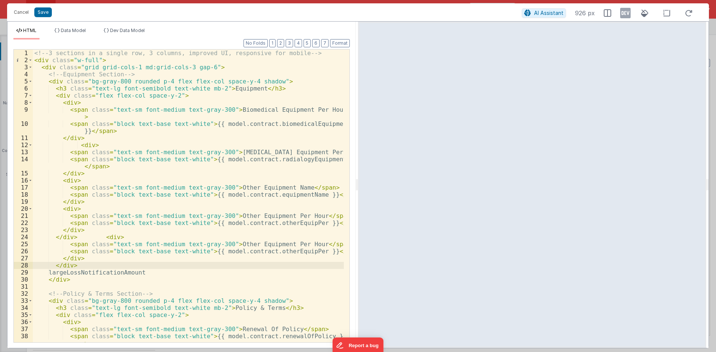
click at [97, 239] on div "<!-- 3 sections in a single row, 3 columns, improved UI, responsive for mobile …" at bounding box center [188, 203] width 311 height 307
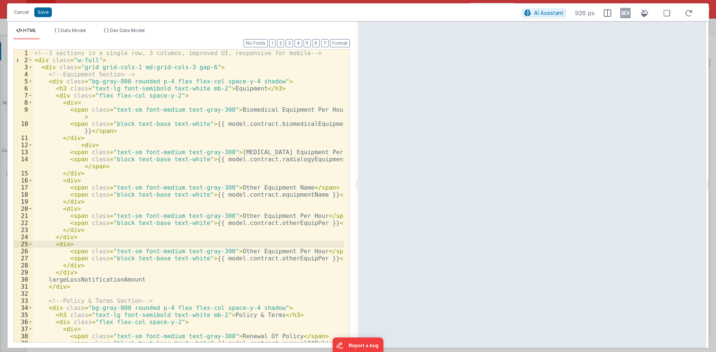
click at [131, 280] on div "<!-- 3 sections in a single row, 3 columns, improved UI, responsive for mobile …" at bounding box center [188, 207] width 311 height 314
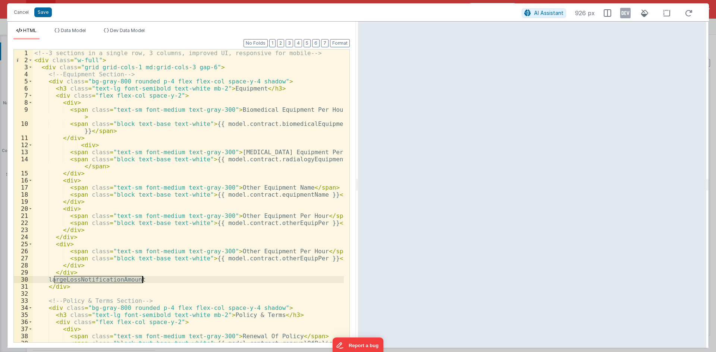
click at [131, 280] on div "<!-- 3 sections in a single row, 3 columns, improved UI, responsive for mobile …" at bounding box center [188, 207] width 311 height 314
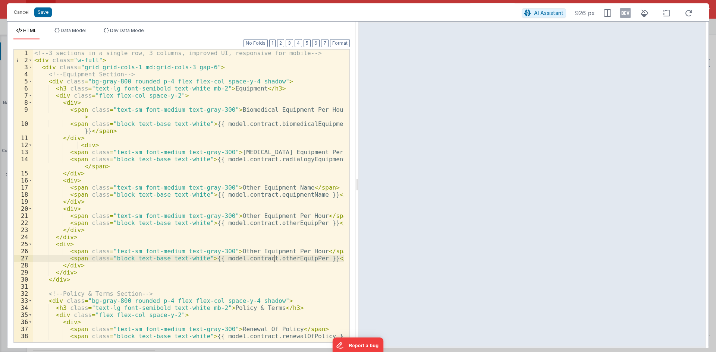
click at [274, 261] on div "<!-- 3 sections in a single row, 3 columns, improved UI, responsive for mobile …" at bounding box center [188, 203] width 311 height 307
click at [274, 260] on div "<!-- 3 sections in a single row, 3 columns, improved UI, responsive for mobile …" at bounding box center [188, 196] width 311 height 293
click at [274, 260] on div "<!-- 3 sections in a single row, 3 columns, improved UI, responsive for mobile …" at bounding box center [188, 203] width 311 height 307
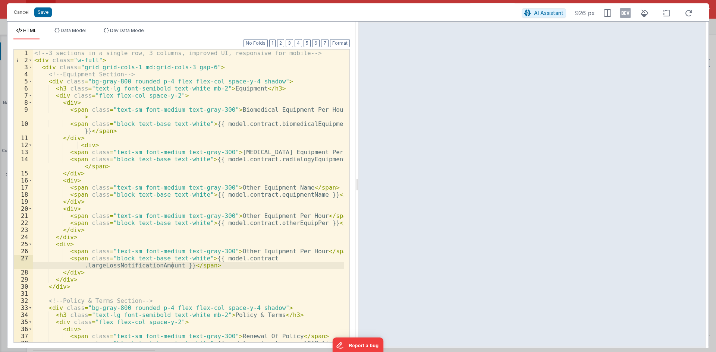
drag, startPoint x: 247, startPoint y: 251, endPoint x: 279, endPoint y: 254, distance: 32.2
click at [247, 251] on div "<!-- 3 sections in a single row, 3 columns, improved UI, responsive for mobile …" at bounding box center [188, 207] width 311 height 314
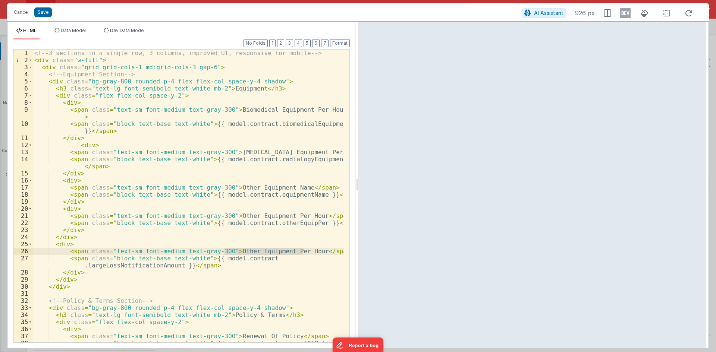
drag, startPoint x: 304, startPoint y: 250, endPoint x: 225, endPoint y: 250, distance: 78.7
click at [225, 250] on div "<!-- 3 sections in a single row, 3 columns, improved UI, responsive for mobile …" at bounding box center [188, 207] width 311 height 314
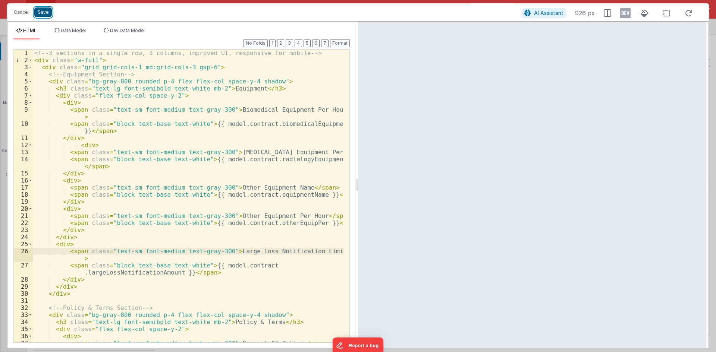
click at [49, 12] on button "Save" at bounding box center [43, 12] width 18 height 10
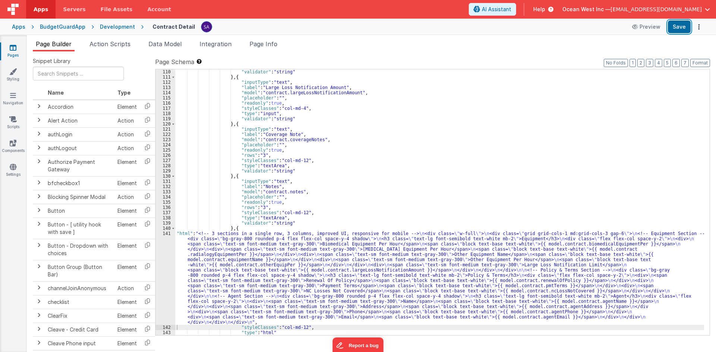
click at [673, 26] on button "Save" at bounding box center [679, 27] width 23 height 13
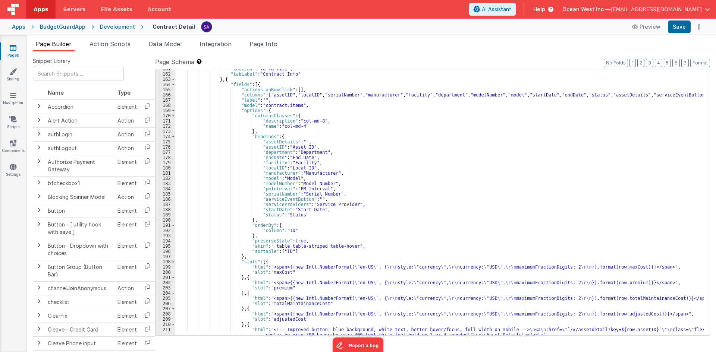
scroll to position [905, 0]
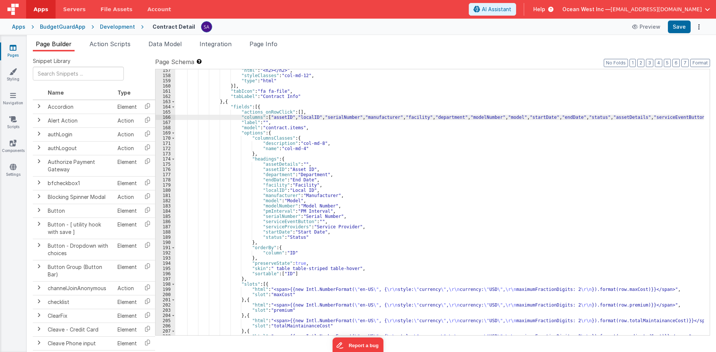
click at [287, 117] on div ""html" : "<h2></h2>" , "styleClasses" : "col-md-12" , "type" : "html" }] , "tab…" at bounding box center [439, 206] width 529 height 277
click at [295, 116] on div ""html" : "<h2></h2>" , "styleClasses" : "col-md-12" , "type" : "html" }] , "tab…" at bounding box center [439, 206] width 529 height 277
drag, startPoint x: 424, startPoint y: 116, endPoint x: 393, endPoint y: 116, distance: 30.2
click at [393, 116] on div ""html" : "<h2></h2>" , "styleClasses" : "col-md-12" , "type" : "html" }] , "tab…" at bounding box center [439, 206] width 529 height 277
click at [318, 117] on div ""html" : "<h2></h2>" , "styleClasses" : "col-md-12" , "type" : "html" }] , "tab…" at bounding box center [439, 206] width 529 height 277
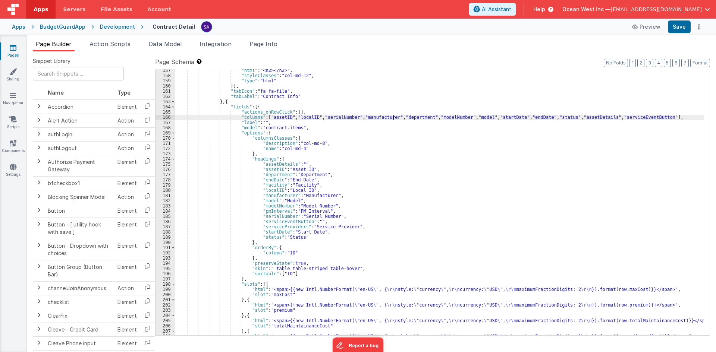
click at [319, 117] on div ""html" : "<h2></h2>" , "styleClasses" : "col-md-12" , "type" : "html" }] , "tab…" at bounding box center [439, 206] width 529 height 277
click at [406, 116] on div ""html" : "<h2></h2>" , "styleClasses" : "col-md-12" , "type" : "html" }] , "tab…" at bounding box center [439, 202] width 529 height 266
click at [423, 117] on div ""html" : "<h2></h2>" , "styleClasses" : "col-md-12" , "type" : "html" }] , "tab…" at bounding box center [439, 206] width 529 height 277
drag, startPoint x: 425, startPoint y: 117, endPoint x: 397, endPoint y: 116, distance: 28.0
click at [397, 116] on div ""html" : "<h2></h2>" , "styleClasses" : "col-md-12" , "type" : "html" }] , "tab…" at bounding box center [439, 206] width 529 height 277
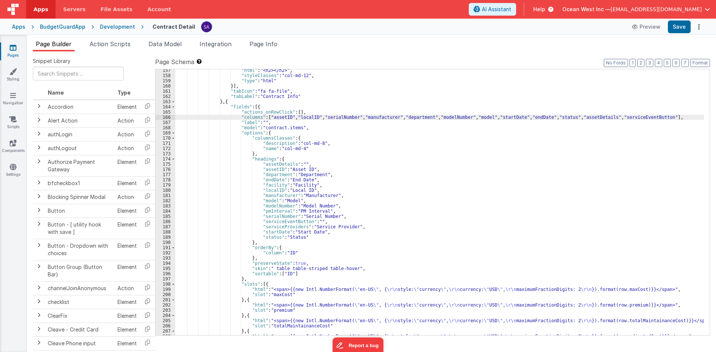
click at [318, 118] on div ""html" : "<h2></h2>" , "styleClasses" : "col-md-12" , "type" : "html" }] , "tab…" at bounding box center [439, 206] width 529 height 277
drag, startPoint x: 460, startPoint y: 117, endPoint x: 428, endPoint y: 117, distance: 32.5
click at [428, 117] on div ""html" : "<h2></h2>" , "styleClasses" : "col-md-12" , "type" : "html" }] , "tab…" at bounding box center [439, 206] width 529 height 277
click at [345, 118] on div ""html" : "<h2></h2>" , "styleClasses" : "col-md-12" , "type" : "html" }] , "tab…" at bounding box center [439, 206] width 529 height 277
click at [415, 117] on div ""html" : "<h2></h2>" , "styleClasses" : "col-md-12" , "type" : "html" }] , "tab…" at bounding box center [439, 206] width 529 height 277
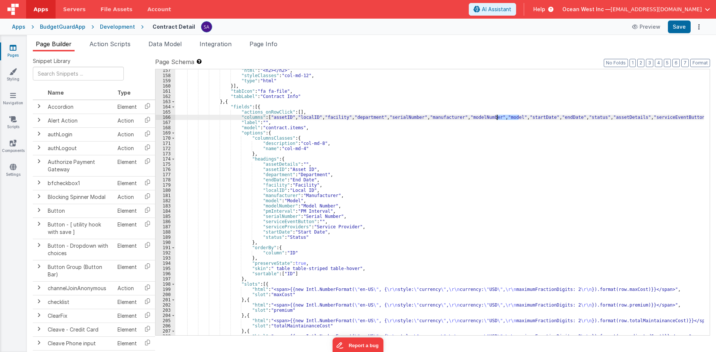
drag, startPoint x: 518, startPoint y: 117, endPoint x: 498, endPoint y: 117, distance: 20.5
click at [498, 117] on div ""html" : "<h2></h2>" , "styleClasses" : "col-md-12" , "type" : "html" }] , "tab…" at bounding box center [439, 206] width 529 height 277
click at [455, 118] on div ""html" : "<h2></h2>" , "styleClasses" : "col-md-12" , "type" : "html" }] , "tab…" at bounding box center [439, 206] width 529 height 277
drag, startPoint x: 417, startPoint y: 118, endPoint x: 380, endPoint y: 118, distance: 36.9
click at [380, 118] on div ""html" : "<h2></h2>" , "styleClasses" : "col-md-12" , "type" : "html" }] , "tab…" at bounding box center [439, 206] width 529 height 277
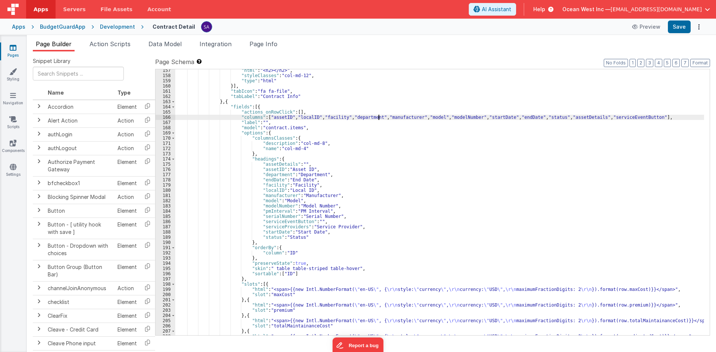
click at [481, 117] on div ""html" : "<h2></h2>" , "styleClasses" : "col-md-12" , "type" : "html" }] , "tab…" at bounding box center [439, 206] width 529 height 277
click at [530, 115] on div ""html" : "<h2></h2>" , "styleClasses" : "col-md-12" , "type" : "html" }] , "tab…" at bounding box center [439, 206] width 529 height 277
click at [561, 117] on div ""html" : "<h2></h2>" , "styleClasses" : "col-md-12" , "type" : "html" }] , "tab…" at bounding box center [439, 206] width 529 height 277
click at [590, 120] on div ""html" : "<h2></h2>" , "styleClasses" : "col-md-12" , "type" : "html" }] , "tab…" at bounding box center [439, 206] width 529 height 277
click at [678, 30] on button "Save" at bounding box center [679, 27] width 23 height 13
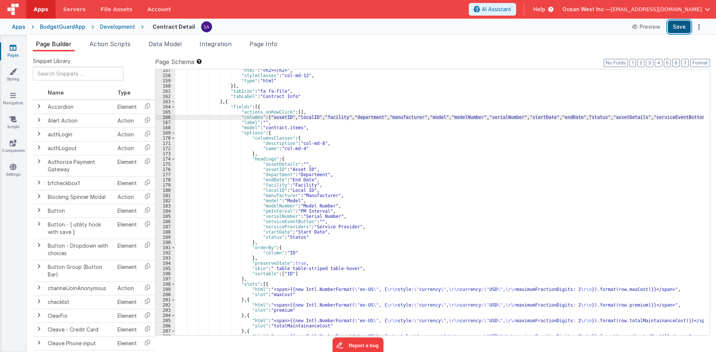
click at [679, 31] on button "Save" at bounding box center [679, 27] width 23 height 13
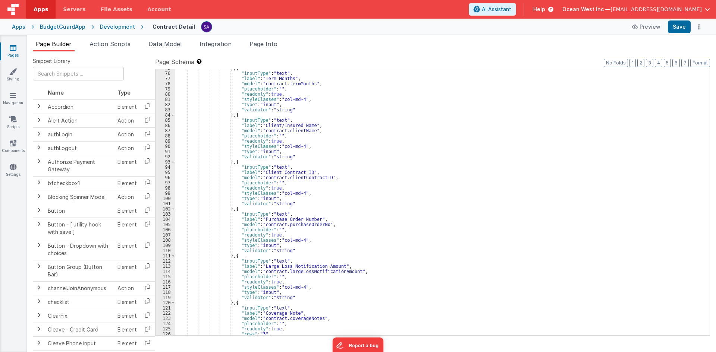
scroll to position [390, 0]
click at [705, 61] on button "Format" at bounding box center [700, 63] width 20 height 8
click at [517, 43] on ul "Page Builder Action Scripts Data Model Integration Page Info" at bounding box center [371, 46] width 689 height 12
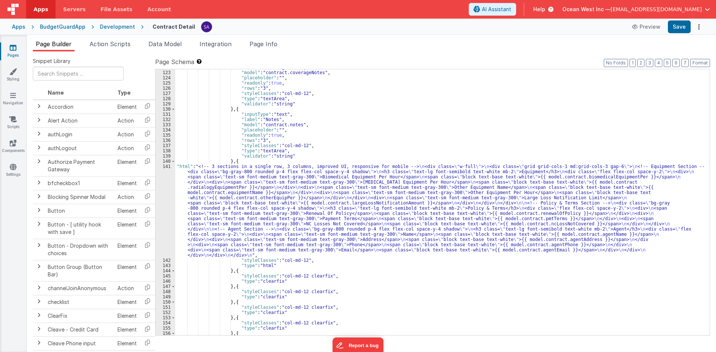
scroll to position [636, 0]
click at [705, 61] on button "Format" at bounding box center [700, 63] width 20 height 8
click at [705, 62] on button "Format" at bounding box center [700, 63] width 20 height 8
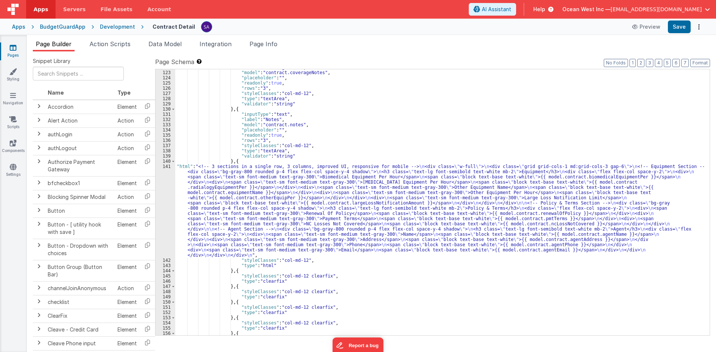
click at [516, 40] on ul "Page Builder Action Scripts Data Model Integration Page Info" at bounding box center [371, 46] width 689 height 12
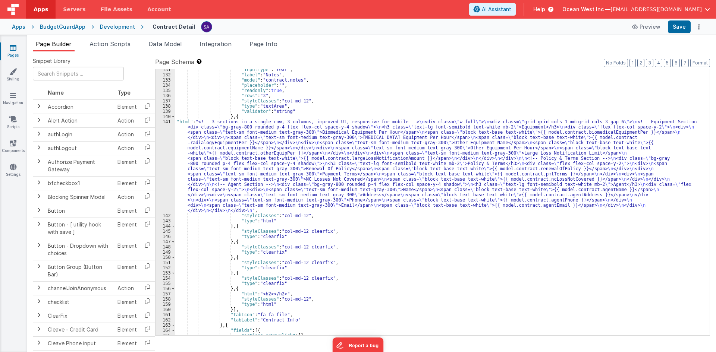
click at [173, 149] on div "141" at bounding box center [166, 166] width 20 height 94
click at [168, 149] on div "141" at bounding box center [166, 166] width 20 height 94
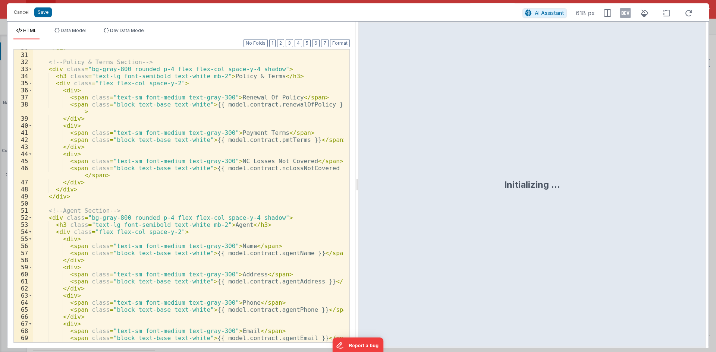
scroll to position [288, 0]
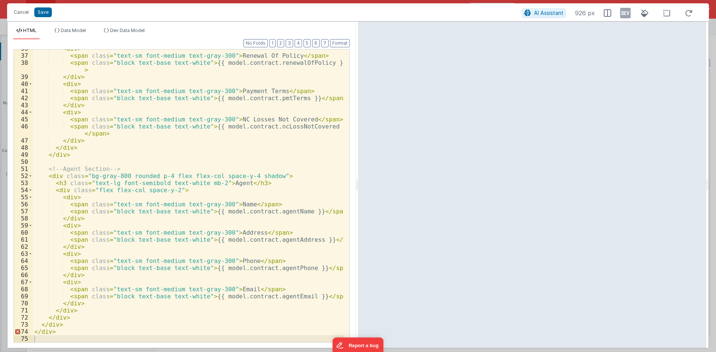
click at [223, 184] on div "< div > < span class = "text-sm font-medium text-gray-300" > Renewal Of Policy …" at bounding box center [188, 198] width 311 height 307
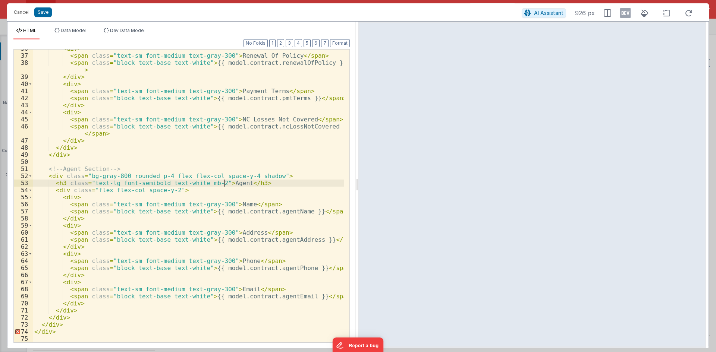
click at [223, 184] on div "< div > < span class = "text-sm font-medium text-gray-300" > Renewal Of Policy …" at bounding box center [188, 198] width 311 height 307
click at [42, 13] on button "Save" at bounding box center [43, 12] width 18 height 10
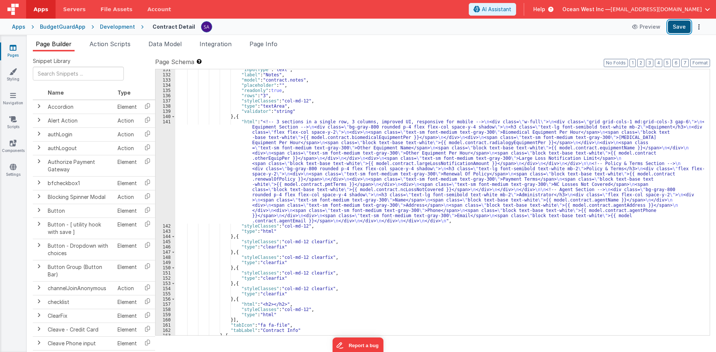
click at [686, 27] on button "Save" at bounding box center [679, 27] width 23 height 13
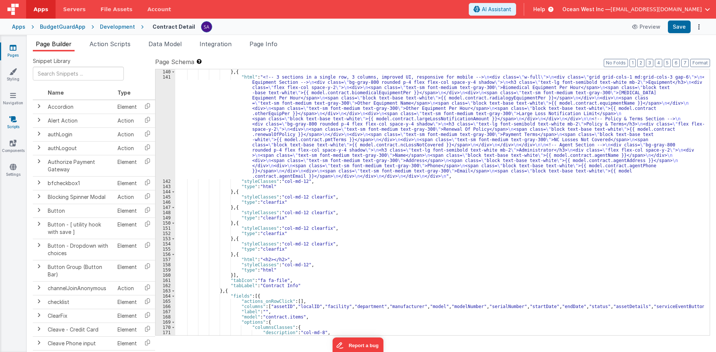
scroll to position [726, 0]
